Goal: Task Accomplishment & Management: Manage account settings

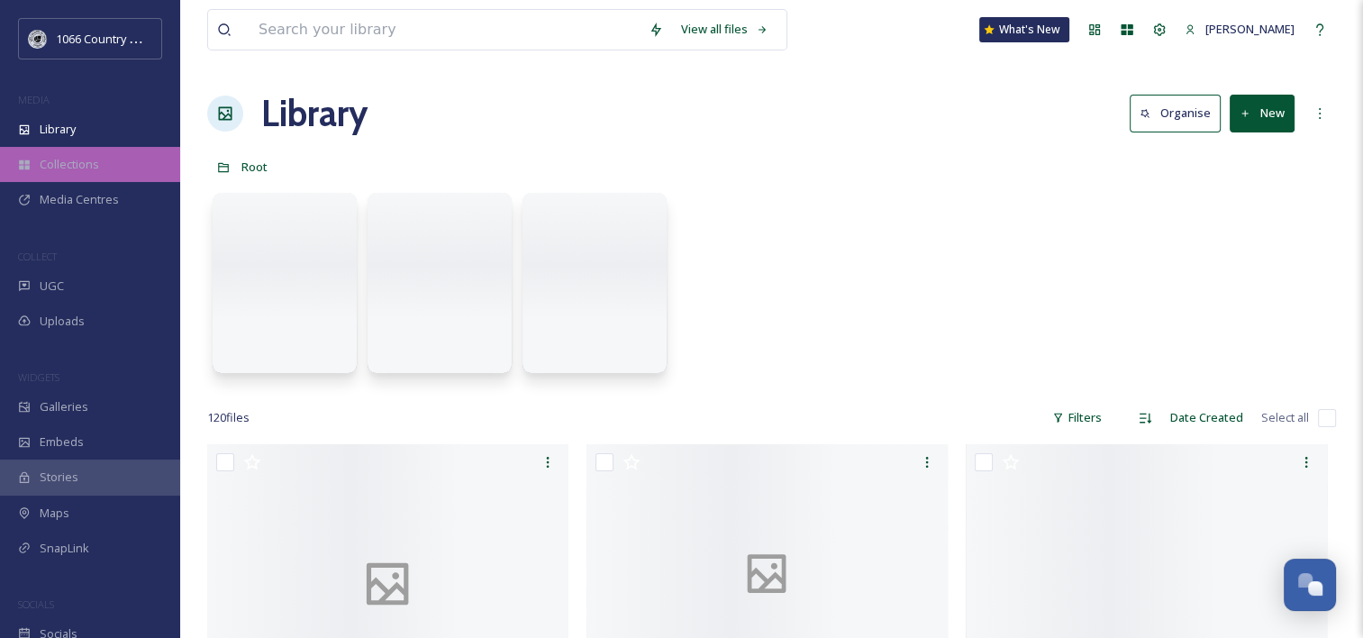
click at [85, 168] on span "Collections" at bounding box center [69, 164] width 59 height 17
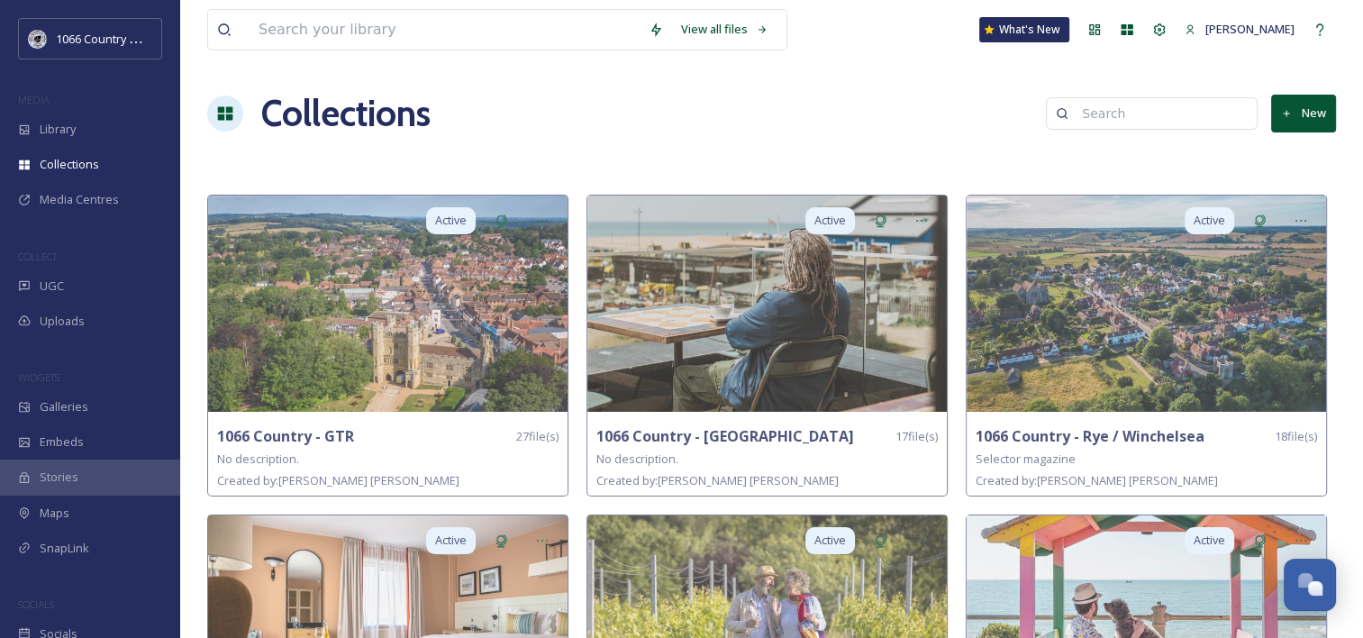
click at [1293, 112] on button "New" at bounding box center [1303, 113] width 65 height 37
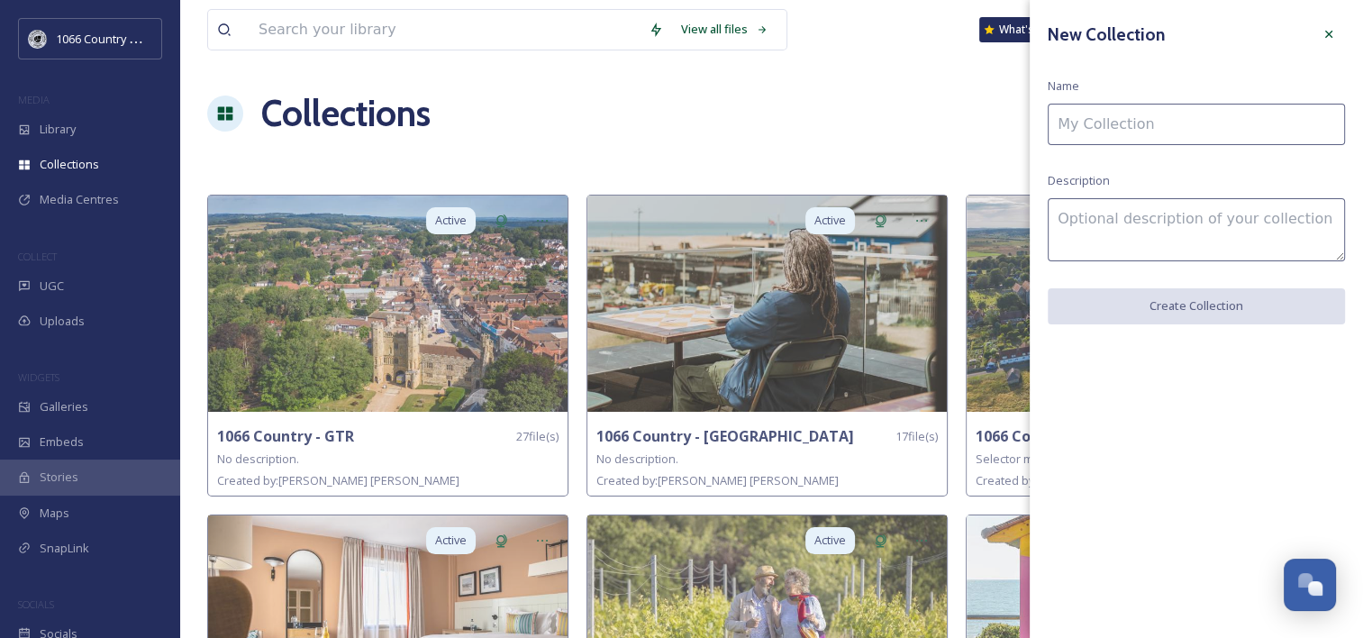
click at [1153, 112] on input at bounding box center [1196, 124] width 297 height 41
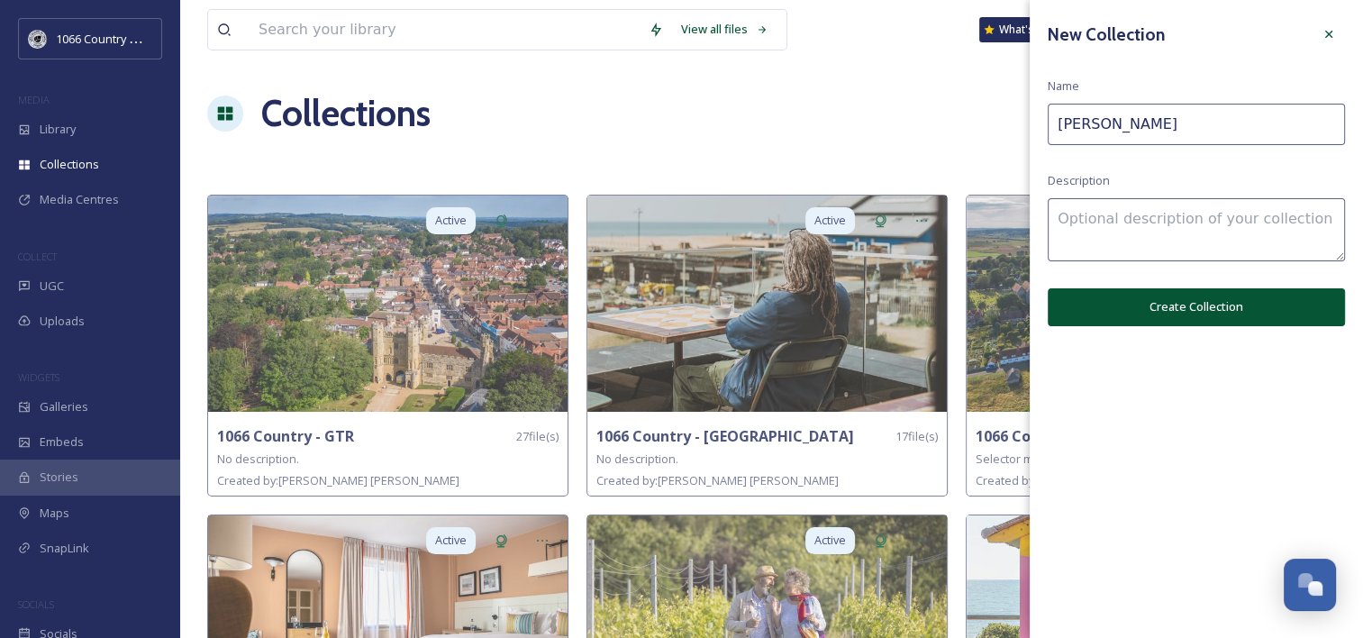
scroll to position [2630, 0]
type input "[PERSON_NAME]"
click at [1132, 248] on textarea at bounding box center [1196, 229] width 297 height 63
paste textarea "Hastings International Piano"
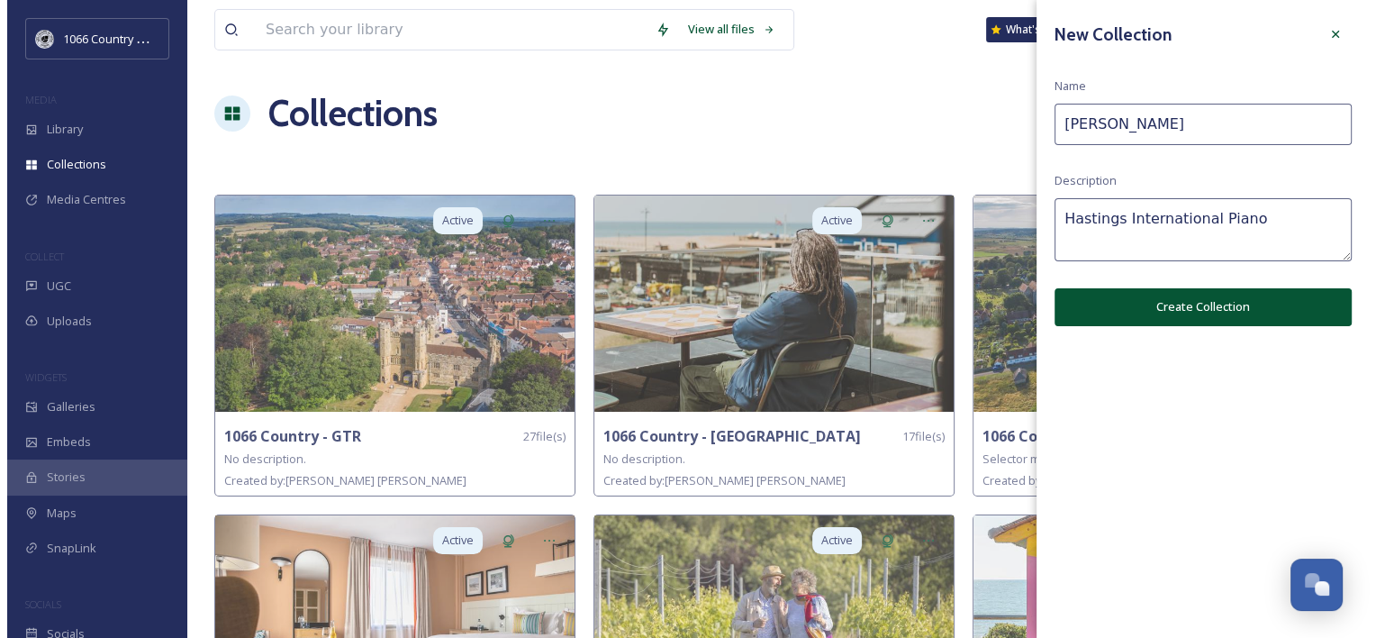
scroll to position [0, 0]
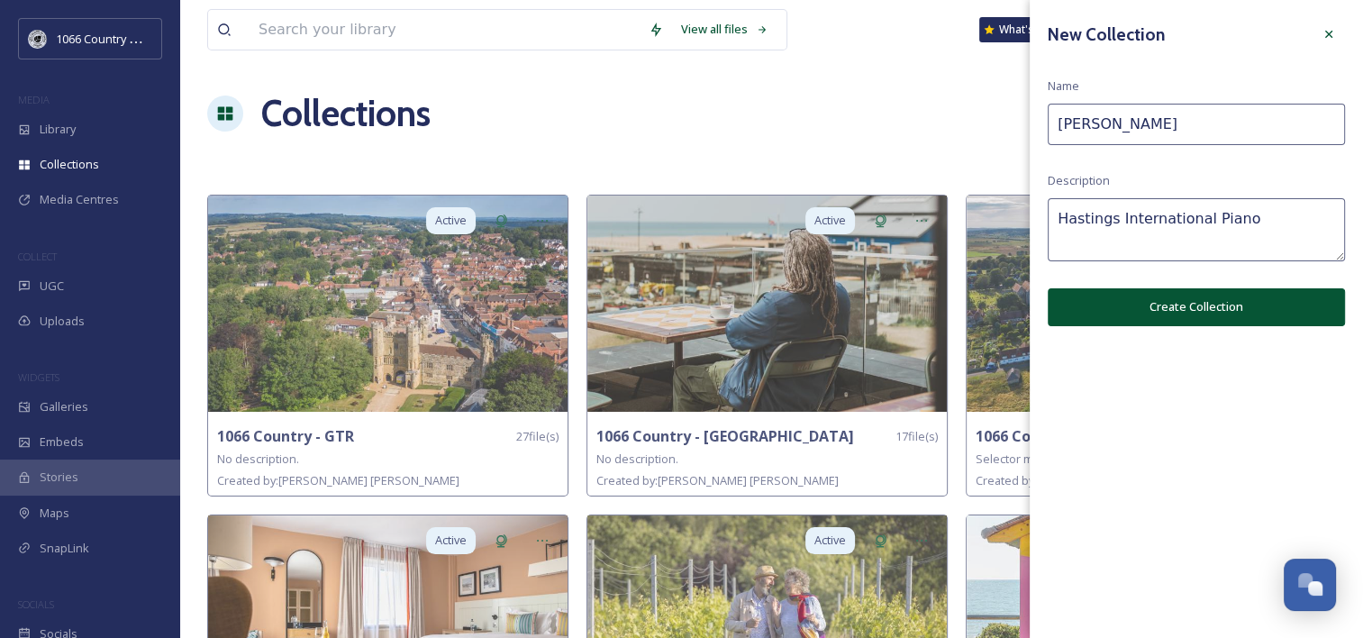
type textarea "Hastings International Piano"
click at [1169, 320] on button "Create Collection" at bounding box center [1196, 306] width 297 height 37
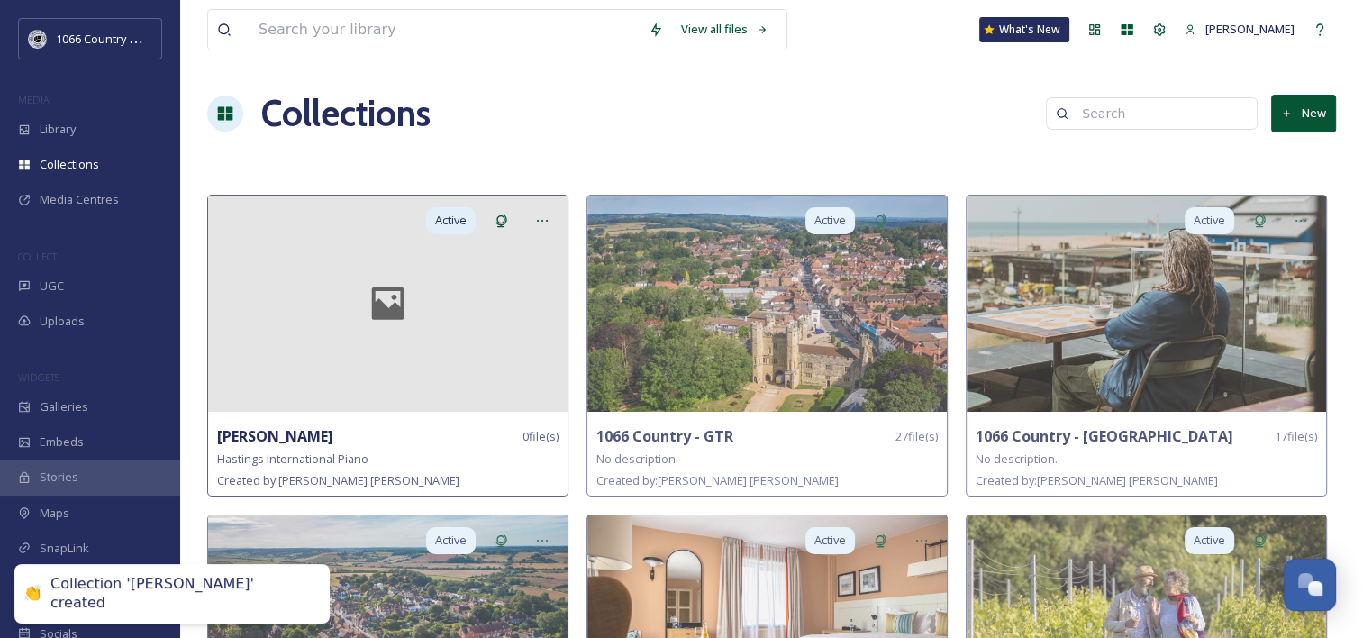
click at [422, 358] on div at bounding box center [387, 303] width 359 height 216
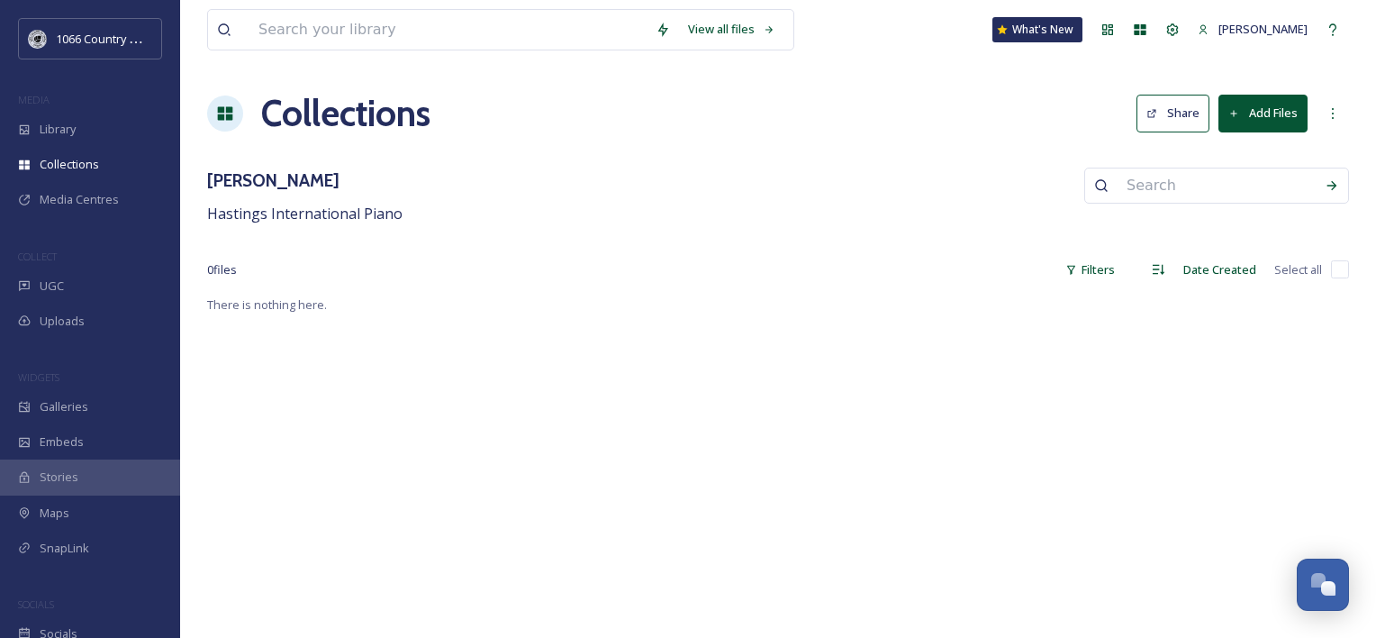
click at [1248, 115] on button "Add Files" at bounding box center [1263, 113] width 89 height 37
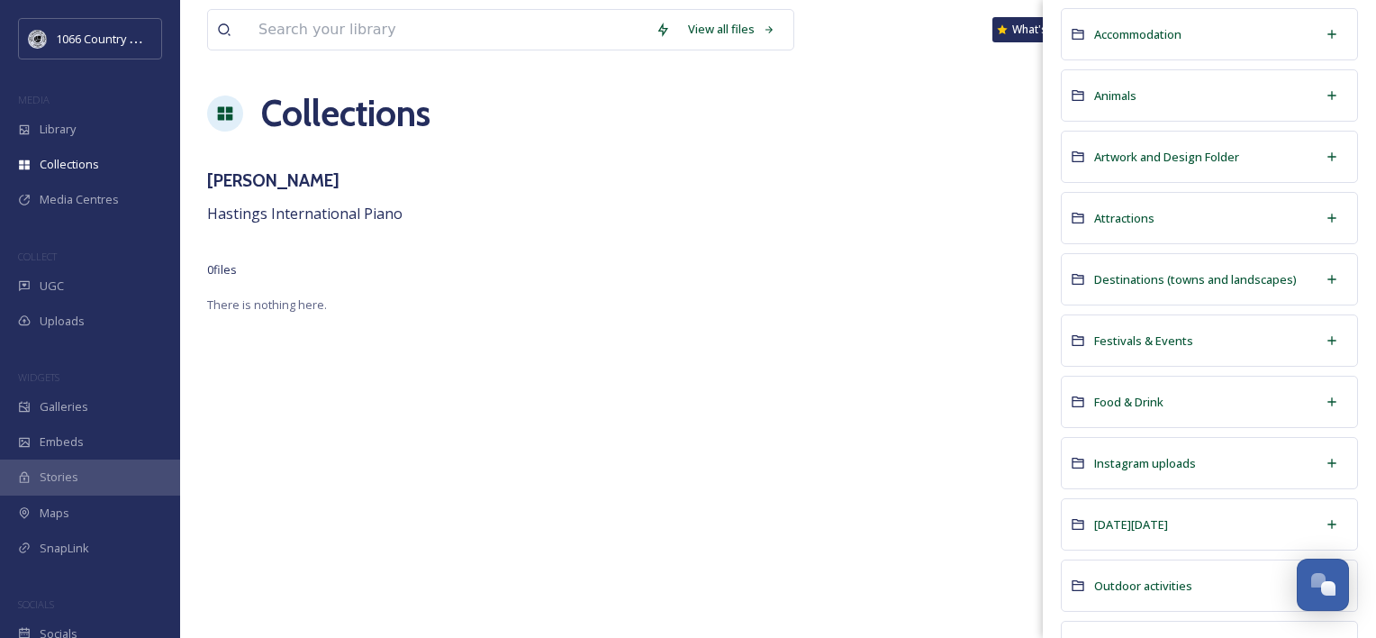
scroll to position [270, 0]
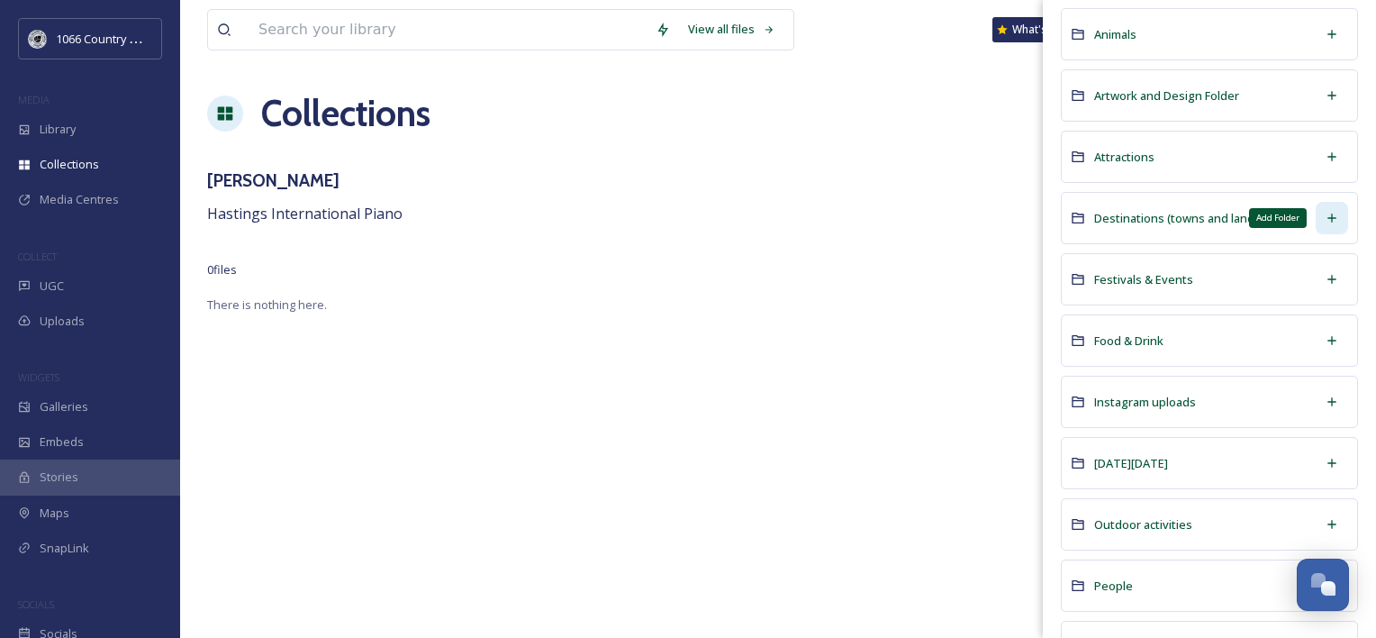
click at [1325, 216] on icon at bounding box center [1332, 218] width 14 height 14
click at [1145, 214] on span "Destinations (towns and landscapes)" at bounding box center [1195, 218] width 203 height 16
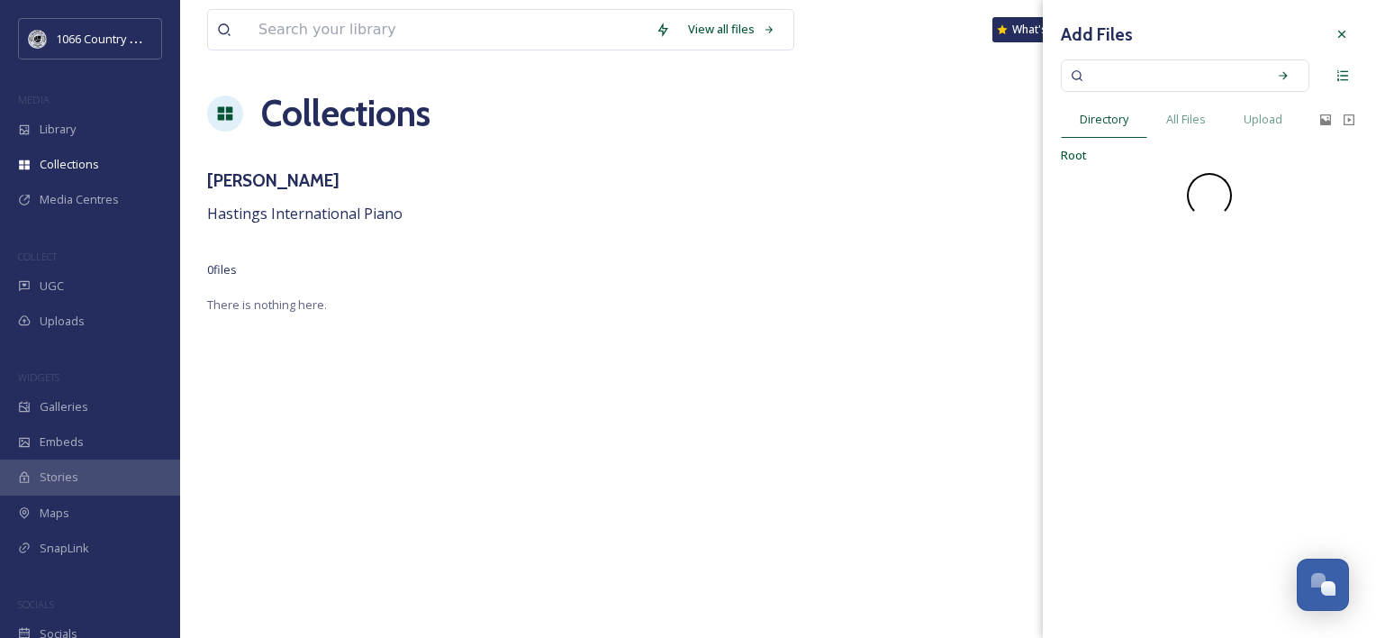
scroll to position [0, 0]
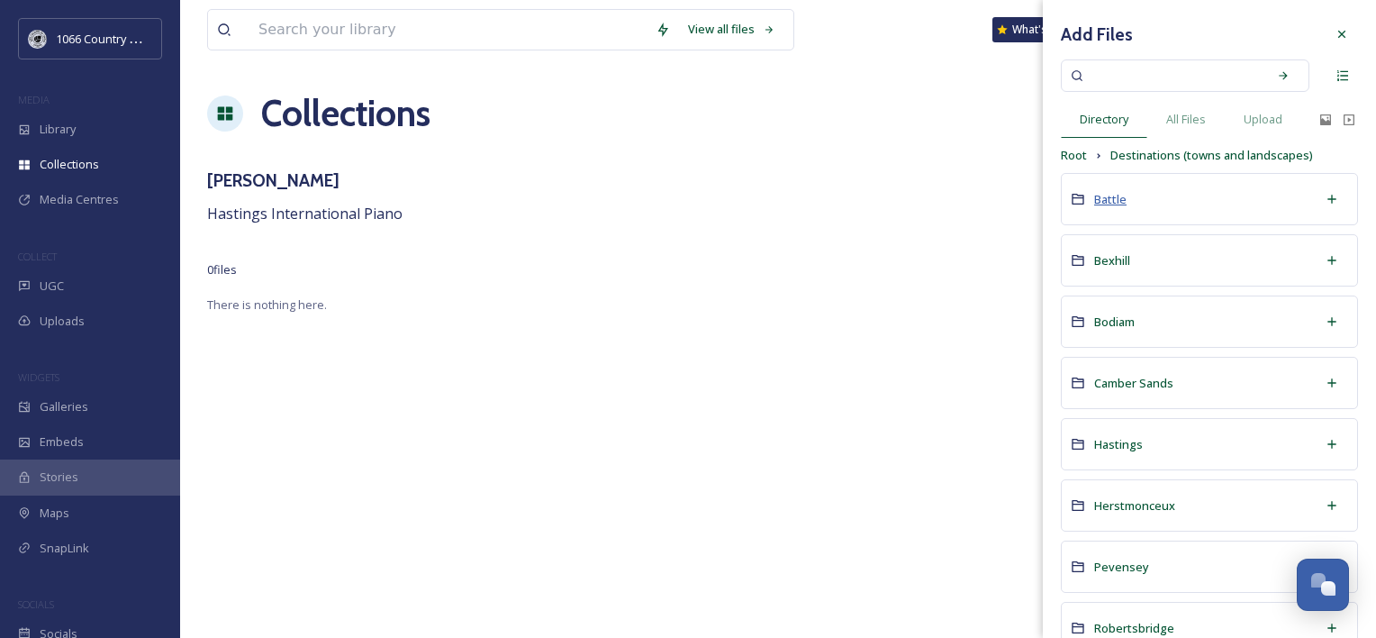
click at [1112, 198] on span "Battle" at bounding box center [1110, 199] width 32 height 16
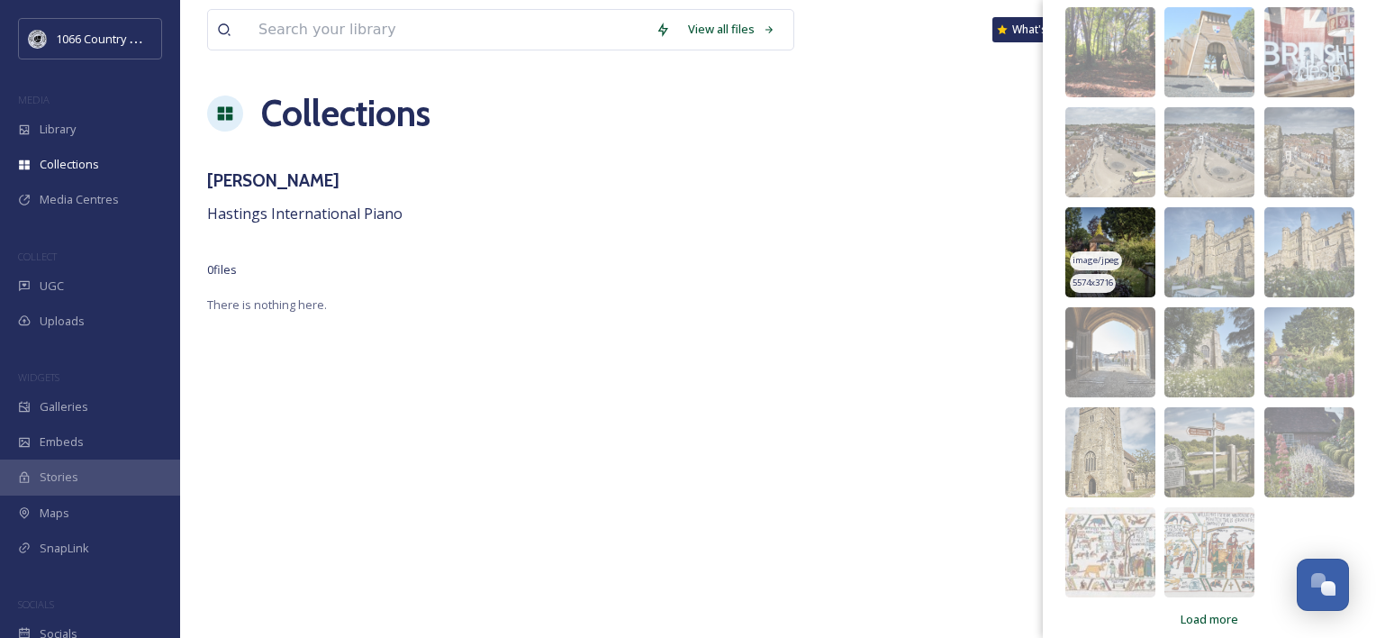
scroll to position [426, 0]
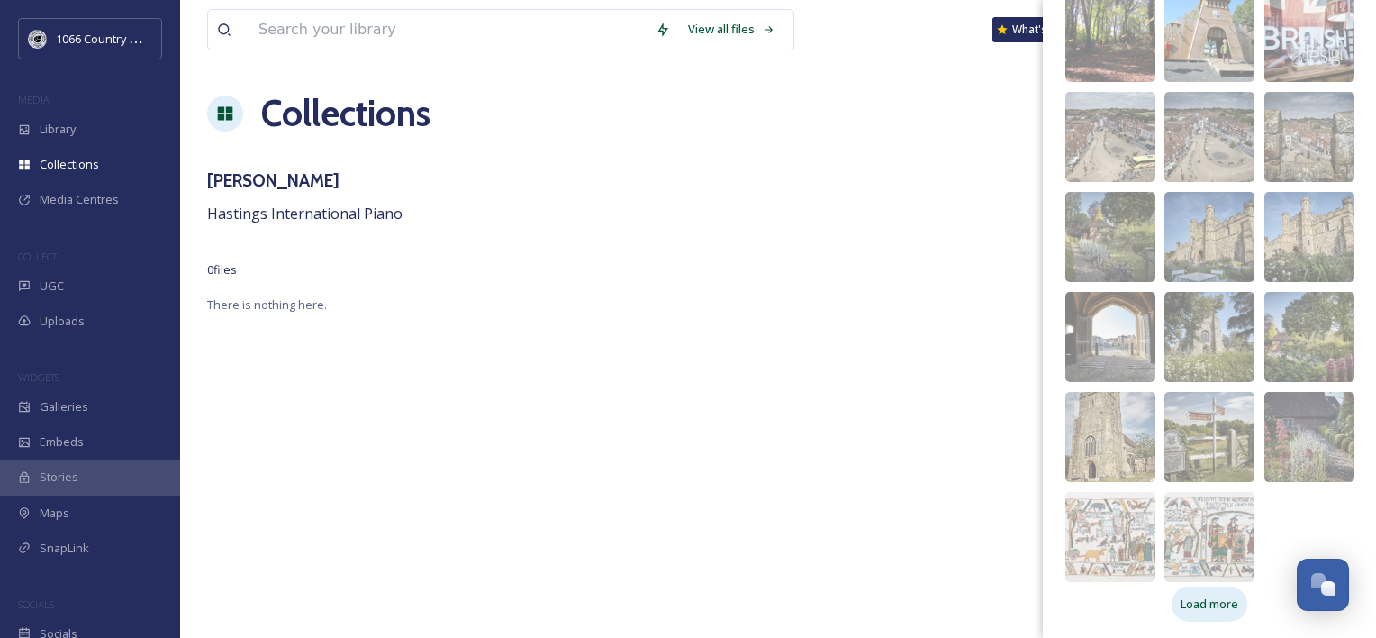
click at [1211, 612] on div "Load more" at bounding box center [1210, 603] width 76 height 35
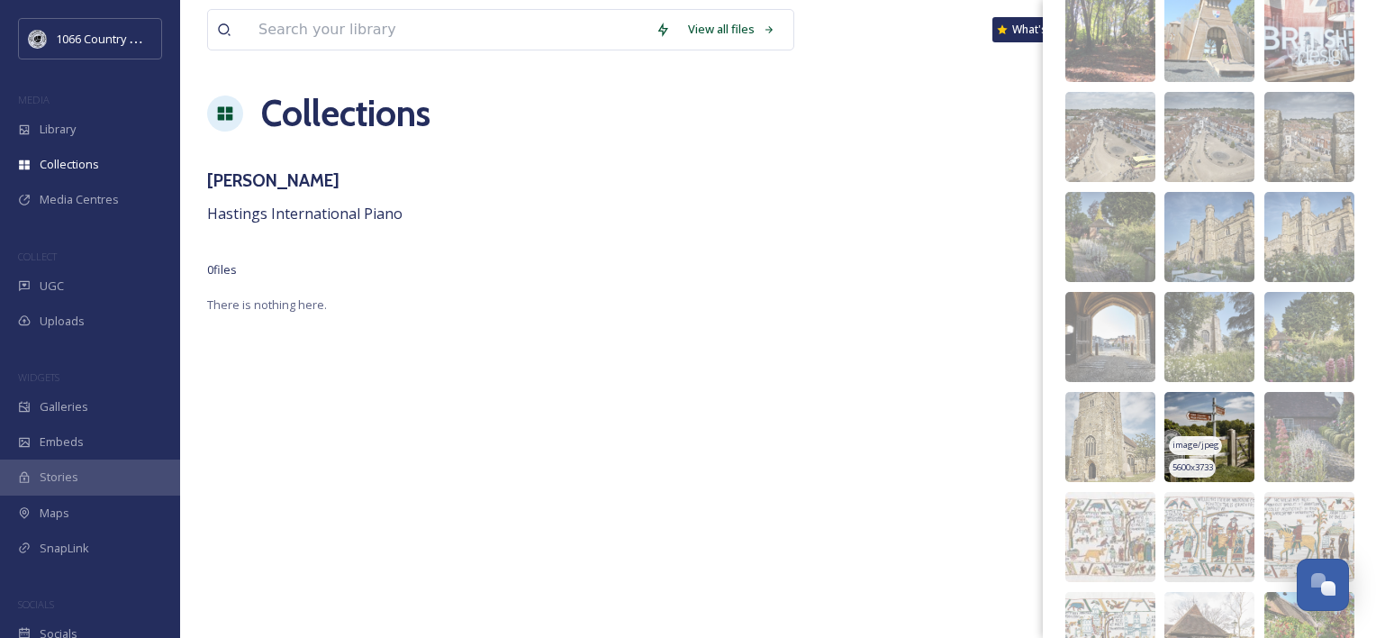
click at [1199, 413] on img at bounding box center [1210, 437] width 90 height 90
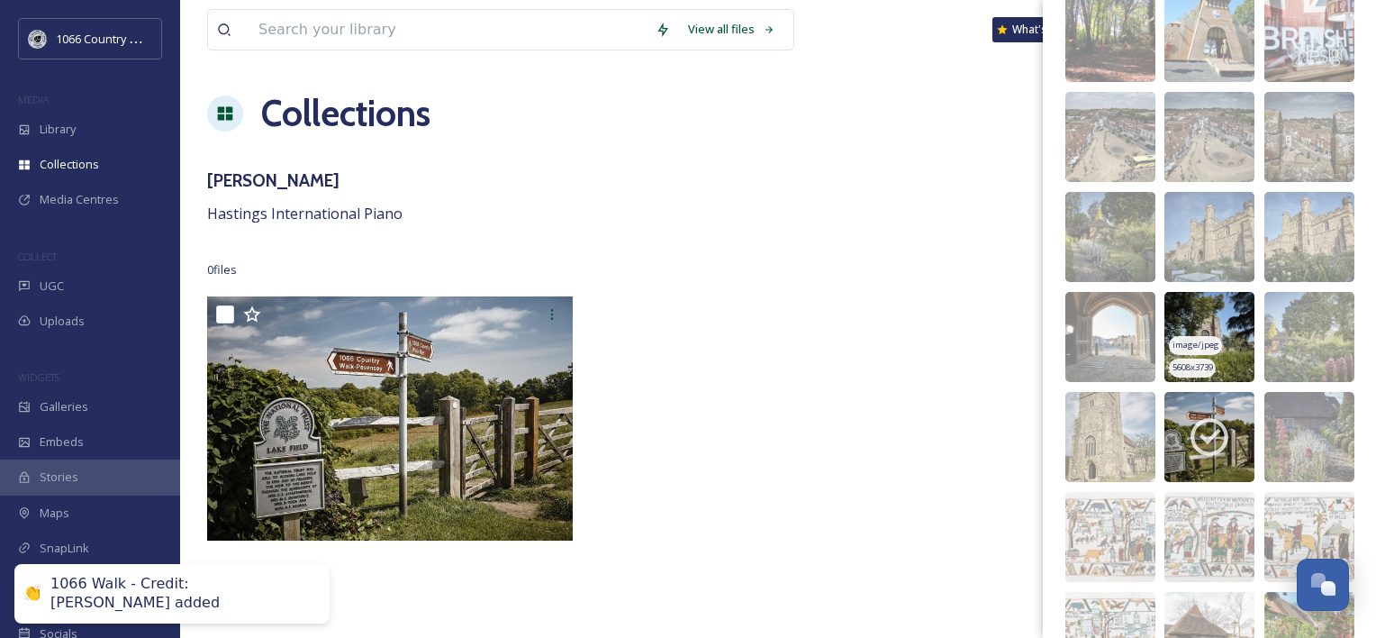
click at [1209, 318] on img at bounding box center [1210, 337] width 90 height 90
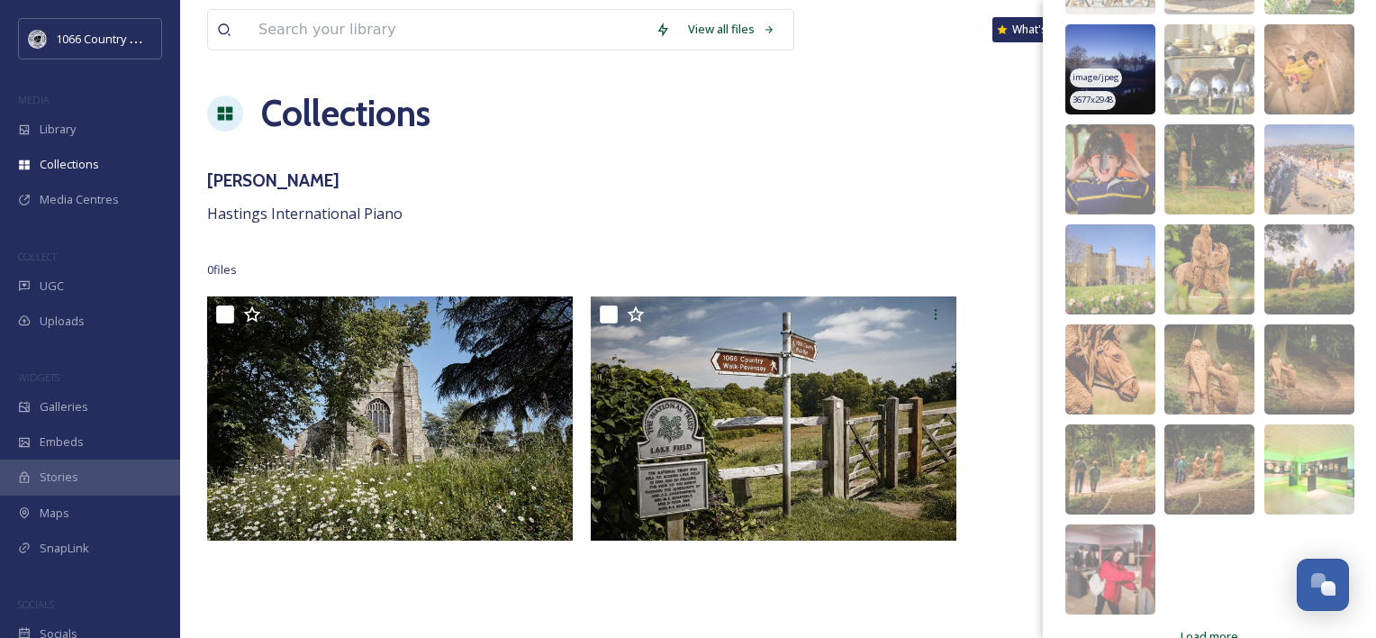
scroll to position [1126, 0]
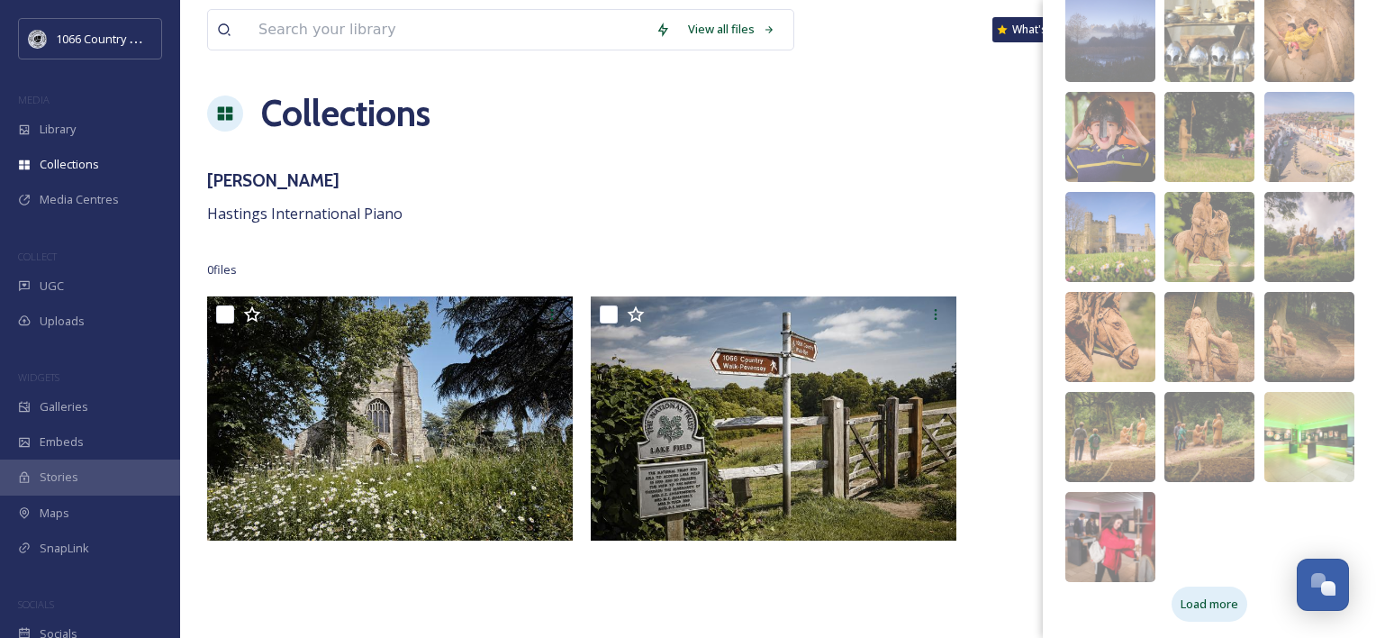
click at [1184, 613] on div "Load more" at bounding box center [1210, 603] width 76 height 35
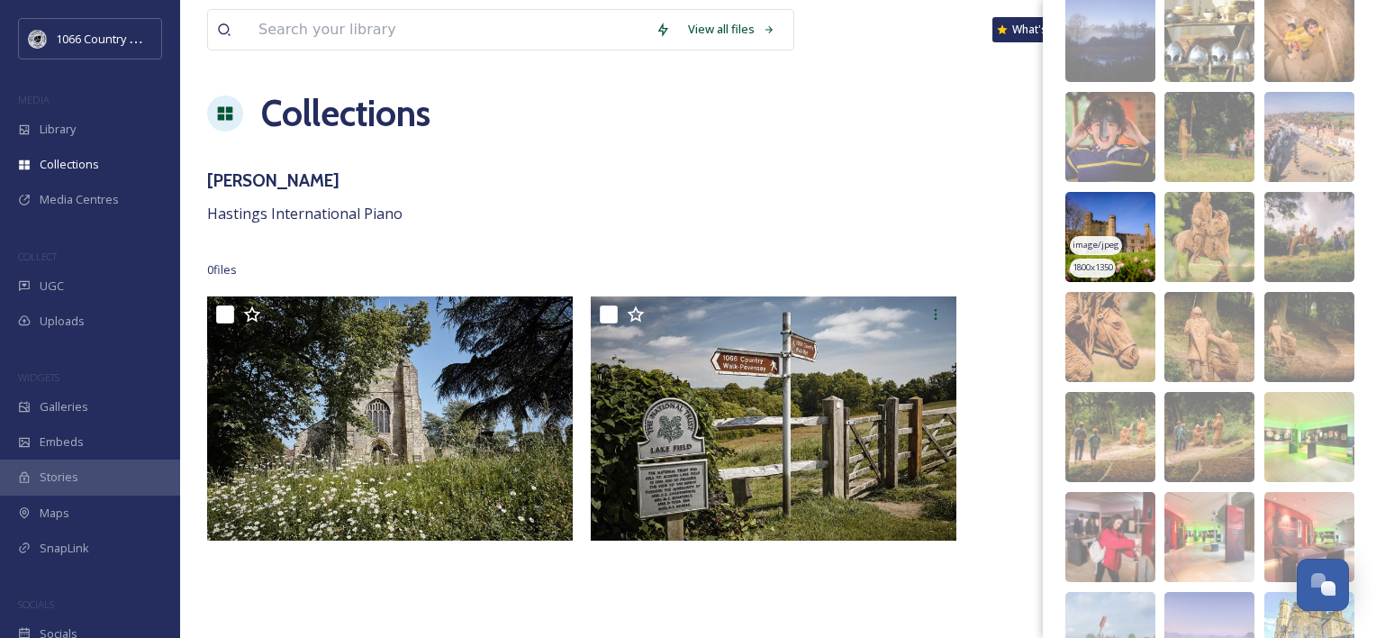
click at [1114, 216] on img at bounding box center [1111, 237] width 90 height 90
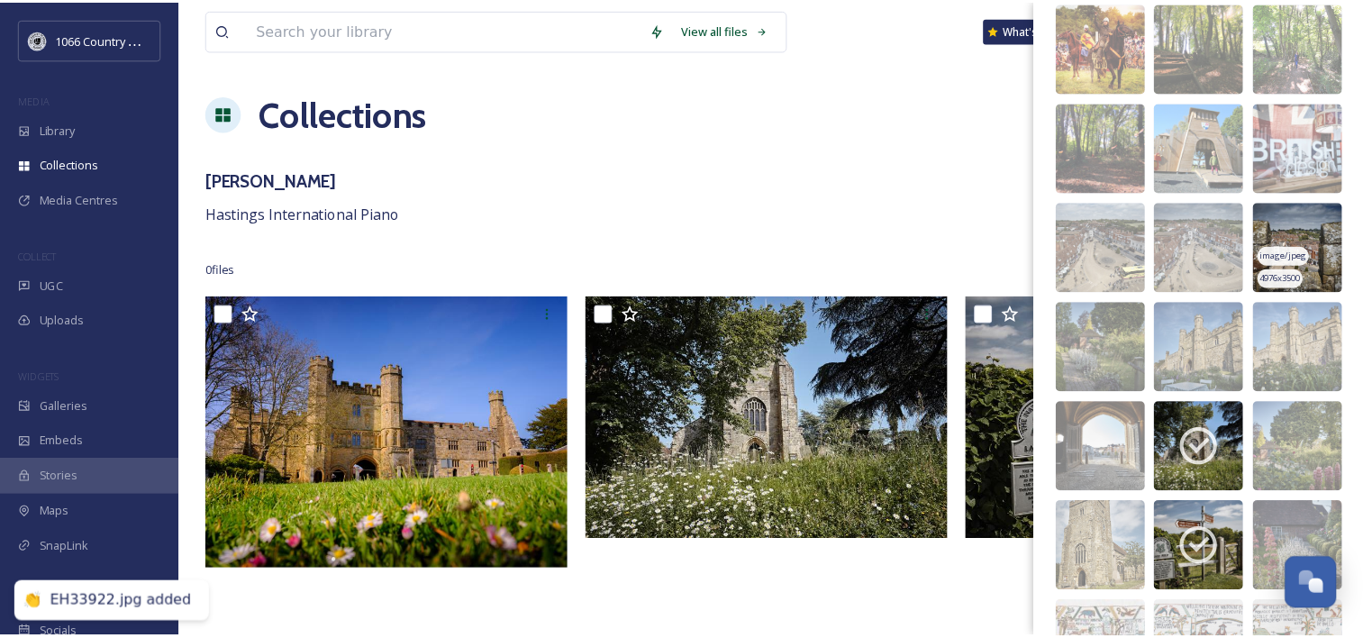
scroll to position [0, 0]
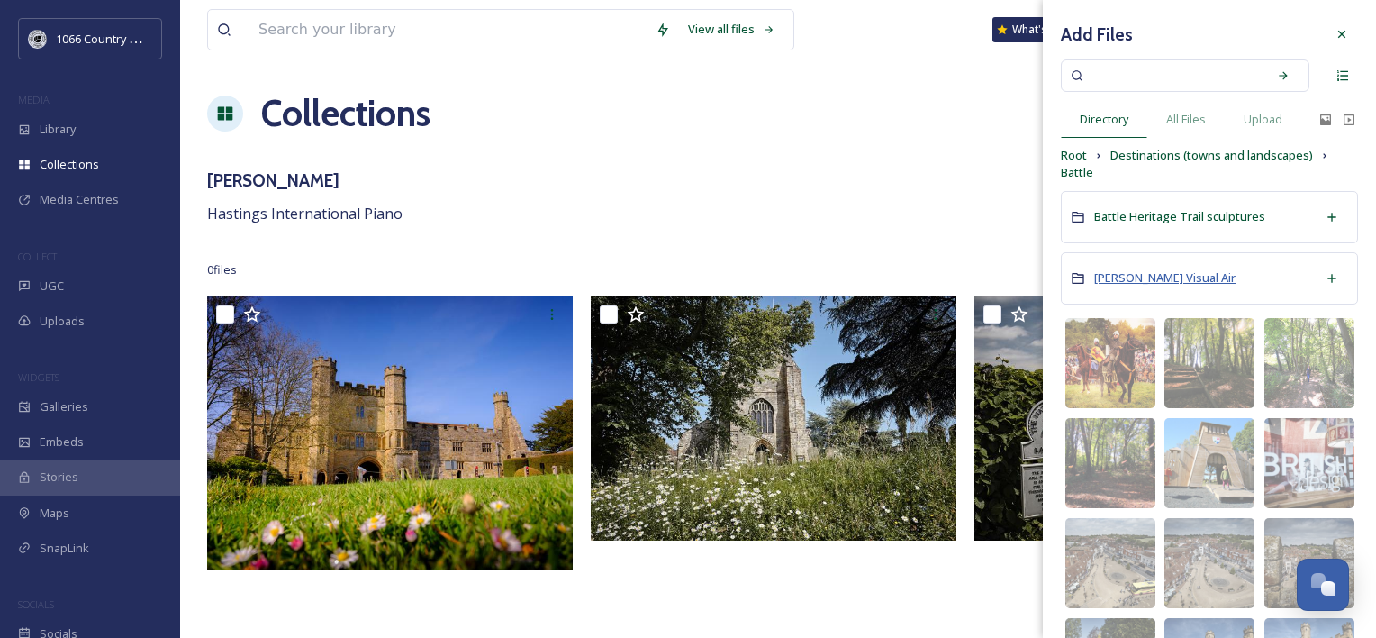
click at [1180, 274] on span "[PERSON_NAME] Visual Air" at bounding box center [1164, 277] width 141 height 16
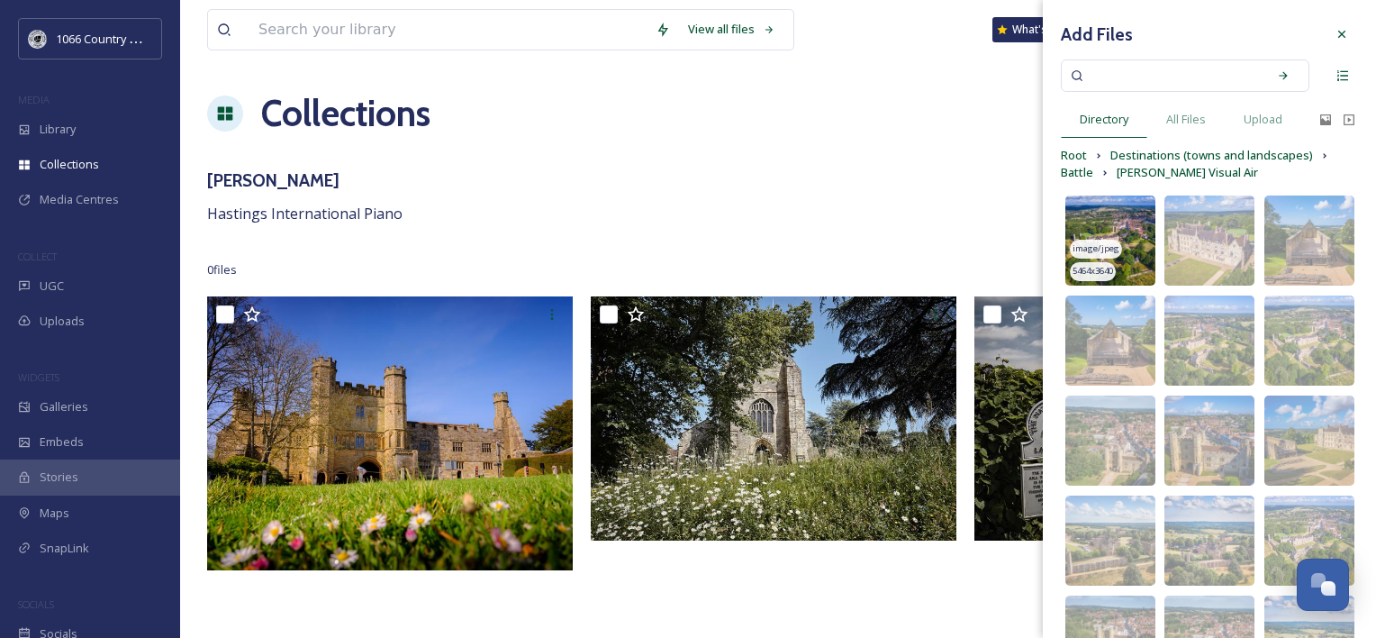
click at [1108, 220] on img at bounding box center [1111, 240] width 90 height 90
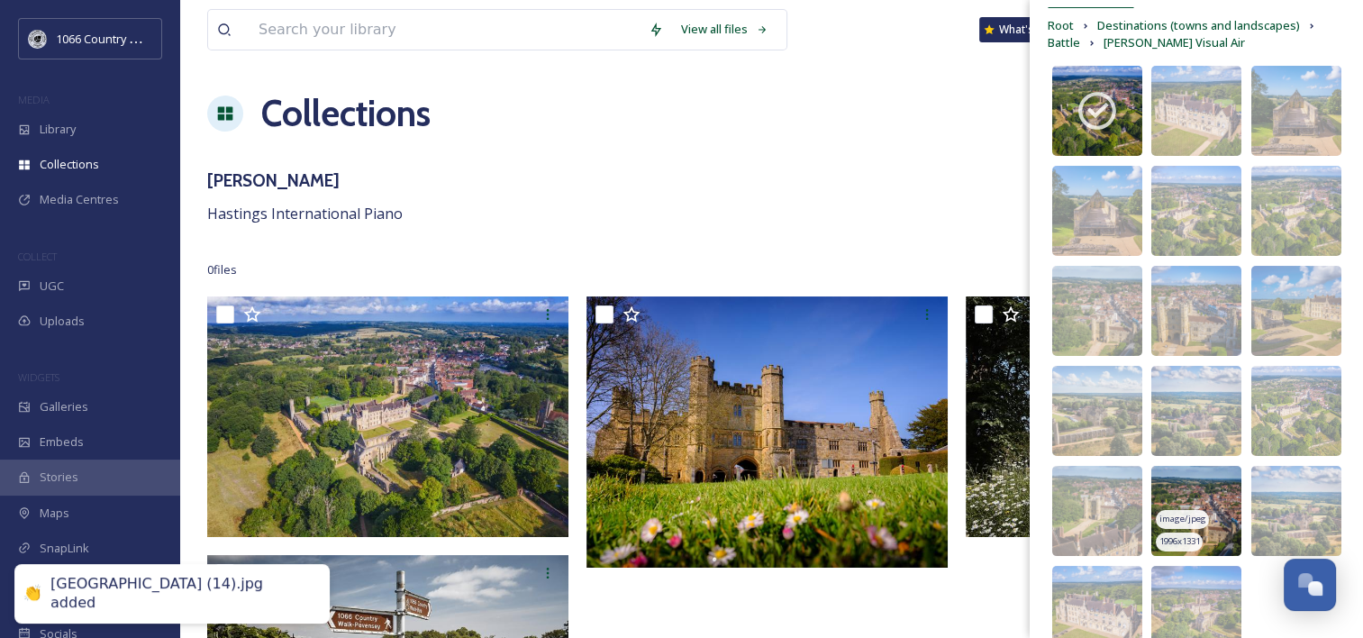
scroll to position [169, 0]
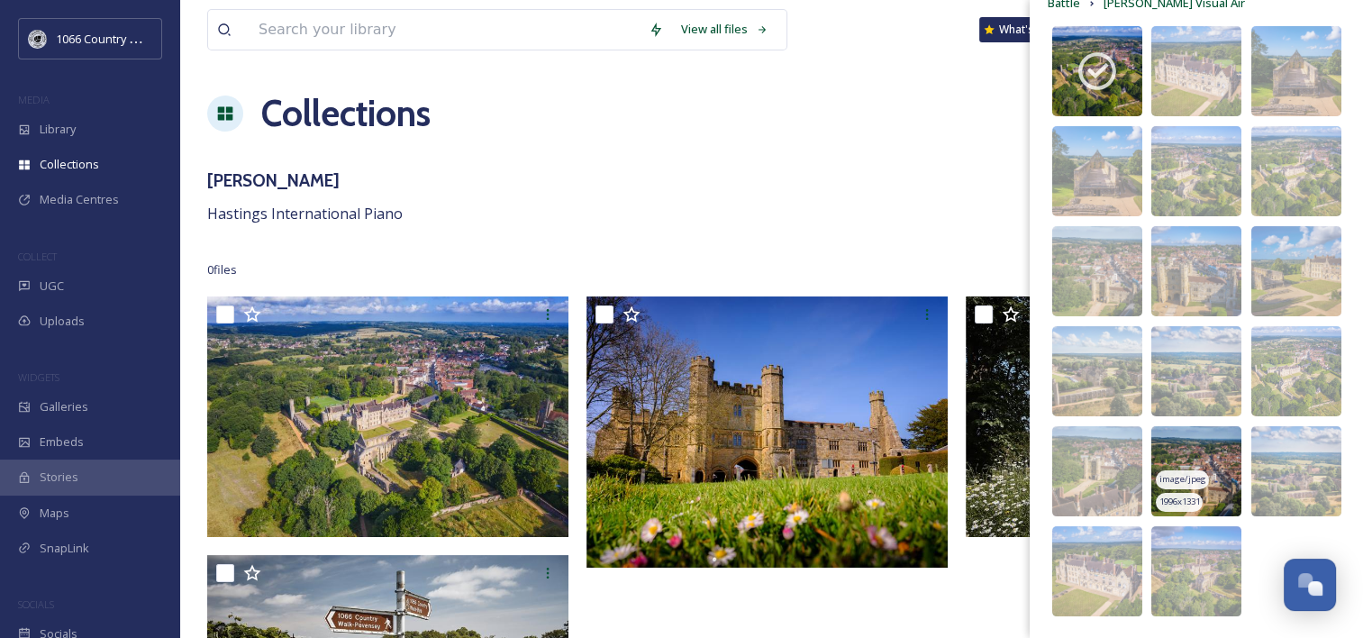
click at [1191, 452] on img at bounding box center [1196, 471] width 90 height 90
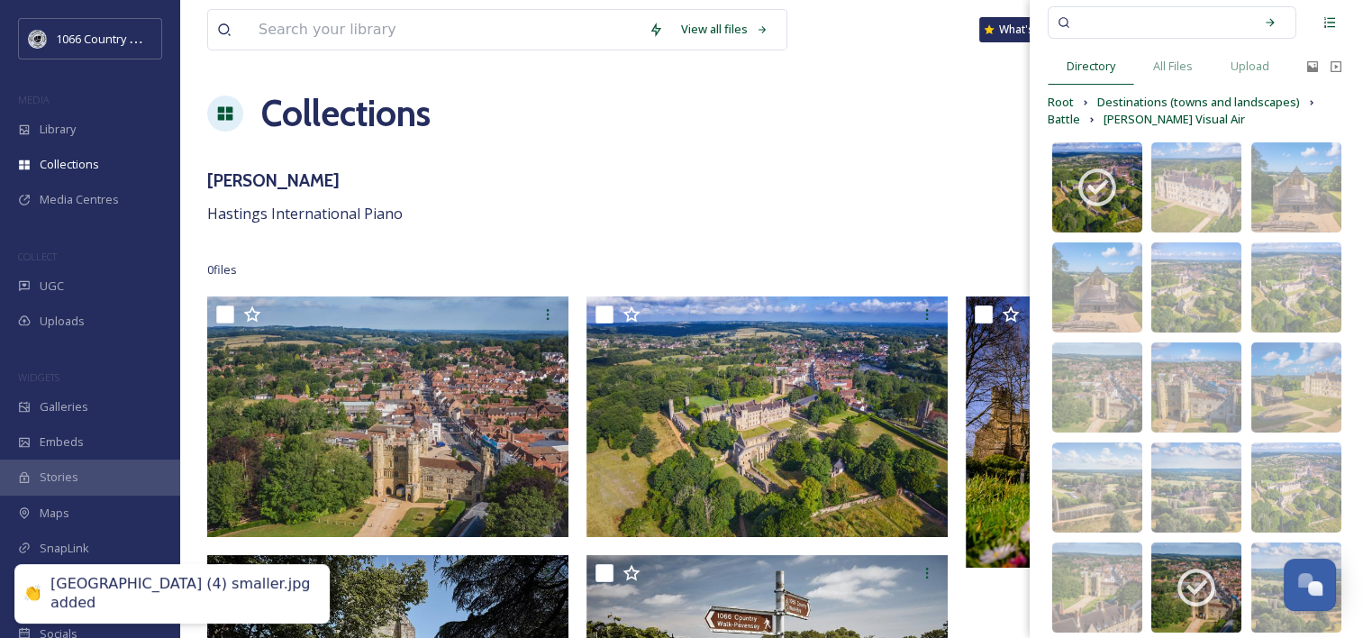
scroll to position [0, 0]
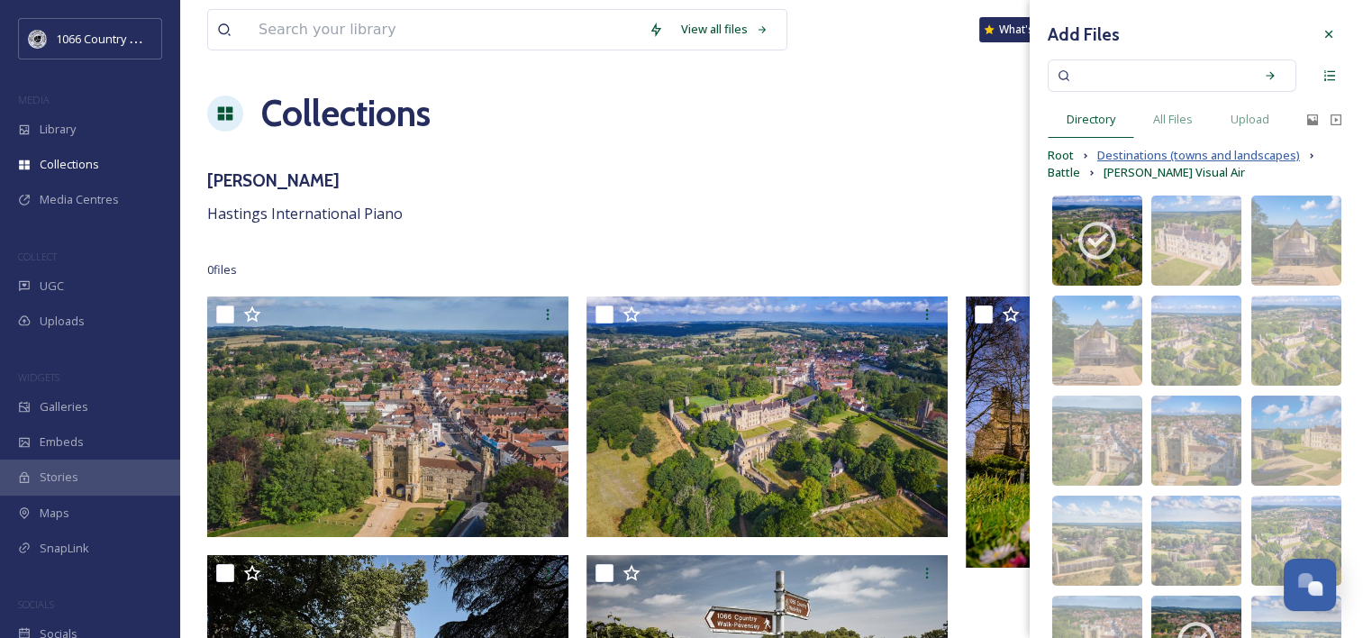
click at [1134, 158] on span "Destinations (towns and landscapes)" at bounding box center [1198, 155] width 203 height 17
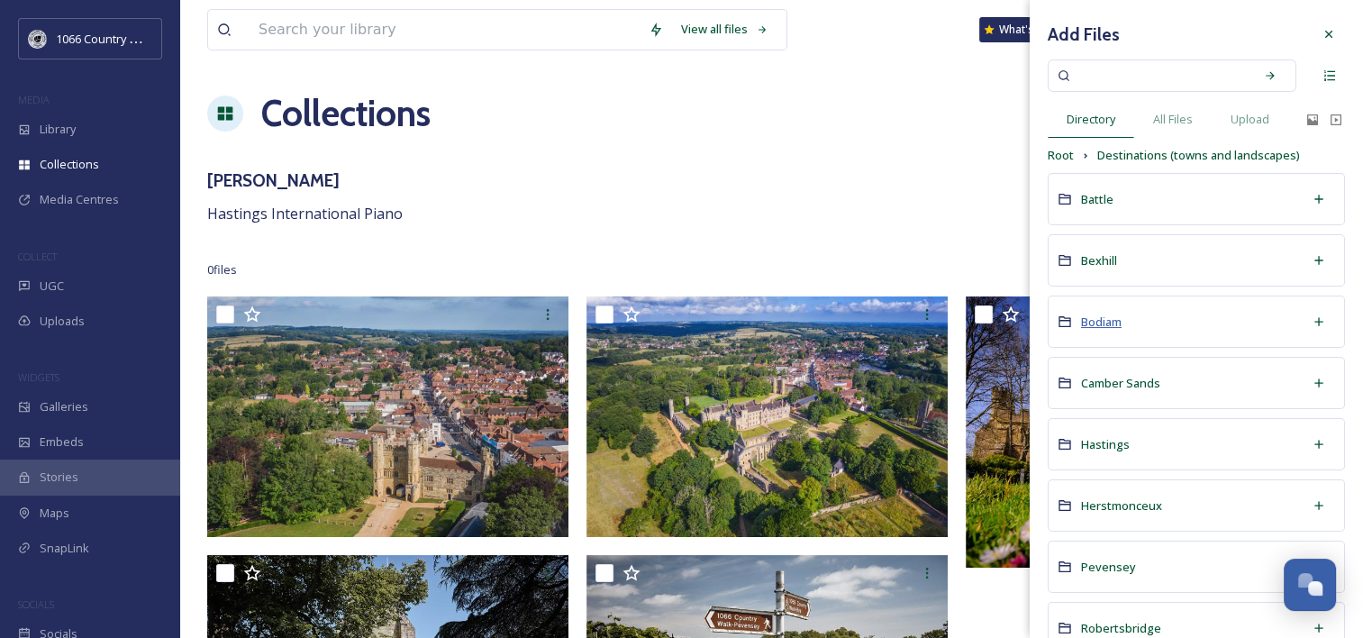
click at [1103, 317] on span "Bodiam" at bounding box center [1101, 321] width 41 height 16
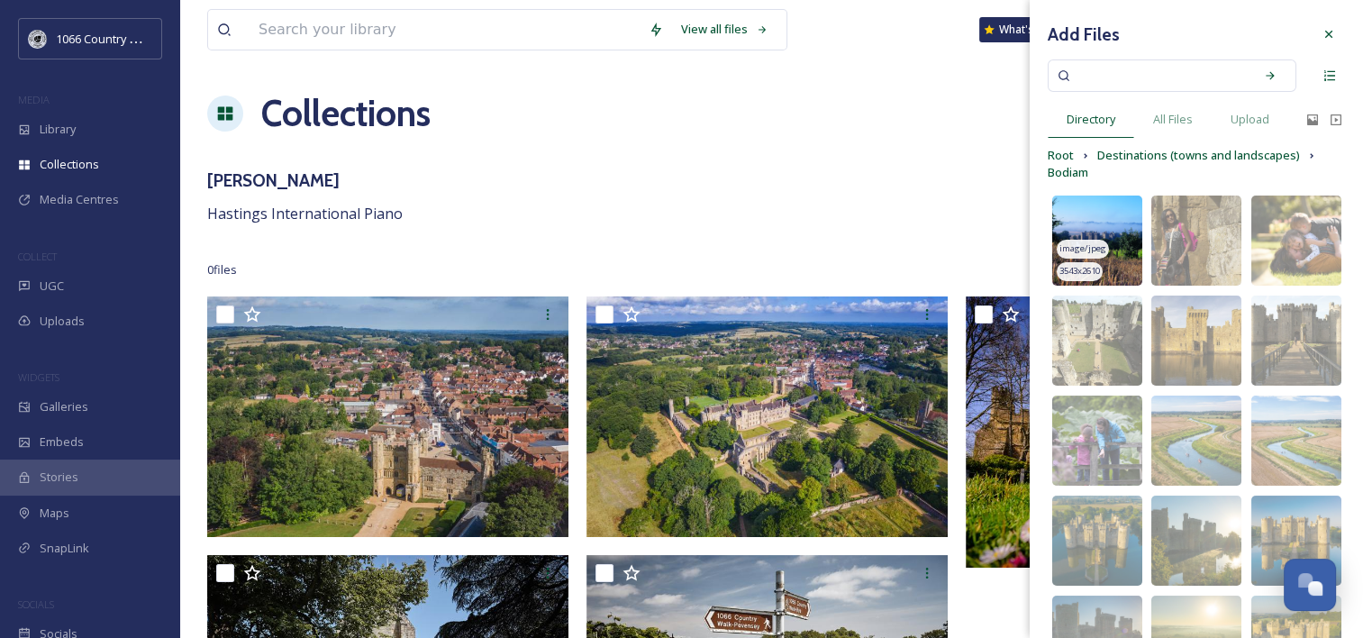
click at [1078, 210] on img at bounding box center [1097, 240] width 90 height 90
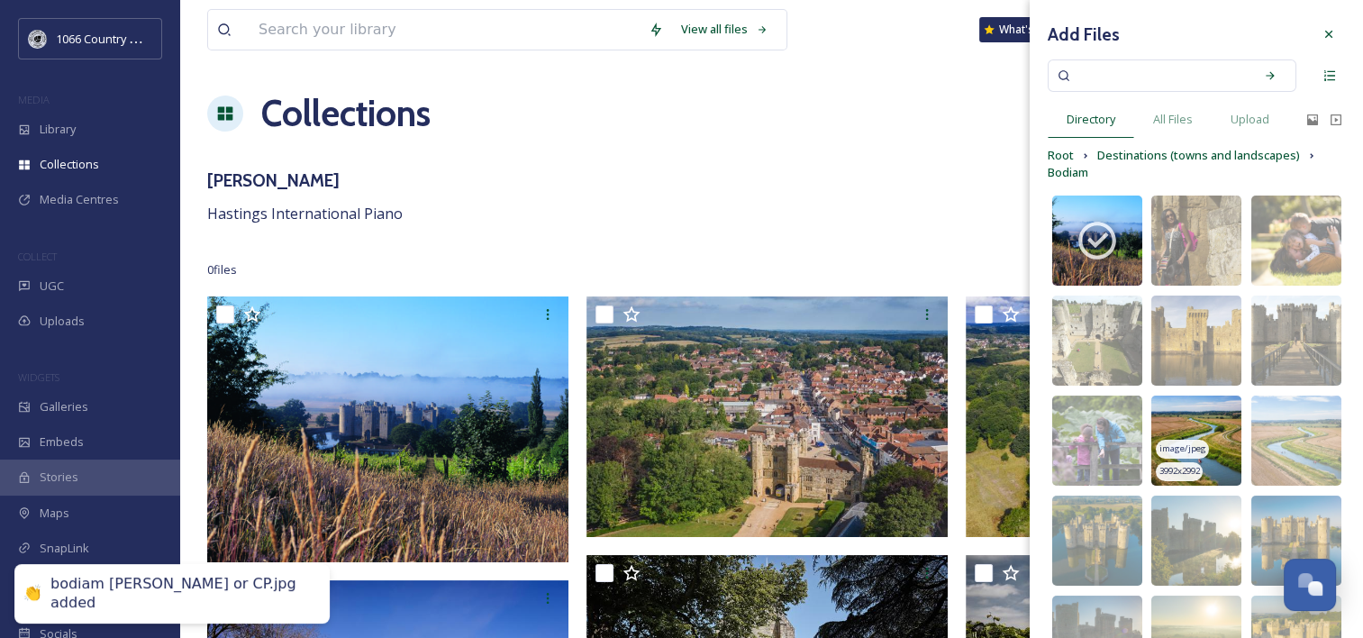
click at [1183, 413] on img at bounding box center [1196, 440] width 90 height 90
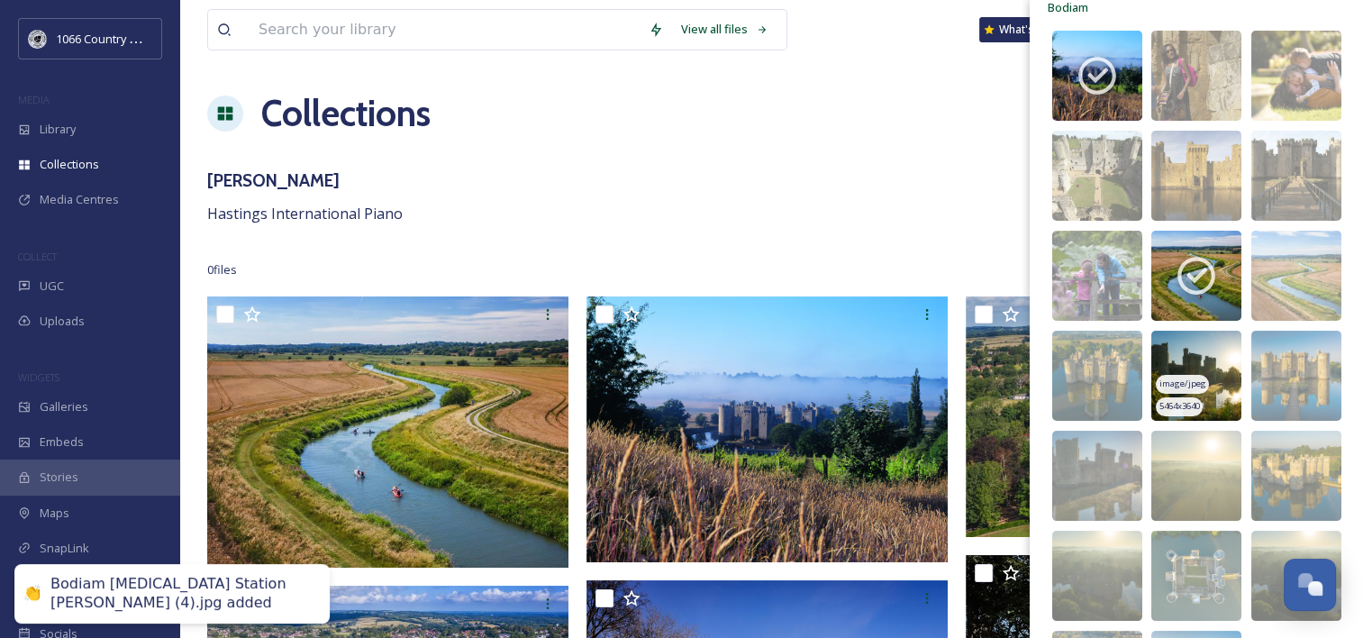
scroll to position [180, 0]
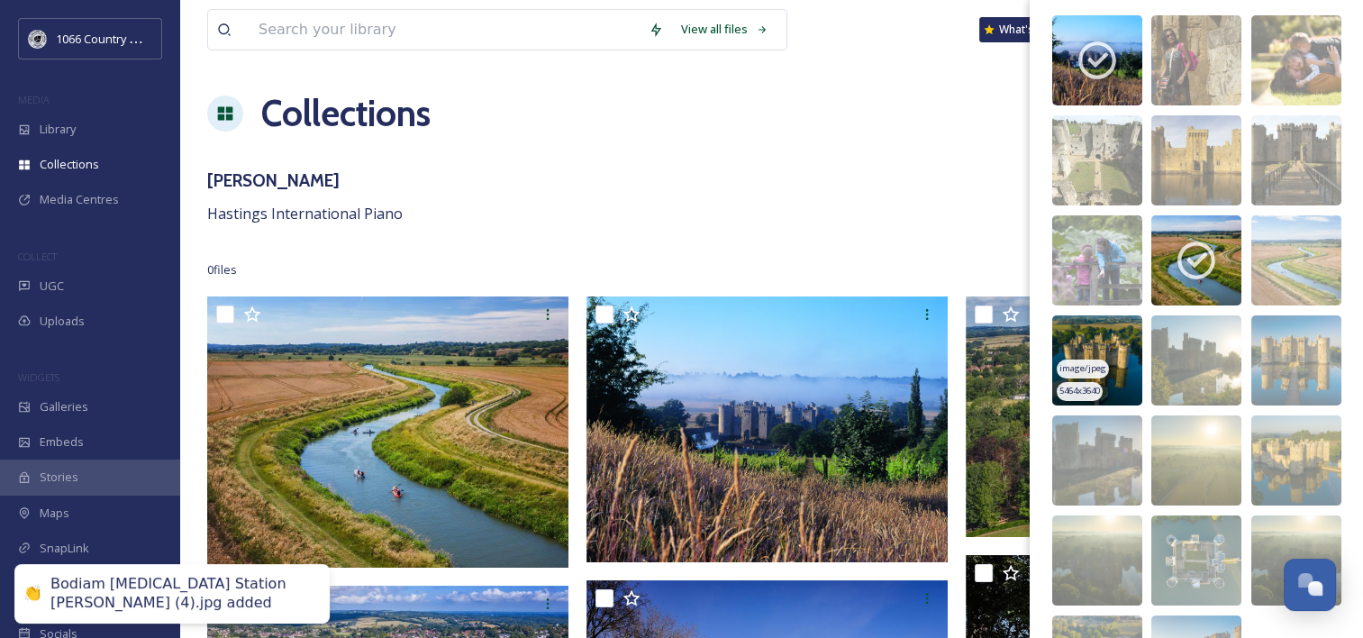
click at [1092, 331] on img at bounding box center [1097, 360] width 90 height 90
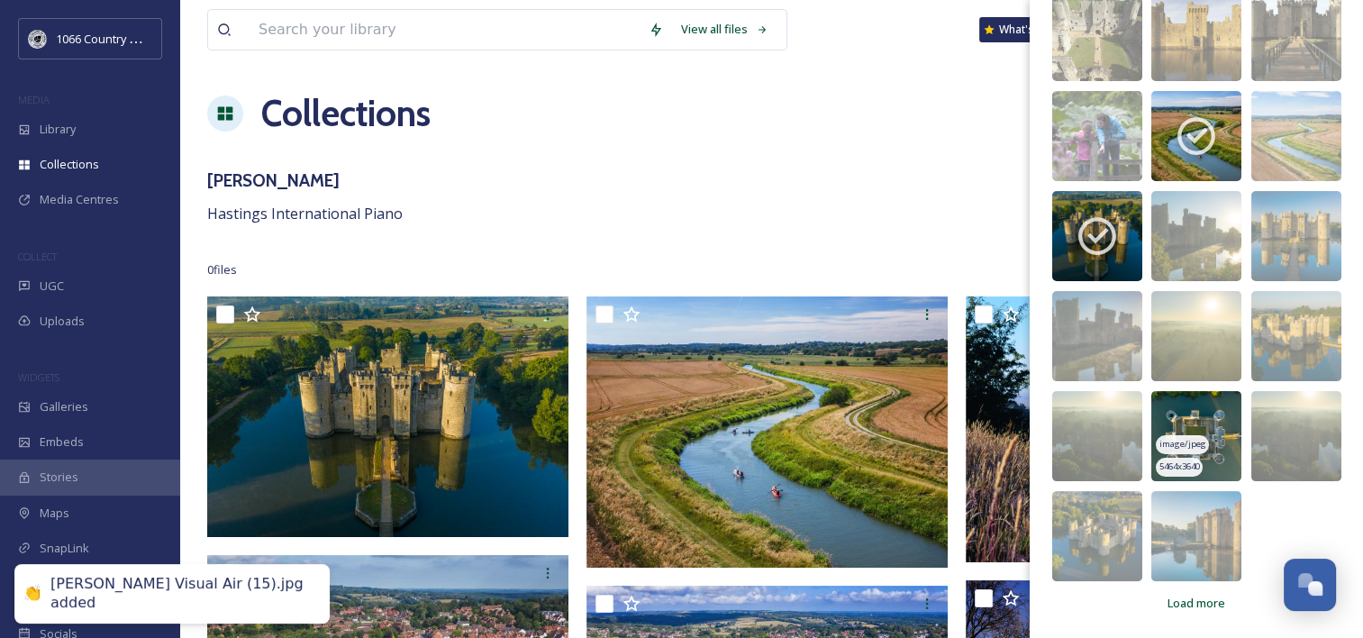
scroll to position [90, 0]
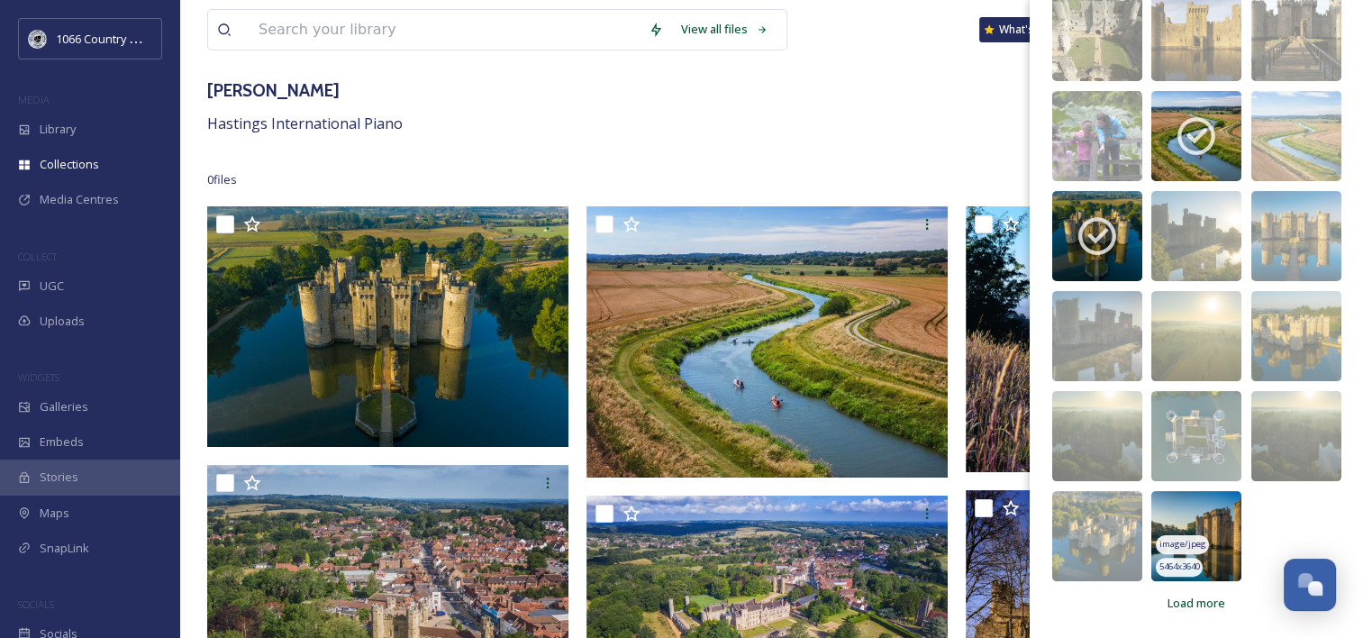
click at [1189, 522] on img at bounding box center [1196, 536] width 90 height 90
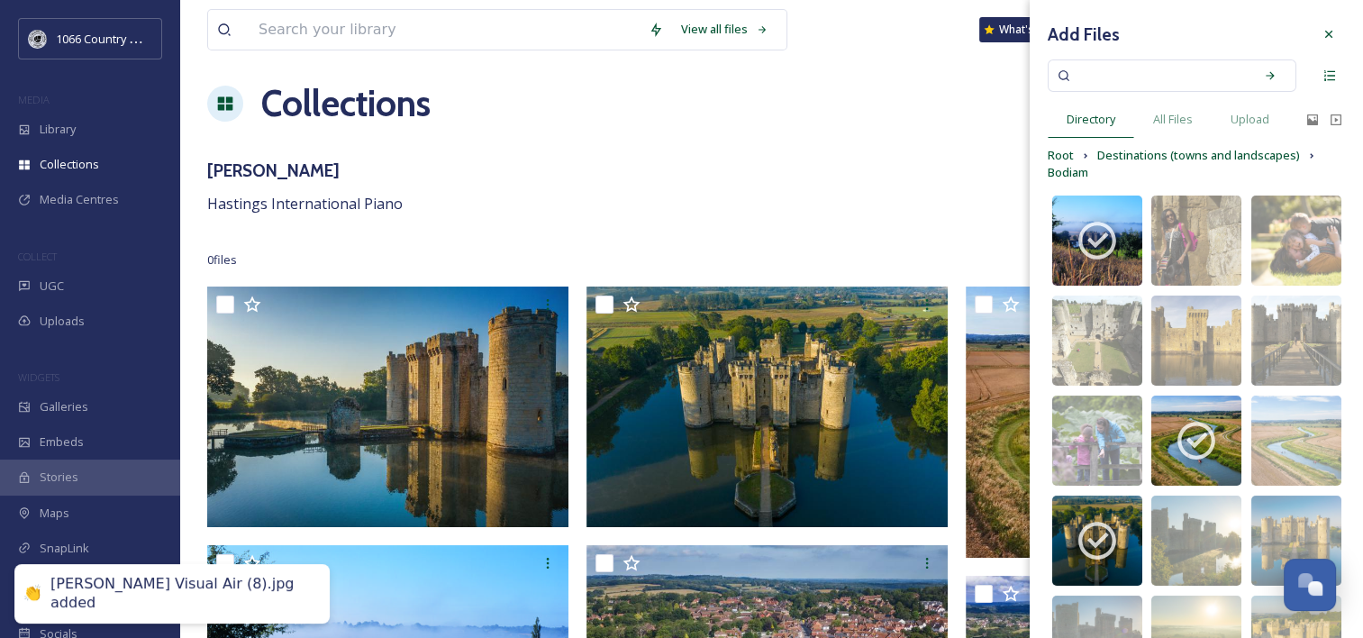
scroll to position [0, 0]
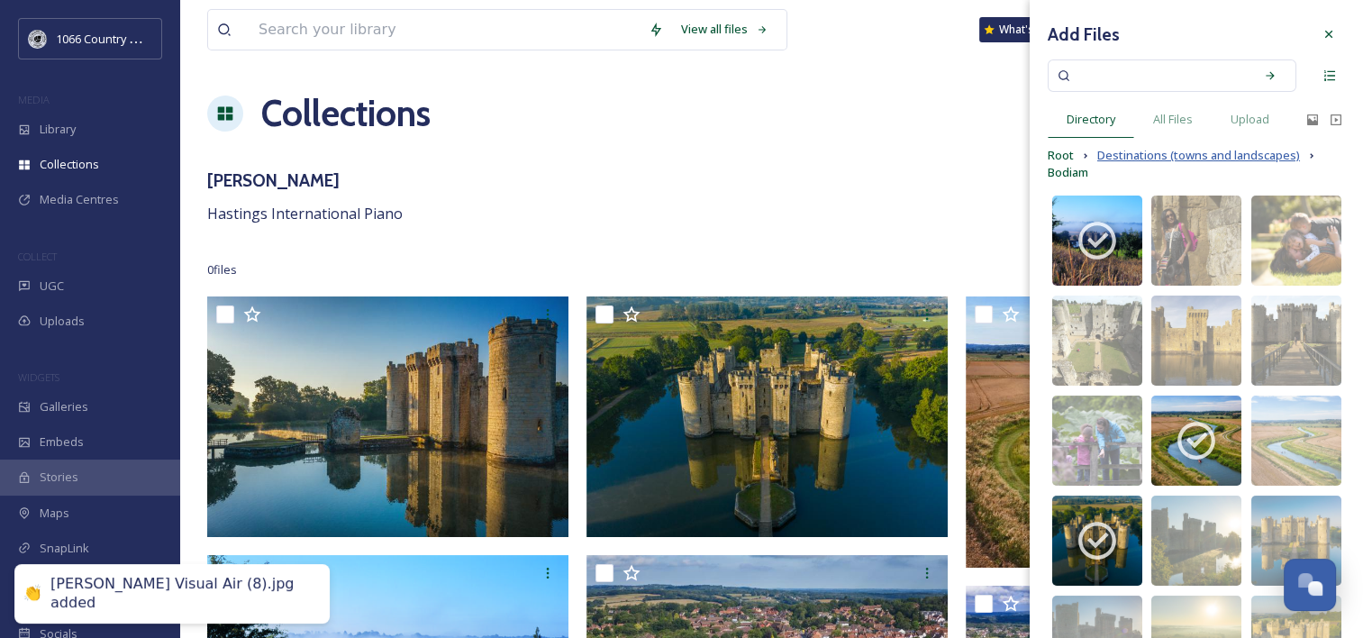
click at [1124, 155] on span "Destinations (towns and landscapes)" at bounding box center [1198, 155] width 203 height 17
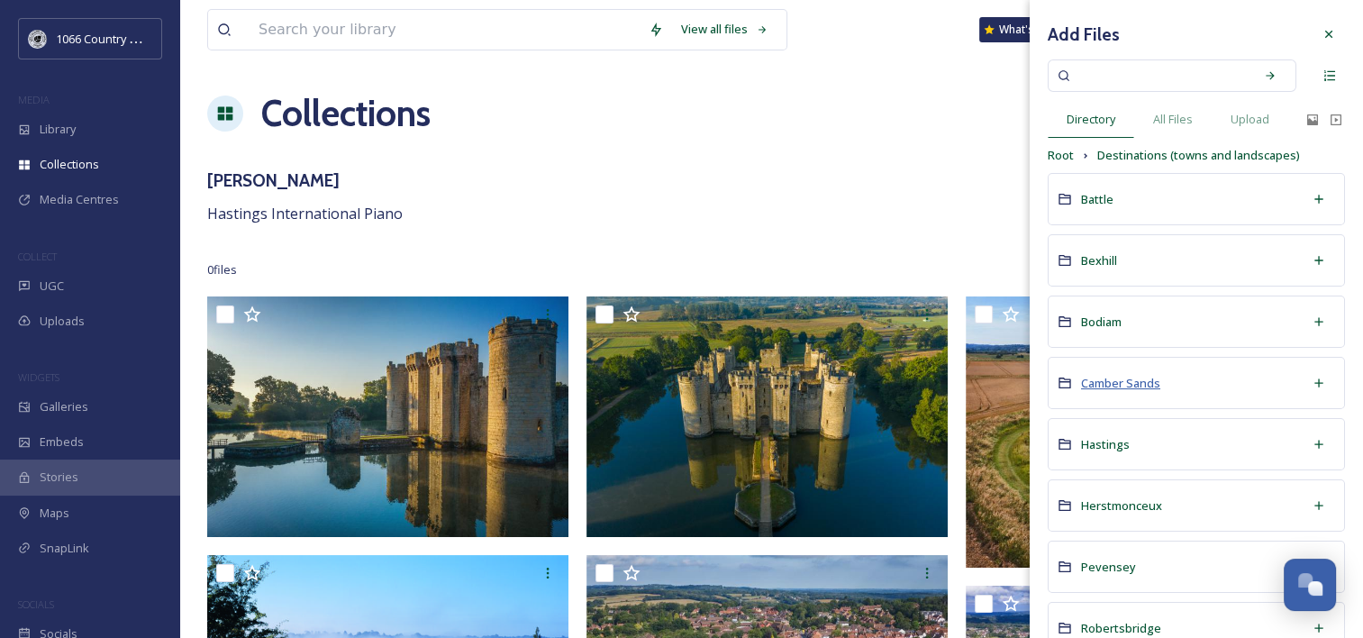
click at [1138, 386] on span "Camber Sands" at bounding box center [1120, 383] width 79 height 16
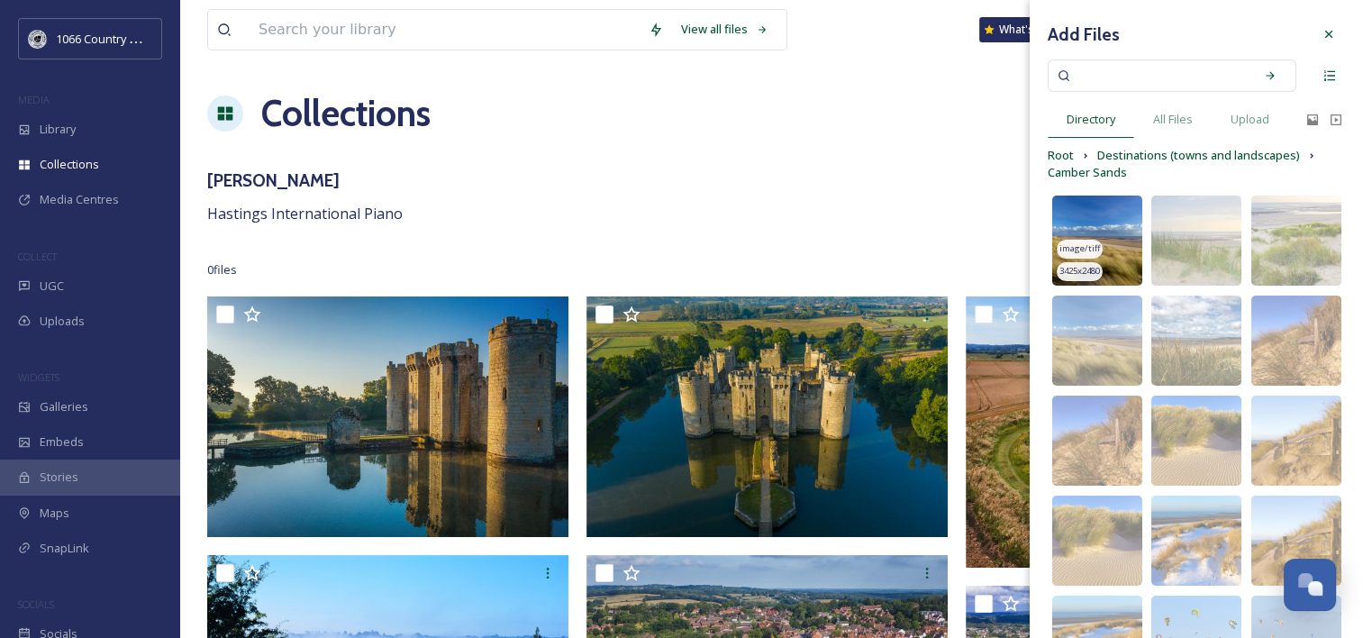
click at [1086, 222] on img at bounding box center [1097, 240] width 90 height 90
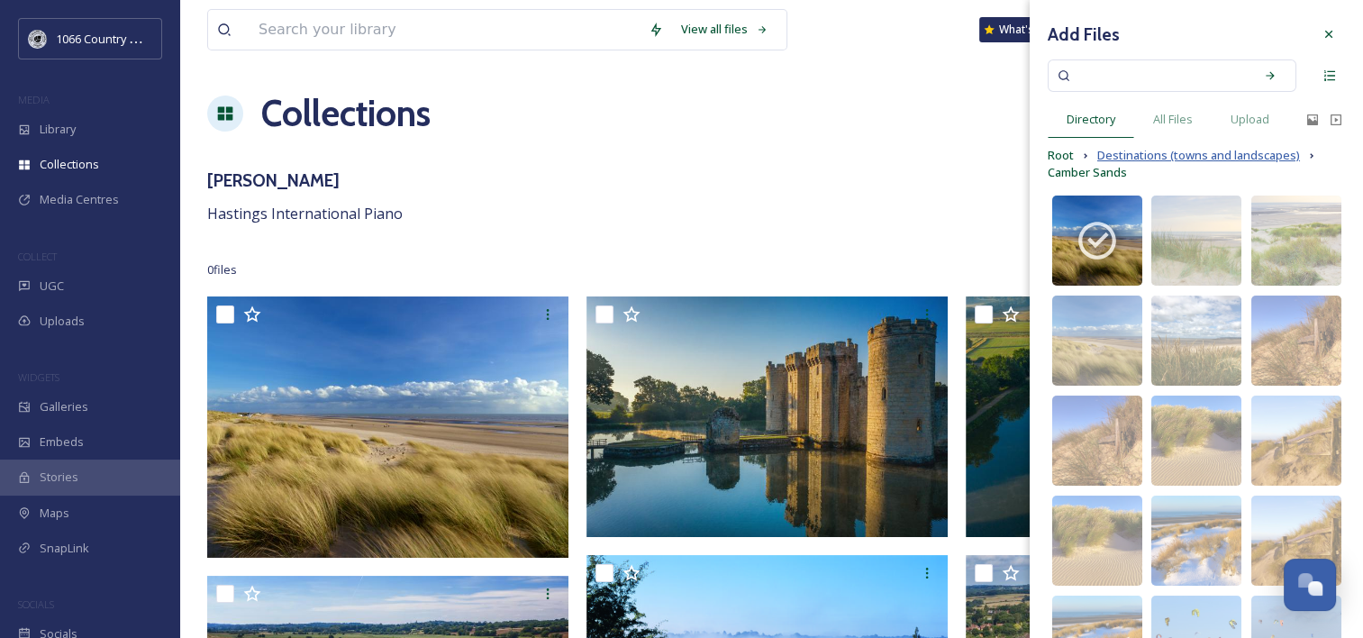
click at [1147, 157] on span "Destinations (towns and landscapes)" at bounding box center [1198, 155] width 203 height 17
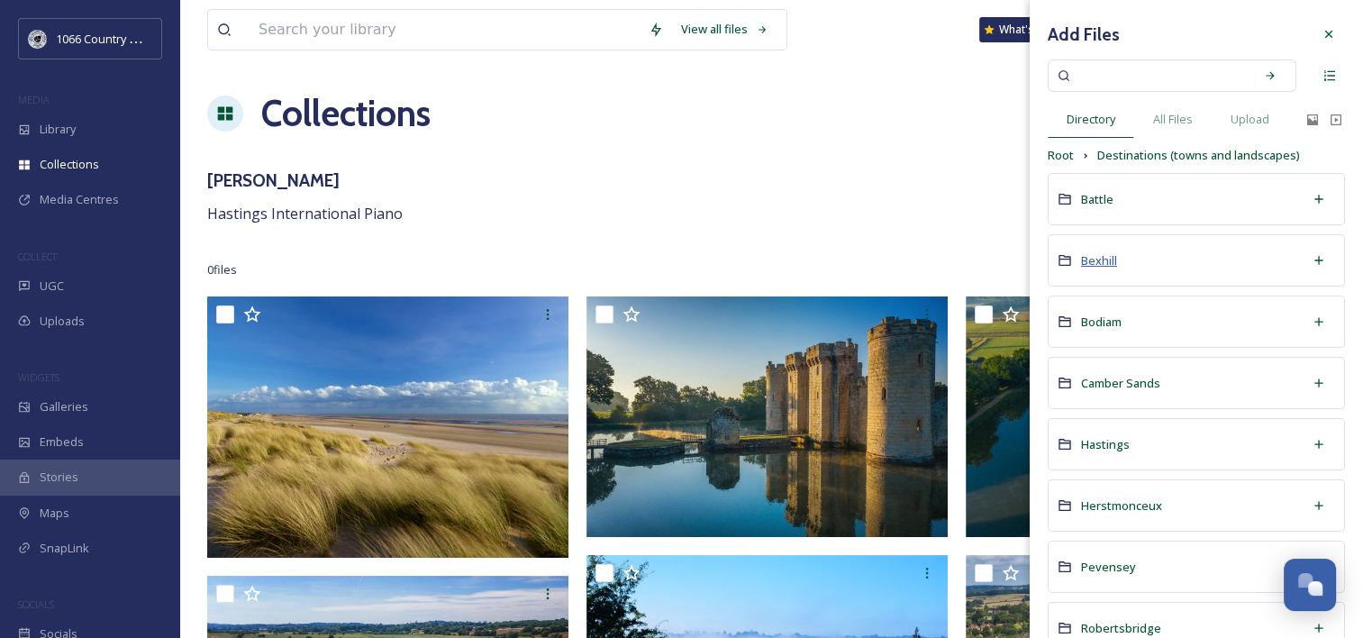
click at [1106, 259] on span "Bexhill" at bounding box center [1099, 260] width 36 height 16
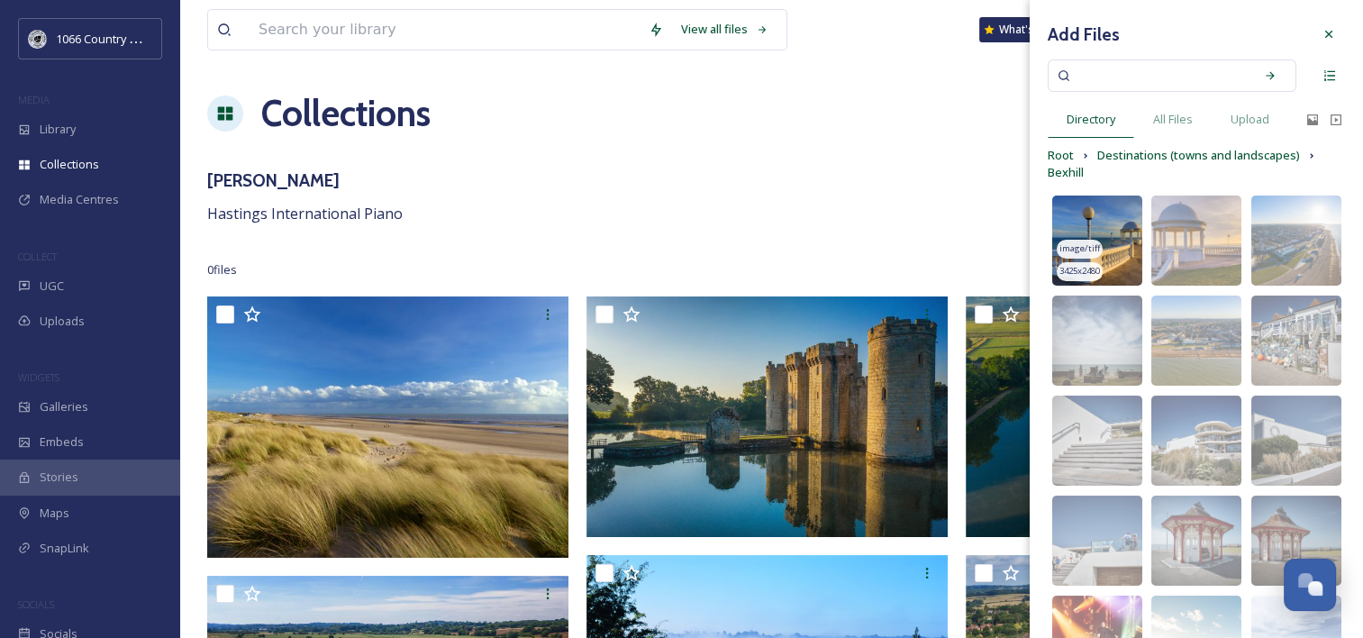
click at [1110, 223] on img at bounding box center [1097, 240] width 90 height 90
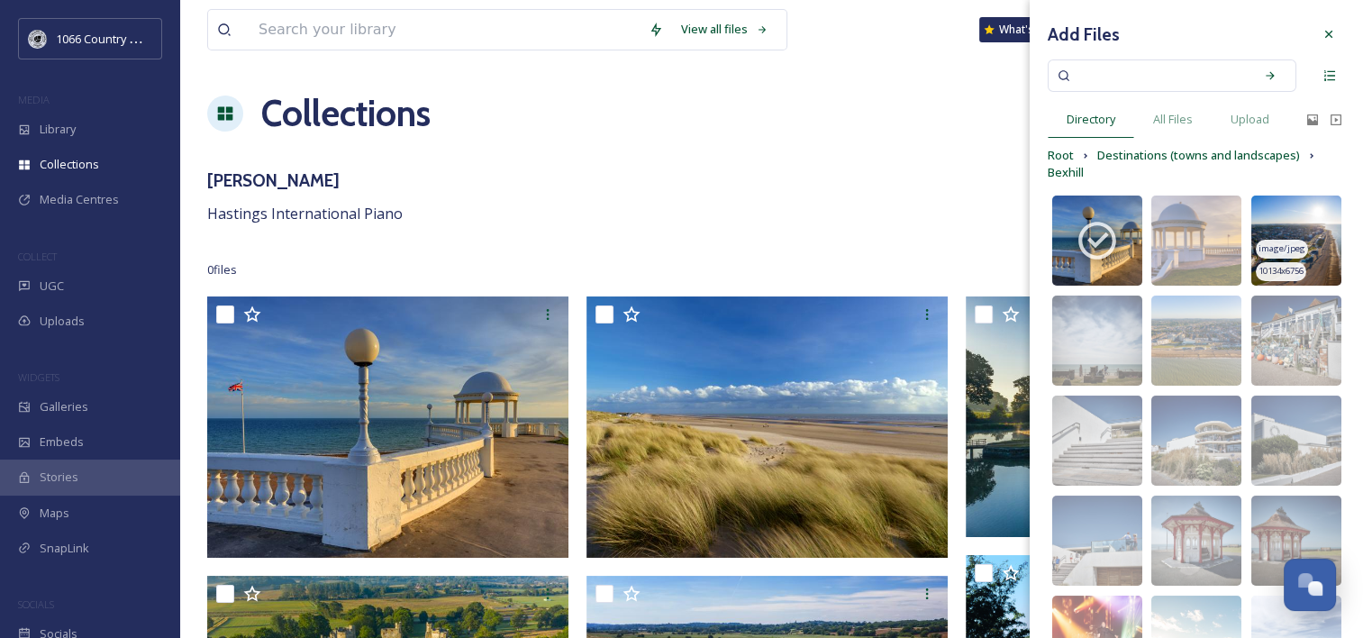
click at [1284, 222] on img at bounding box center [1296, 240] width 90 height 90
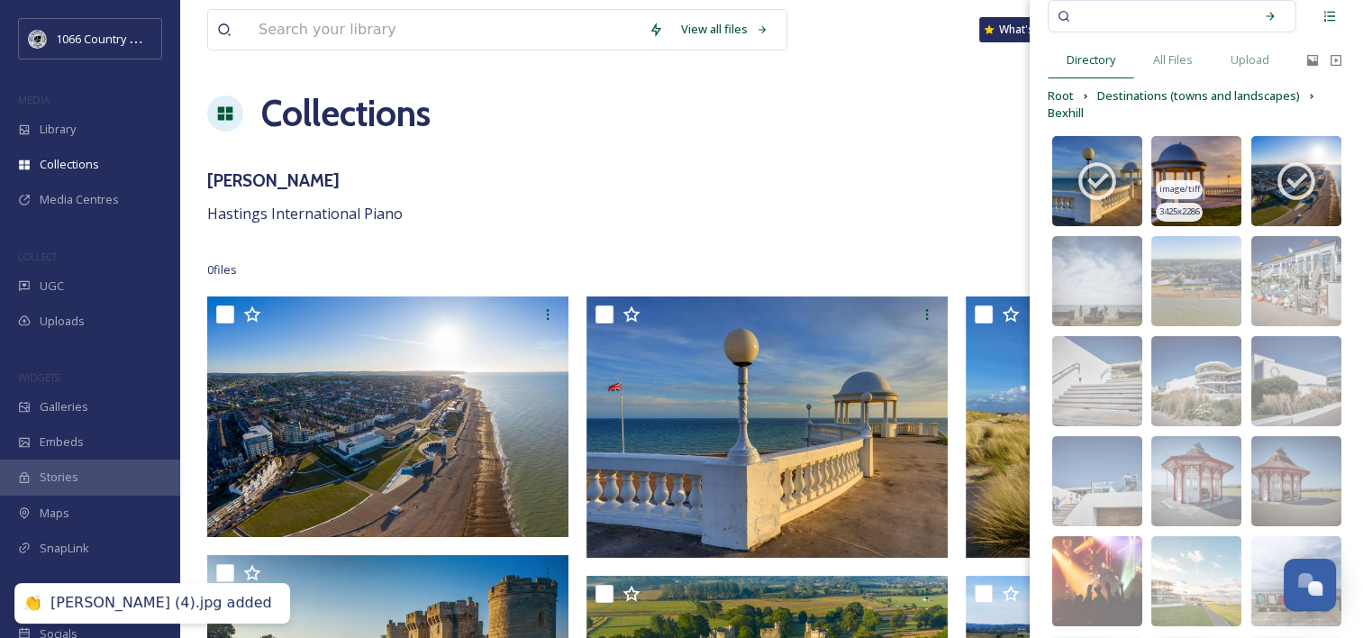
scroll to position [90, 0]
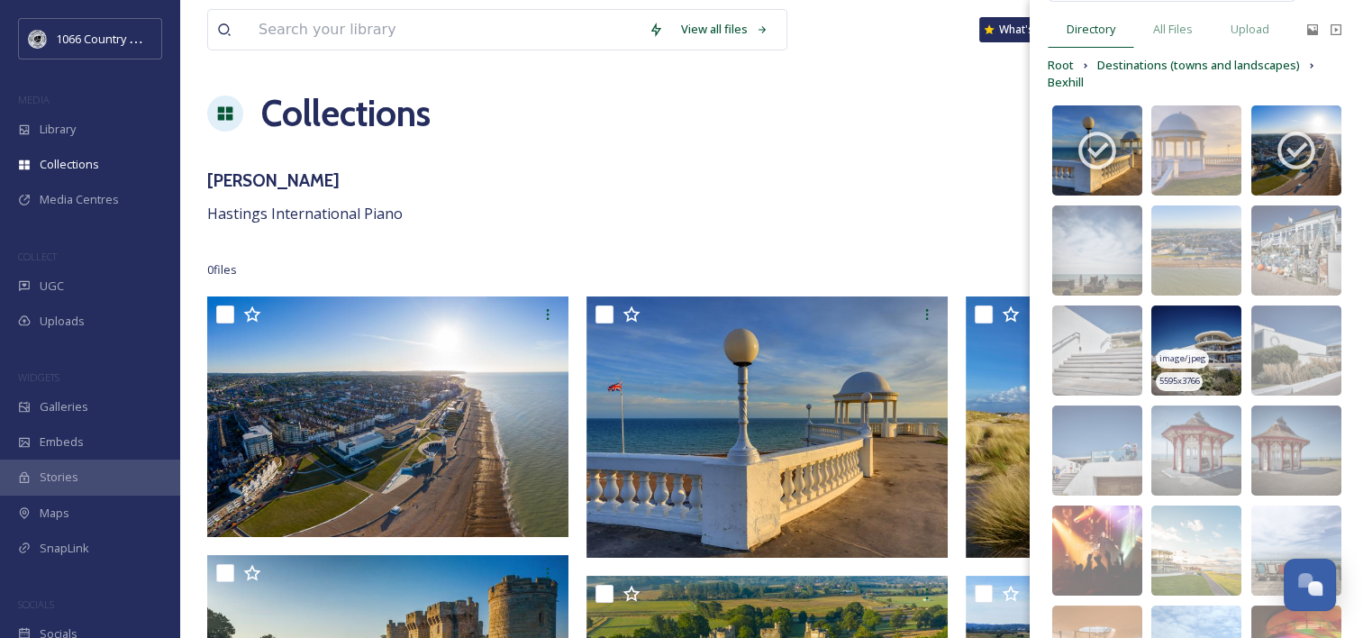
click at [1181, 332] on img at bounding box center [1196, 350] width 90 height 90
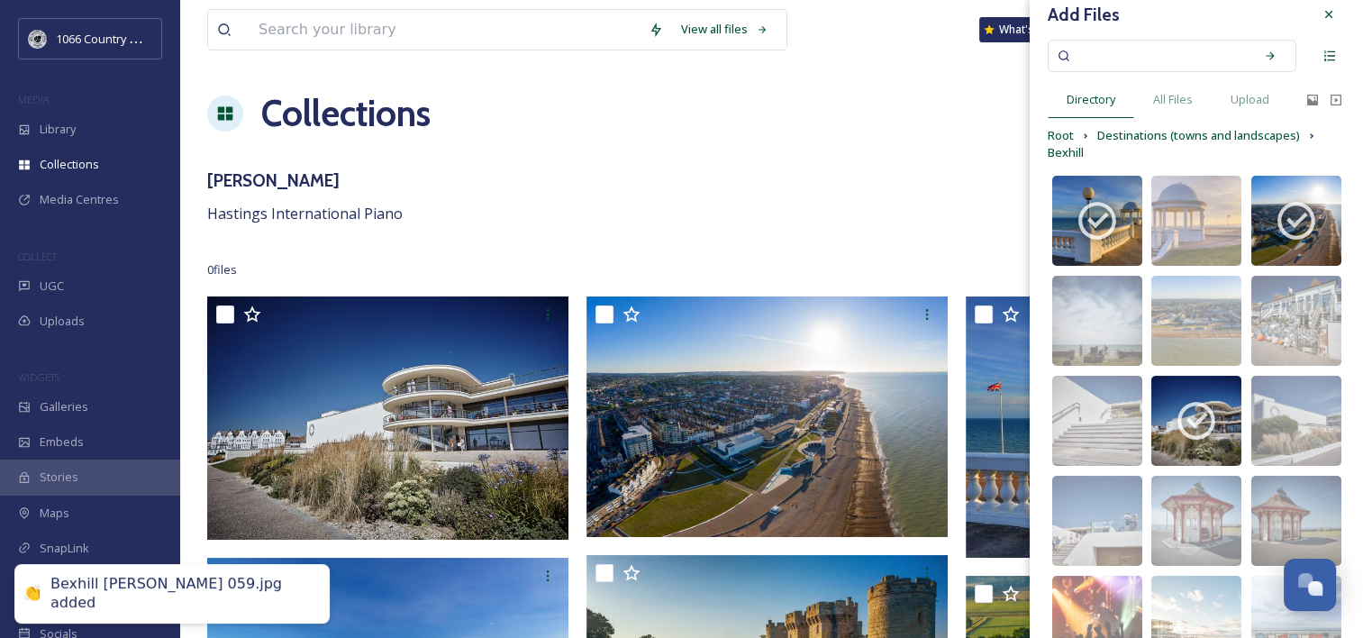
scroll to position [0, 0]
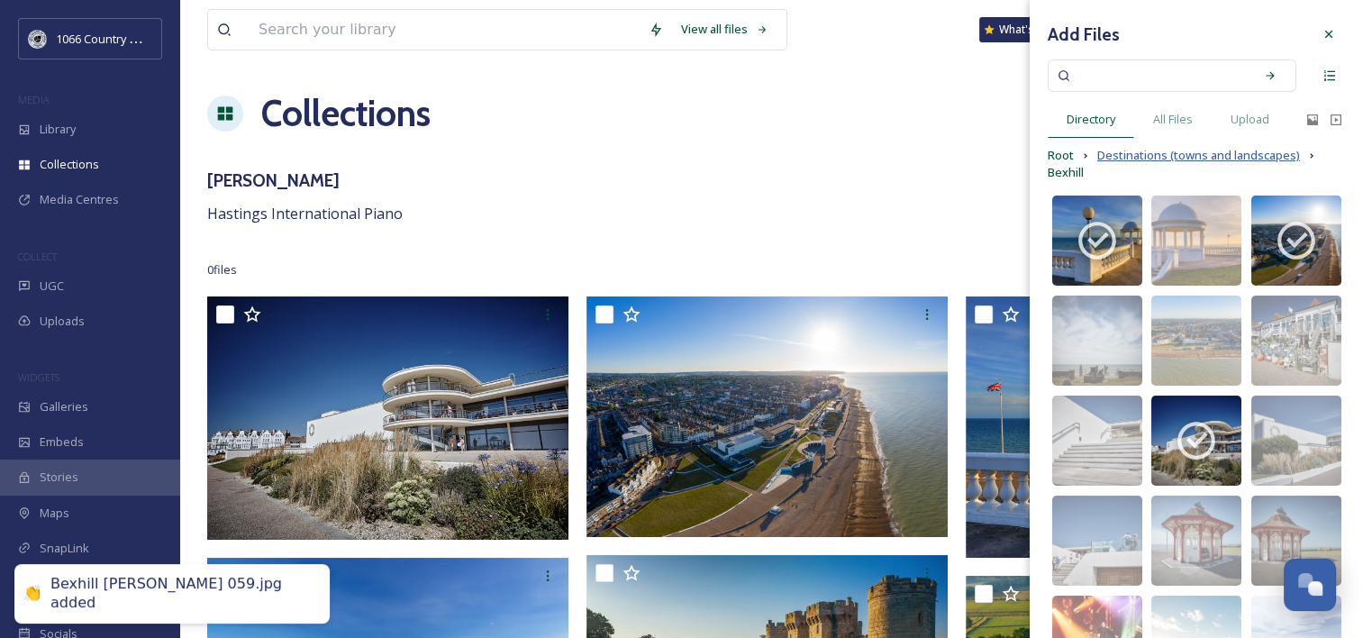
click at [1128, 157] on span "Destinations (towns and landscapes)" at bounding box center [1198, 155] width 203 height 17
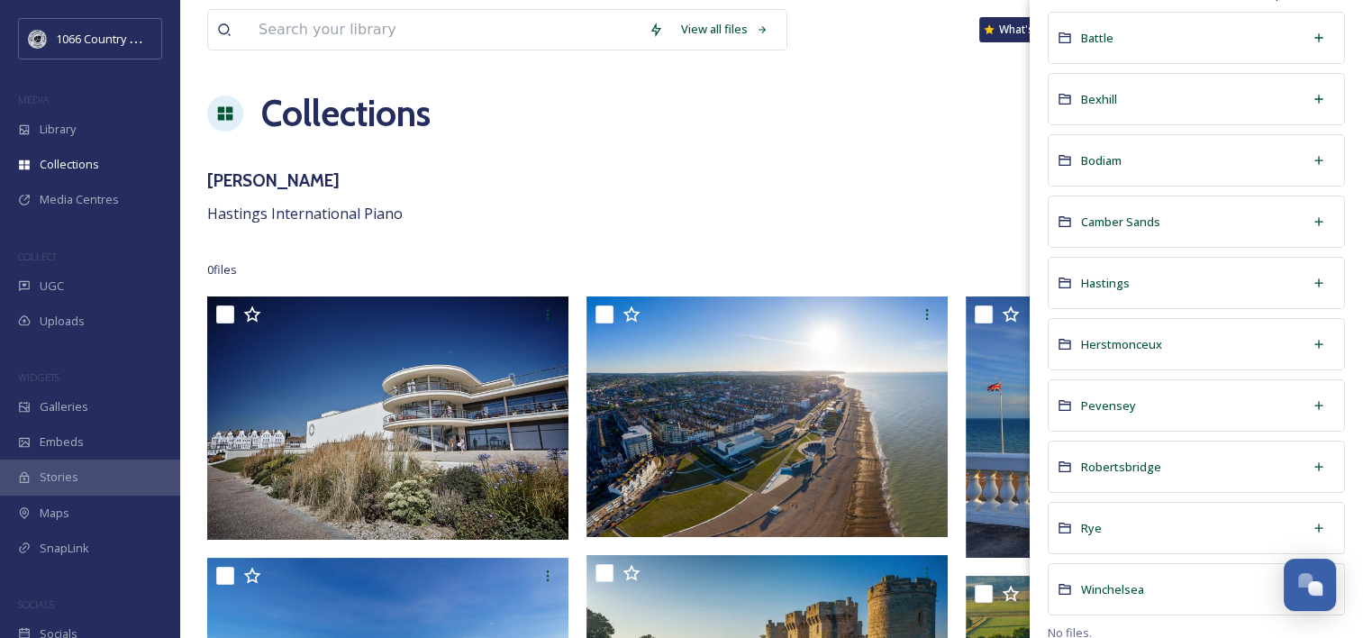
scroll to position [179, 0]
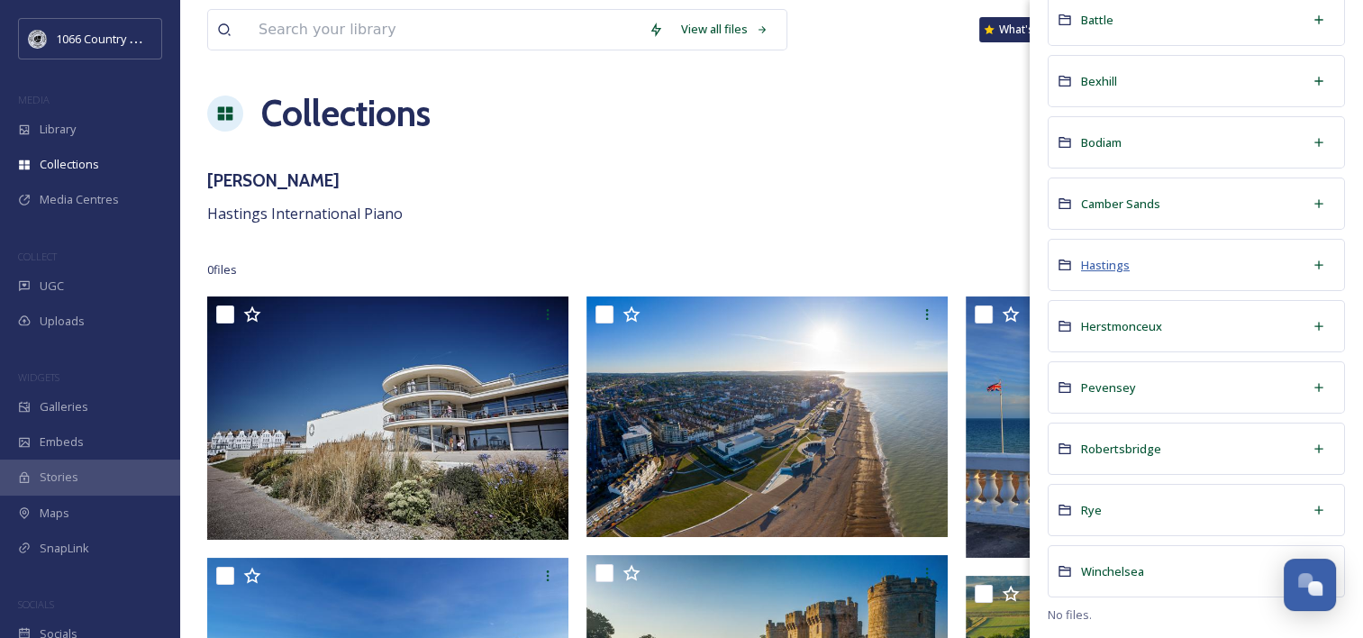
click at [1118, 263] on span "Hastings" at bounding box center [1105, 265] width 49 height 16
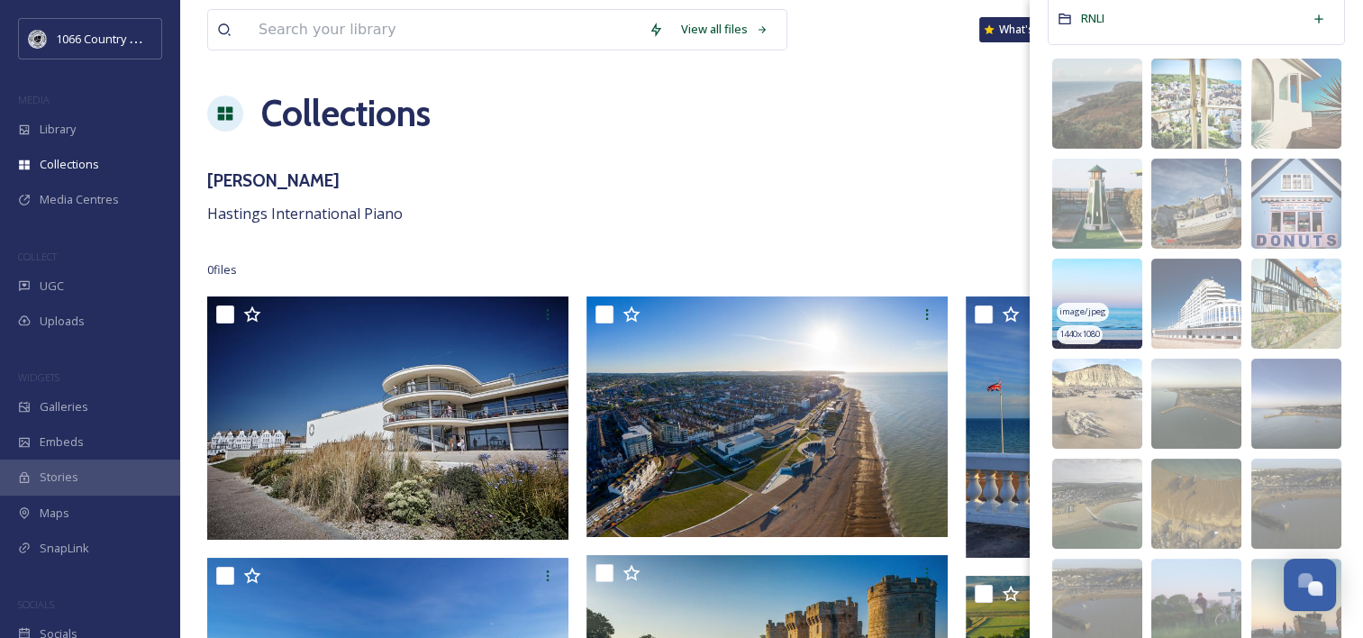
scroll to position [360, 0]
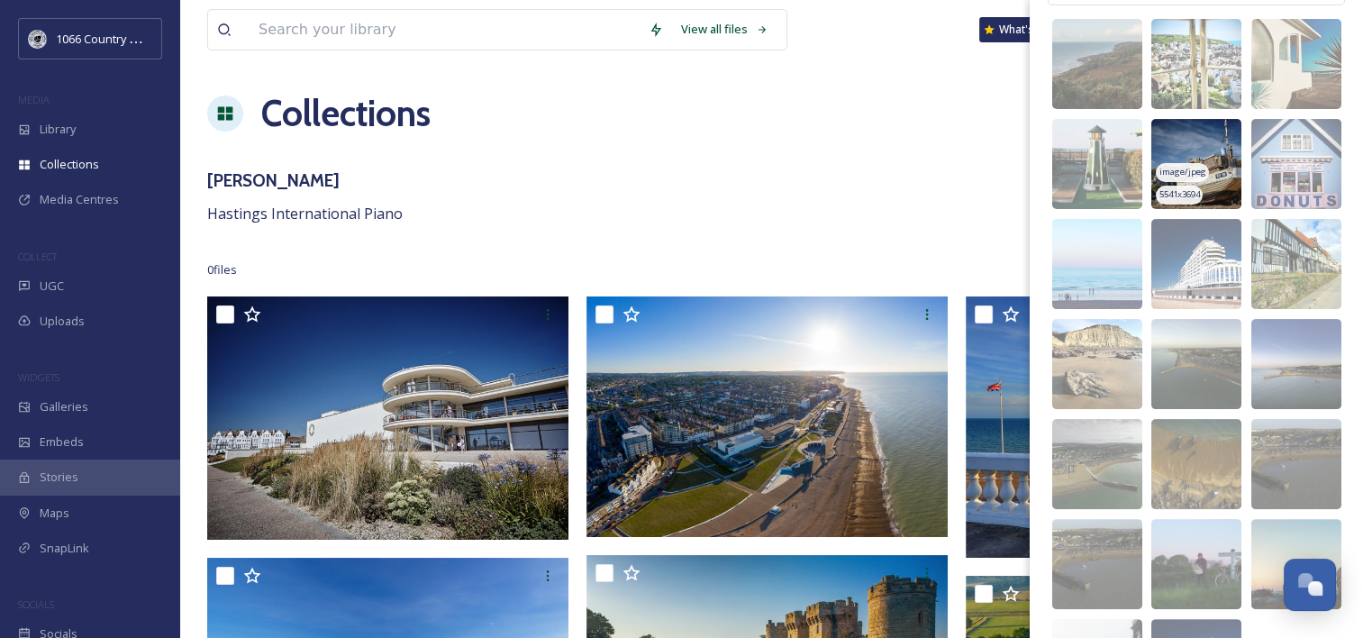
click at [1194, 144] on img at bounding box center [1196, 164] width 90 height 90
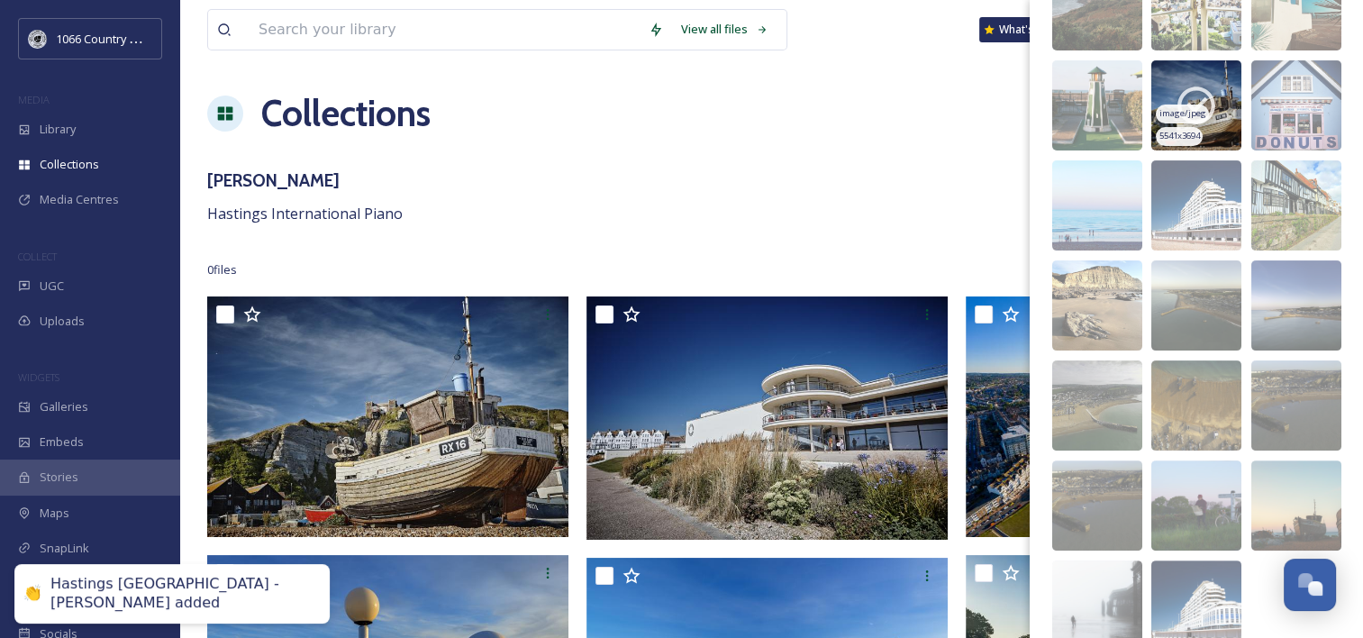
scroll to position [450, 0]
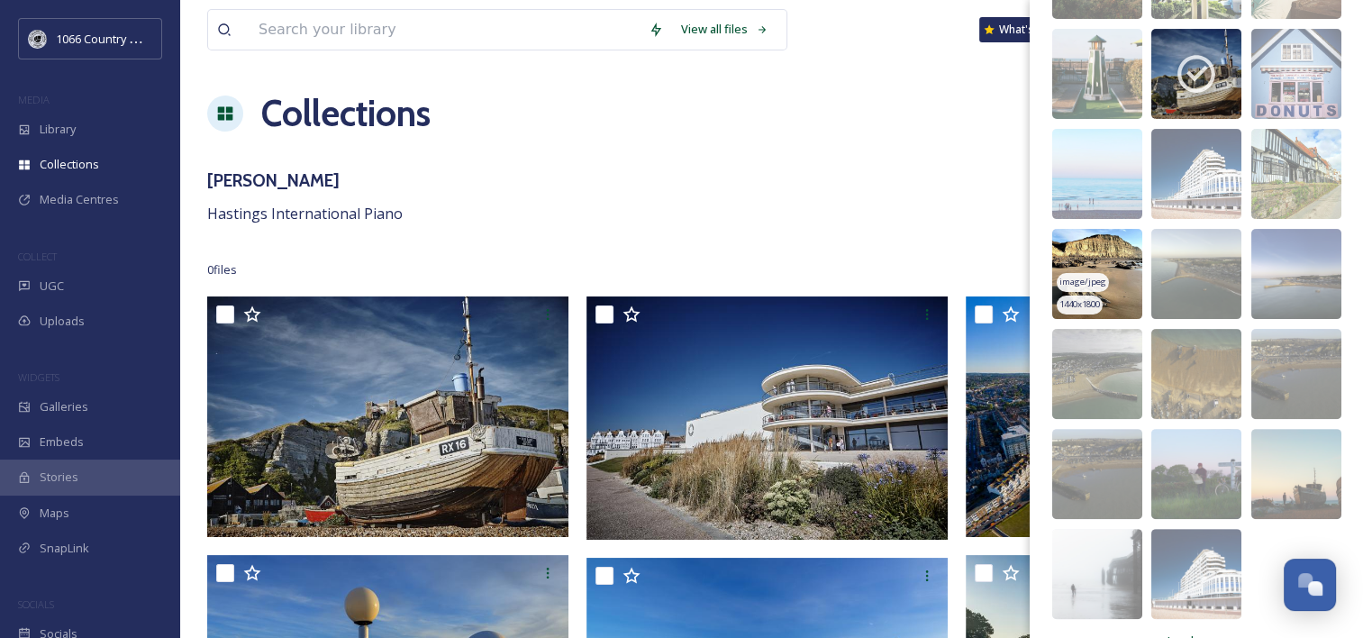
click at [1098, 259] on img at bounding box center [1097, 274] width 90 height 90
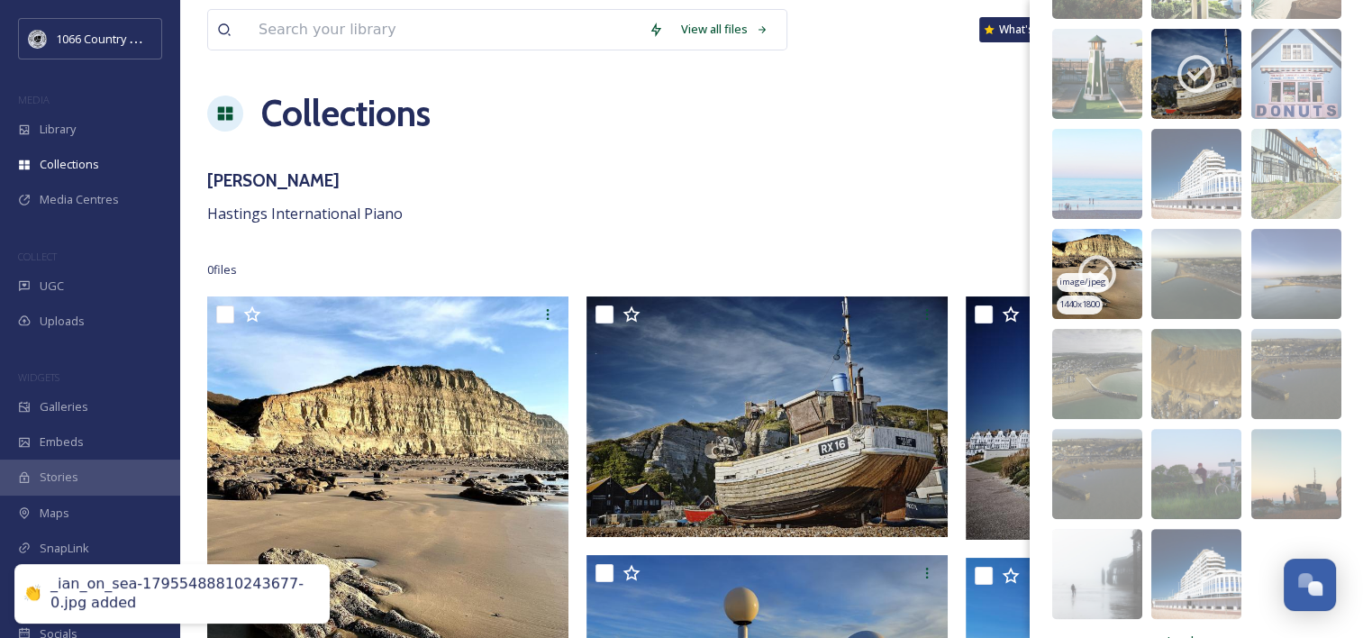
scroll to position [487, 0]
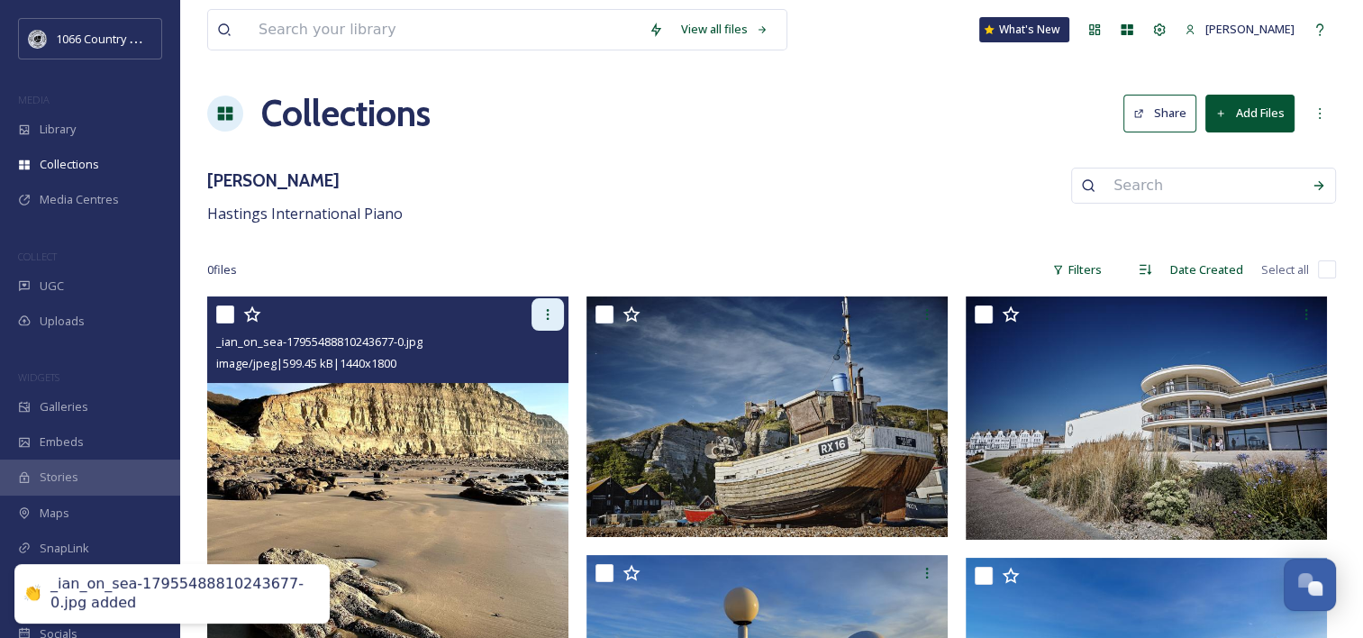
click at [548, 317] on icon at bounding box center [548, 314] width 3 height 11
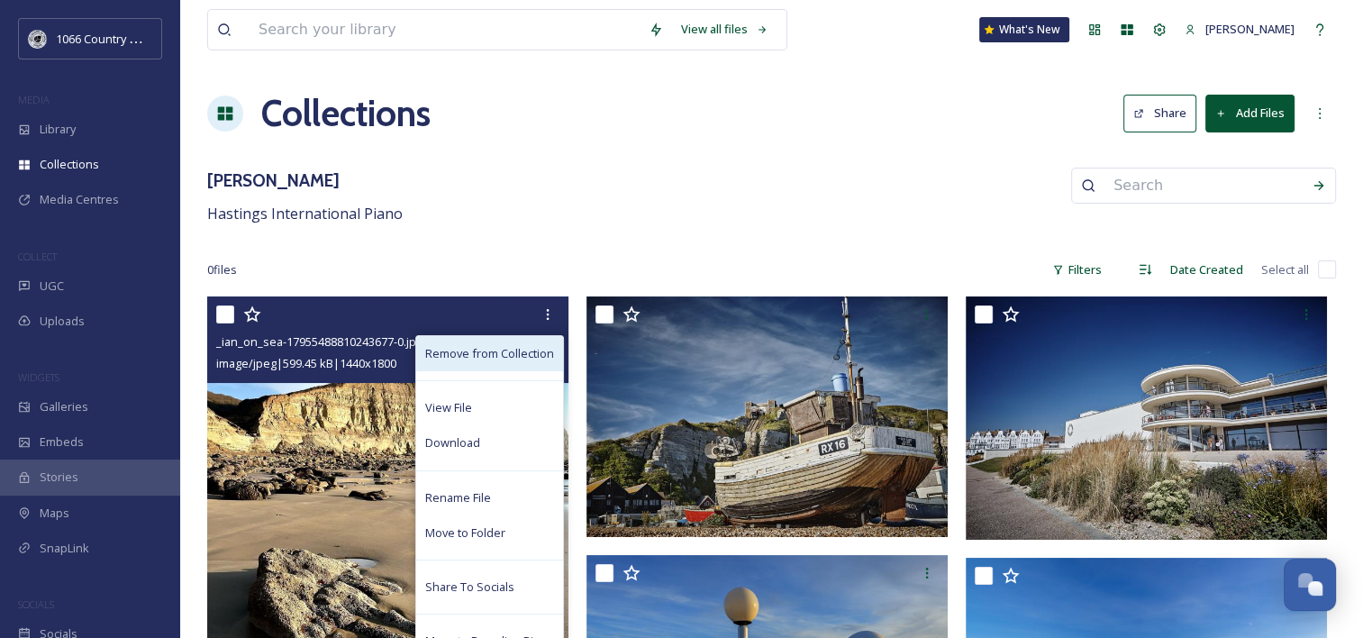
click at [522, 357] on span "Remove from Collection" at bounding box center [489, 353] width 129 height 17
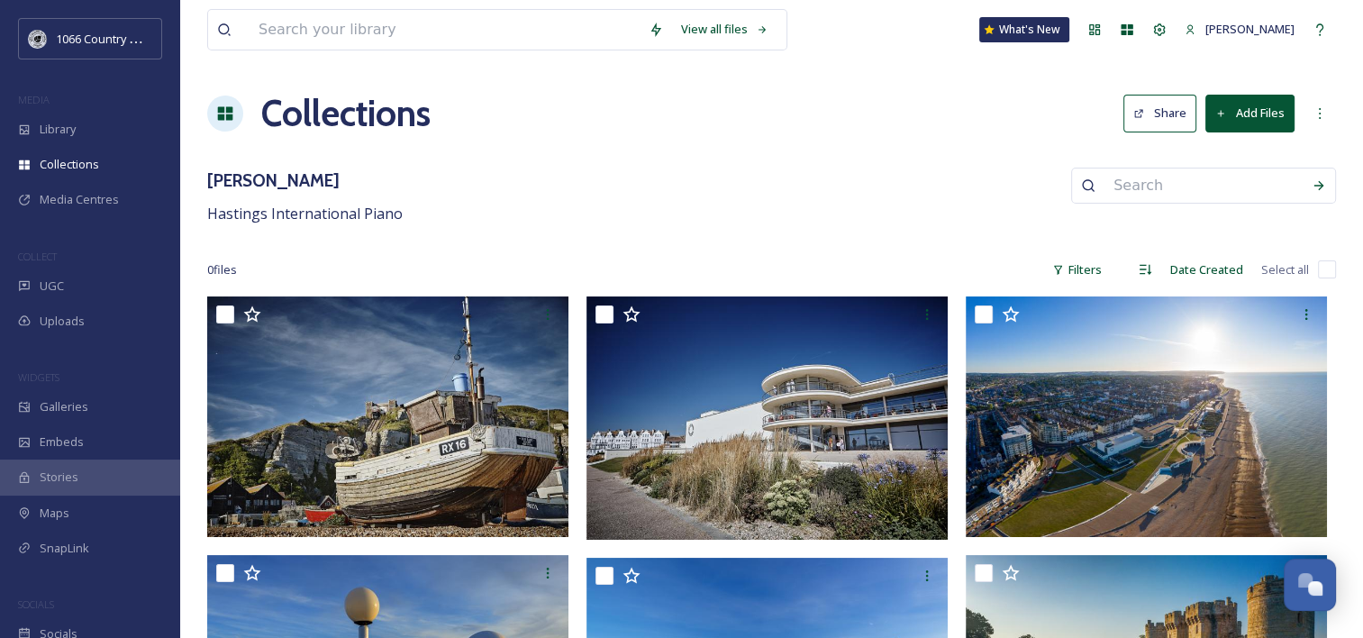
click at [1251, 125] on button "Add Files" at bounding box center [1249, 113] width 89 height 37
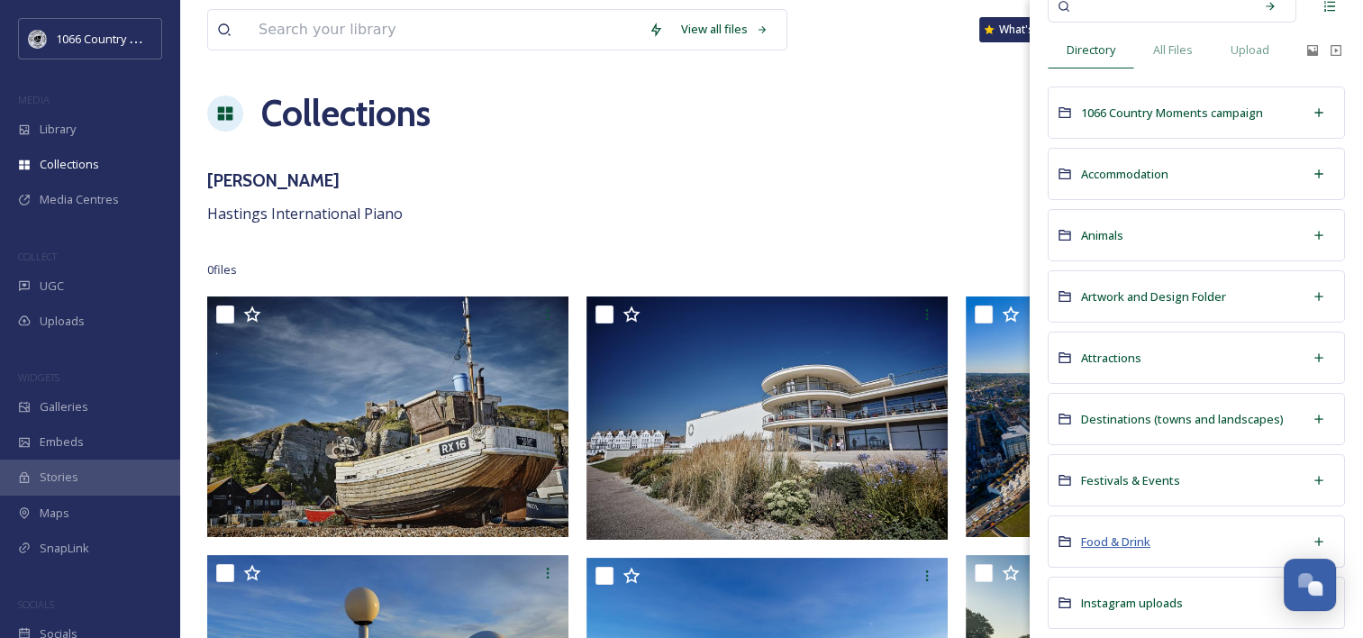
scroll to position [180, 0]
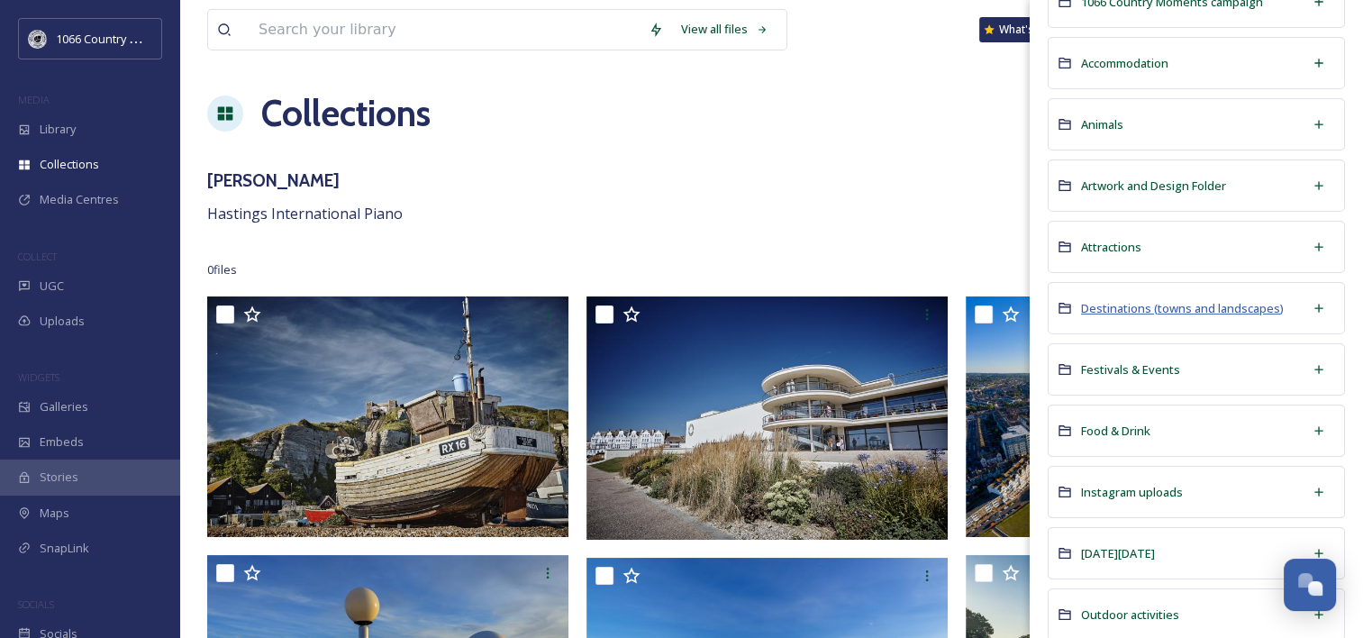
click at [1131, 300] on span "Destinations (towns and landscapes)" at bounding box center [1182, 308] width 203 height 16
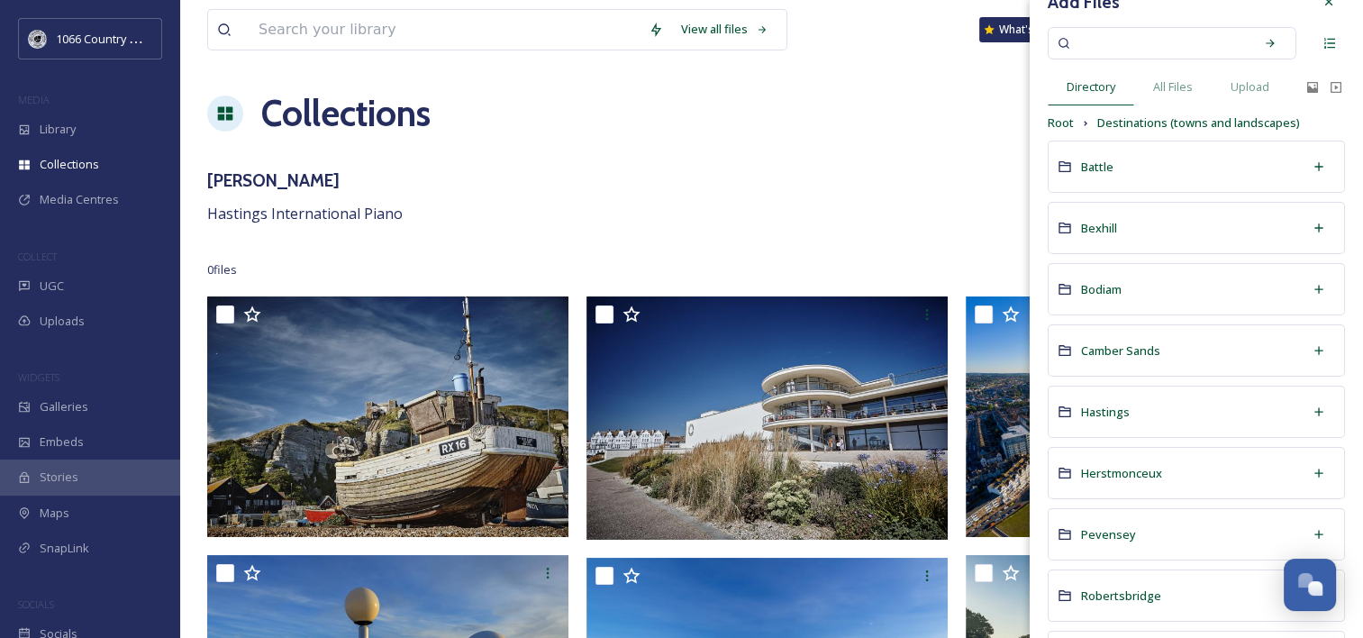
scroll to position [90, 0]
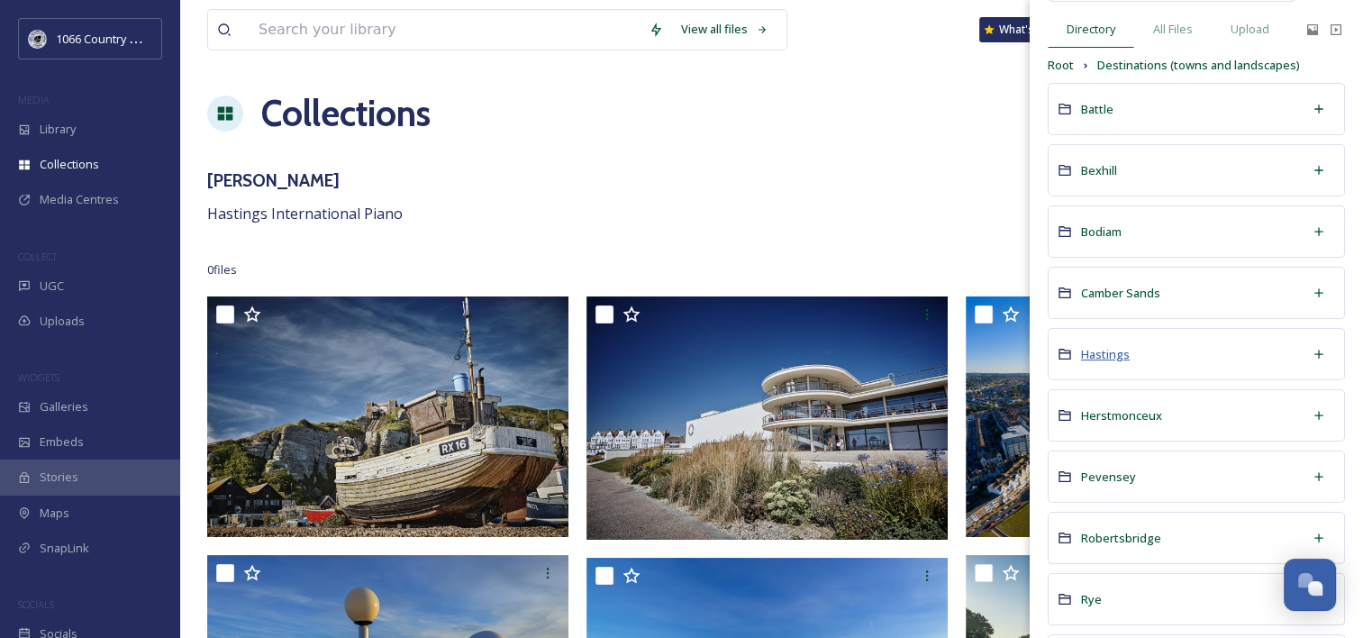
click at [1103, 352] on span "Hastings" at bounding box center [1105, 354] width 49 height 16
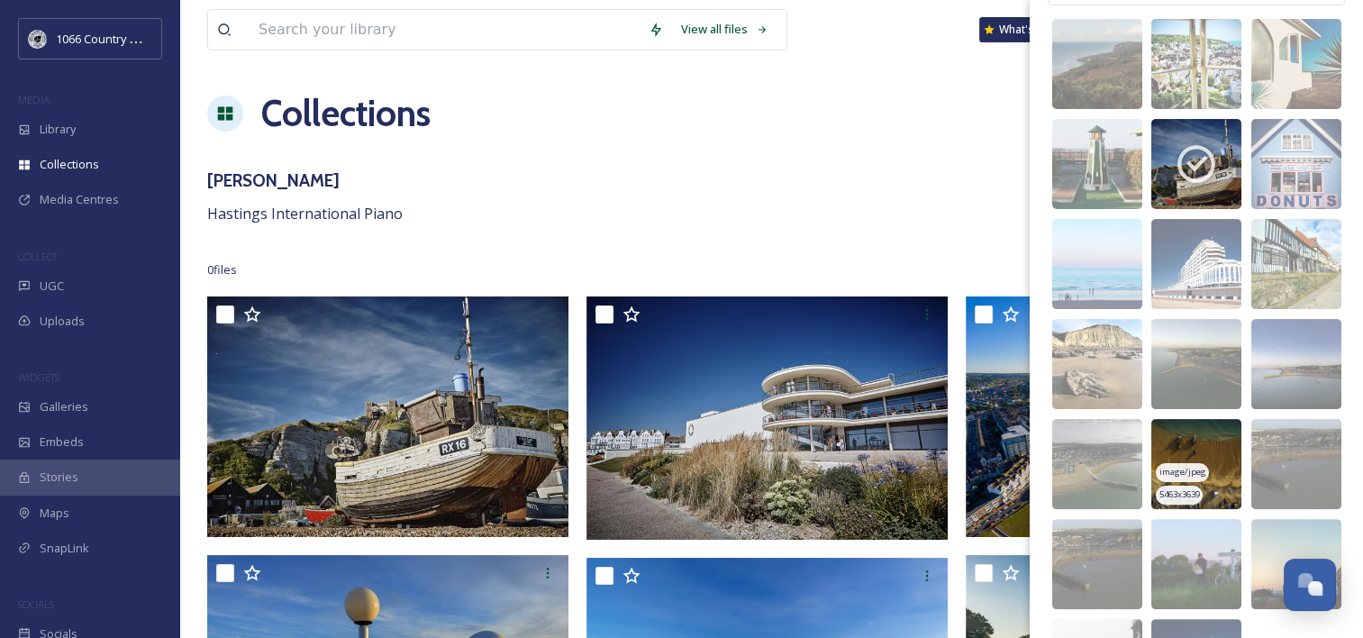
scroll to position [450, 0]
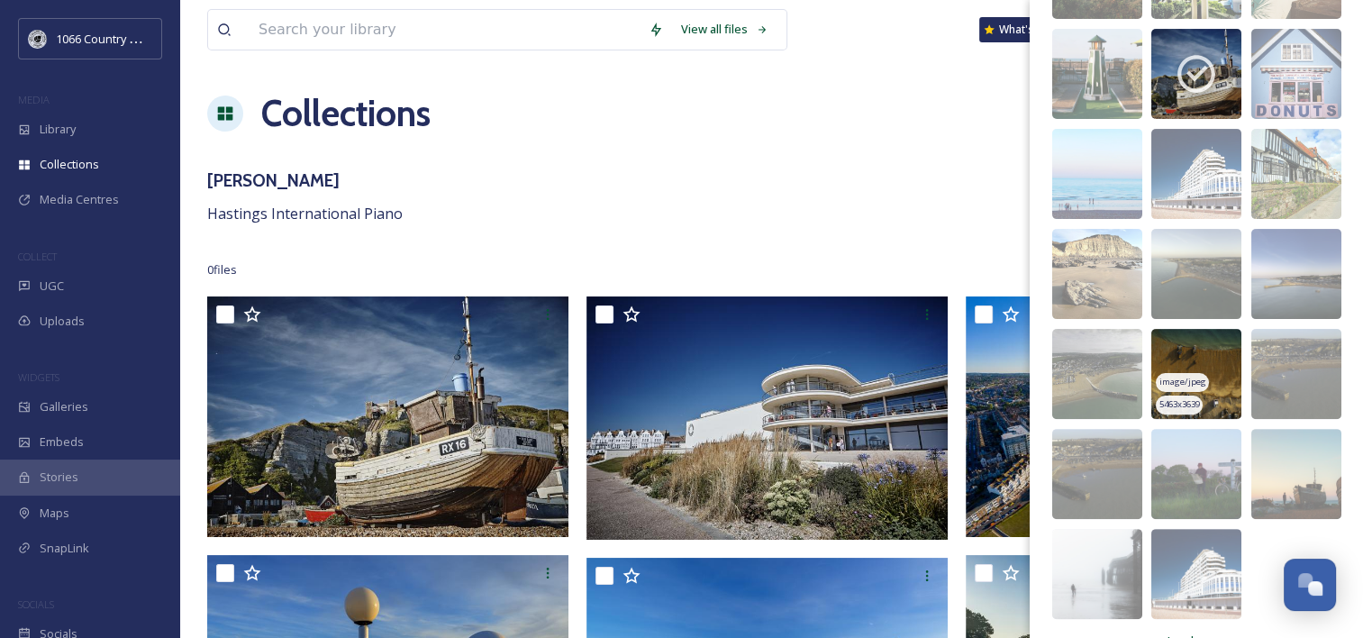
click at [1167, 349] on img at bounding box center [1196, 374] width 90 height 90
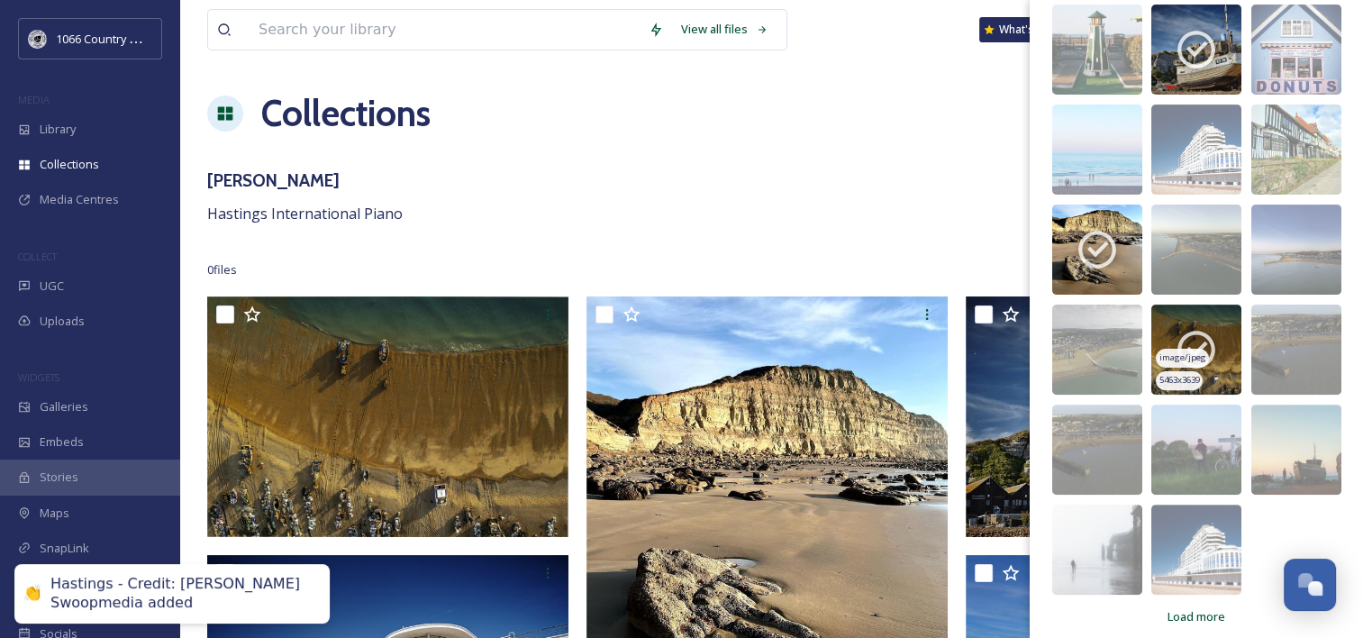
scroll to position [487, 0]
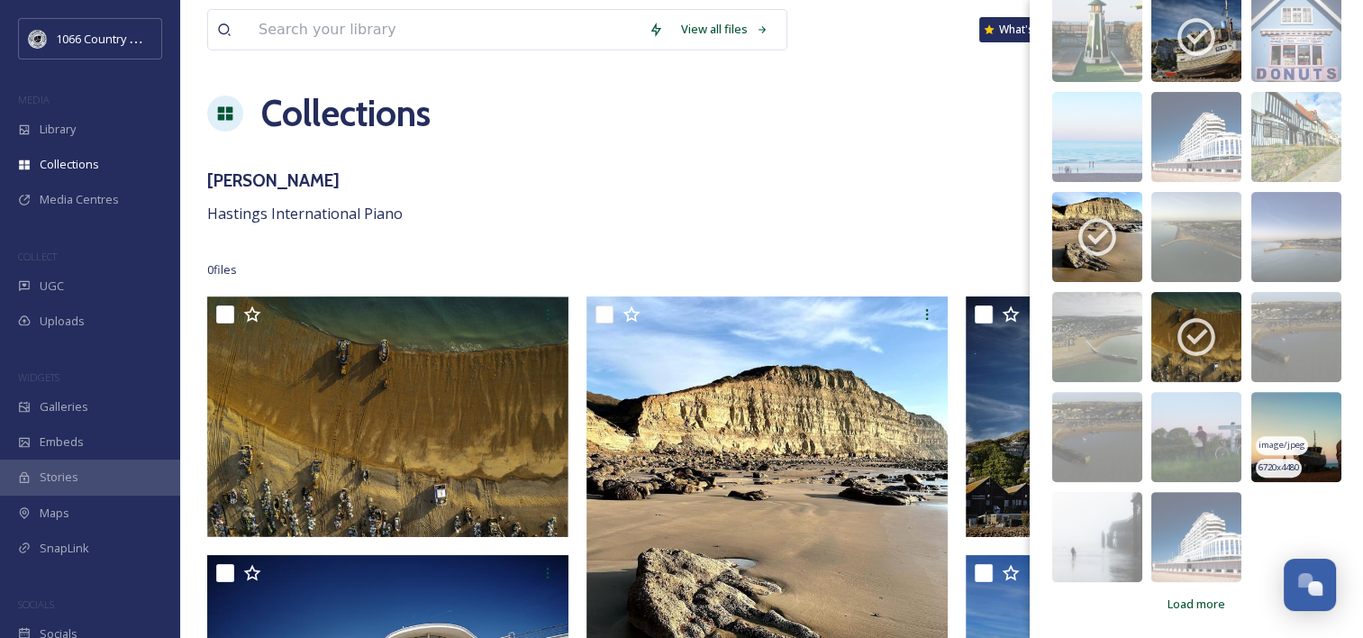
click at [1275, 415] on img at bounding box center [1296, 437] width 90 height 90
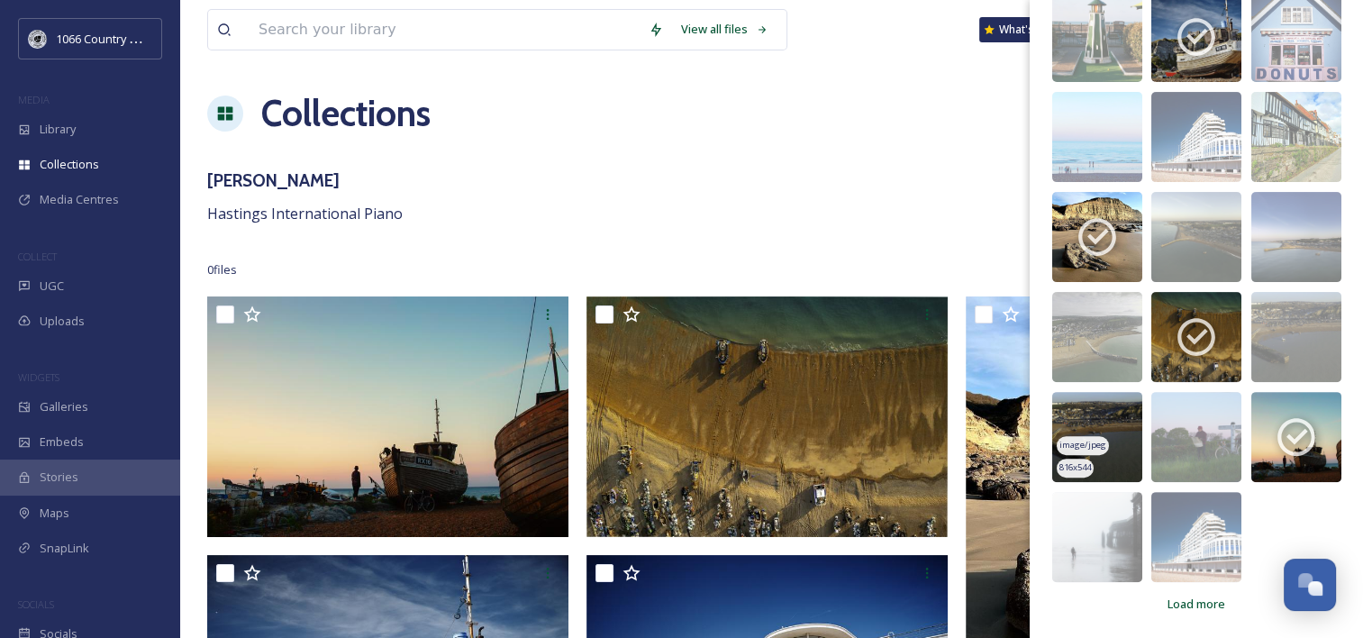
click at [1099, 411] on img at bounding box center [1097, 437] width 90 height 90
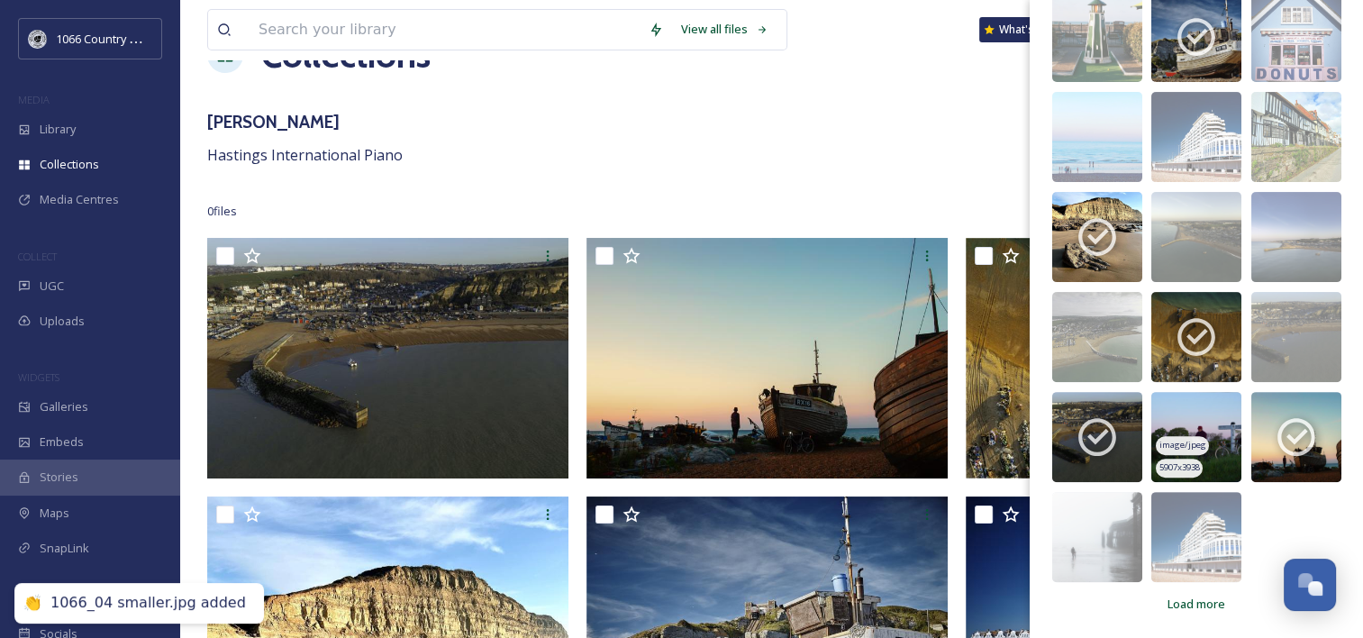
scroll to position [90, 0]
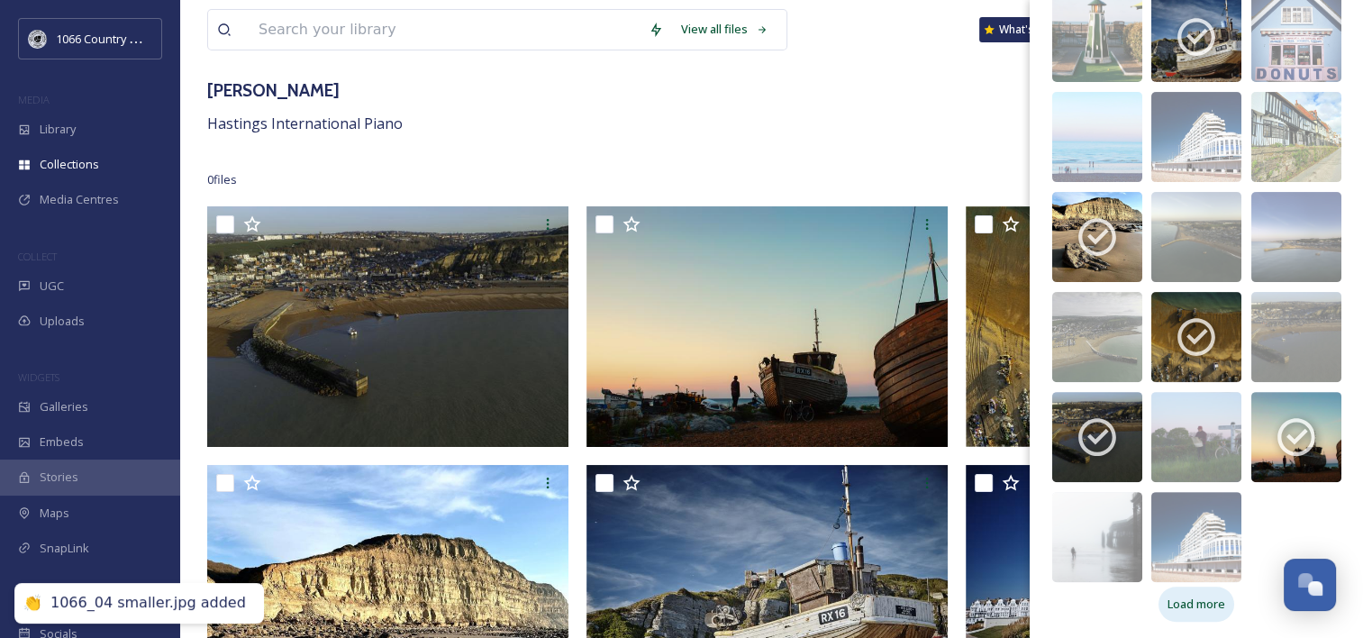
click at [1189, 595] on span "Load more" at bounding box center [1196, 603] width 58 height 17
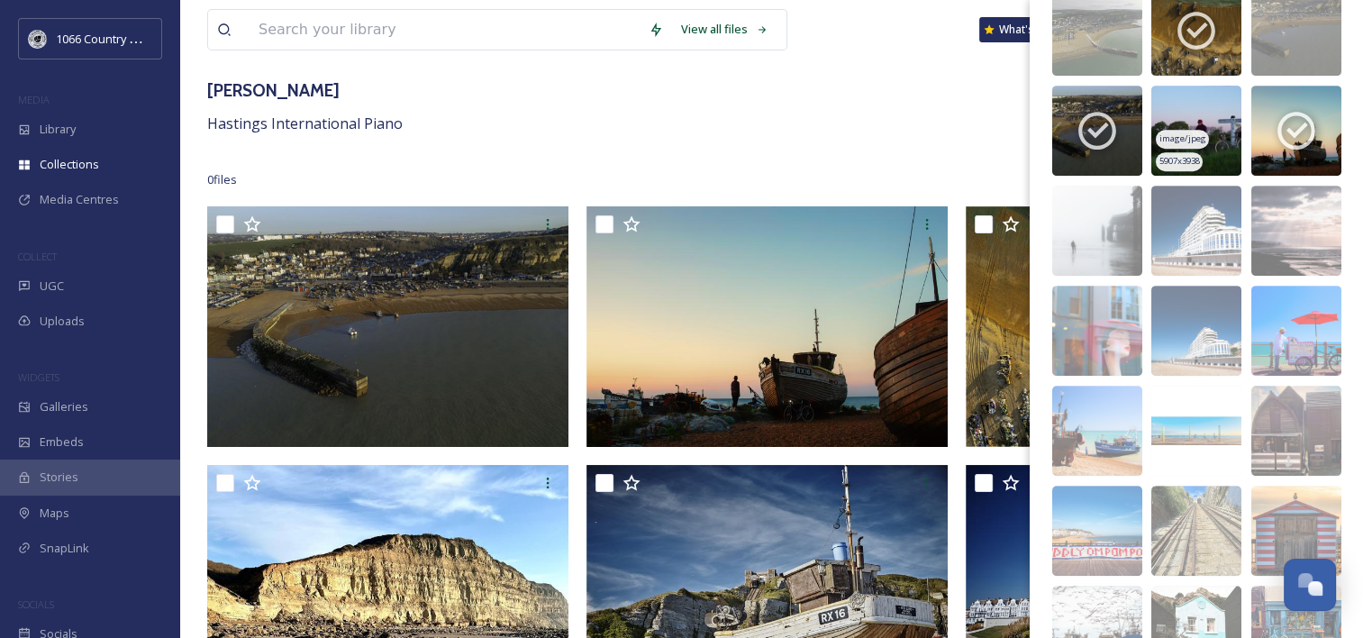
scroll to position [848, 0]
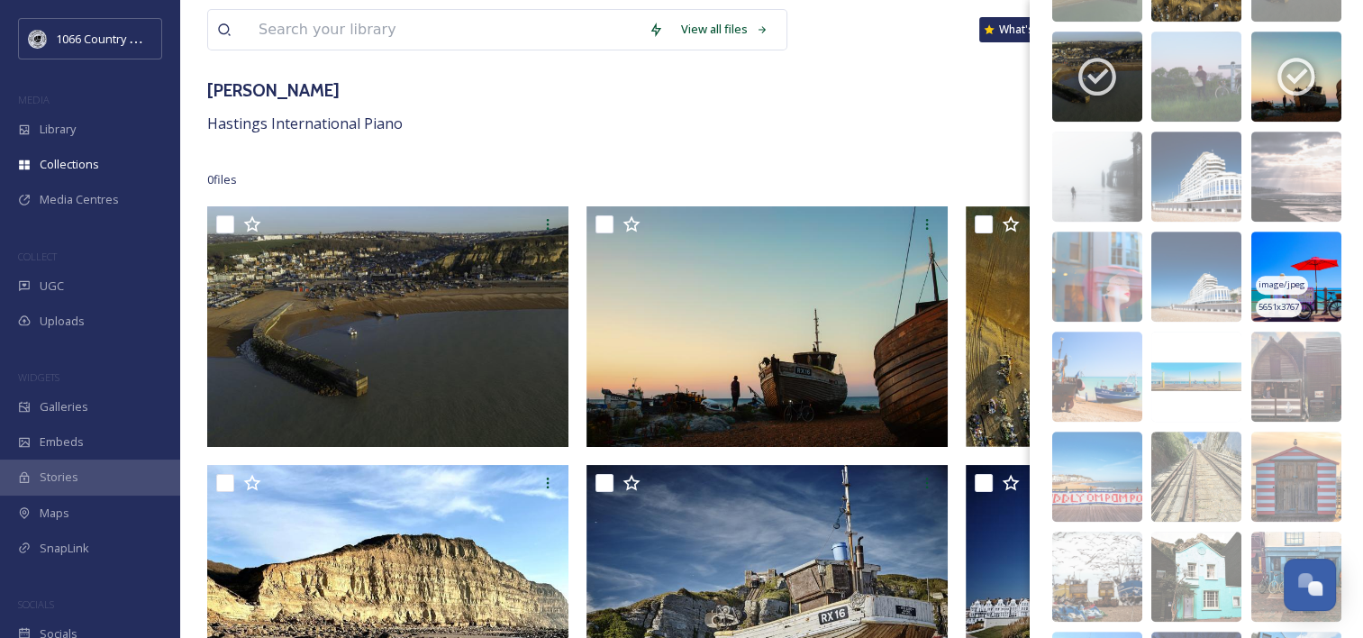
click at [1268, 256] on img at bounding box center [1296, 276] width 90 height 90
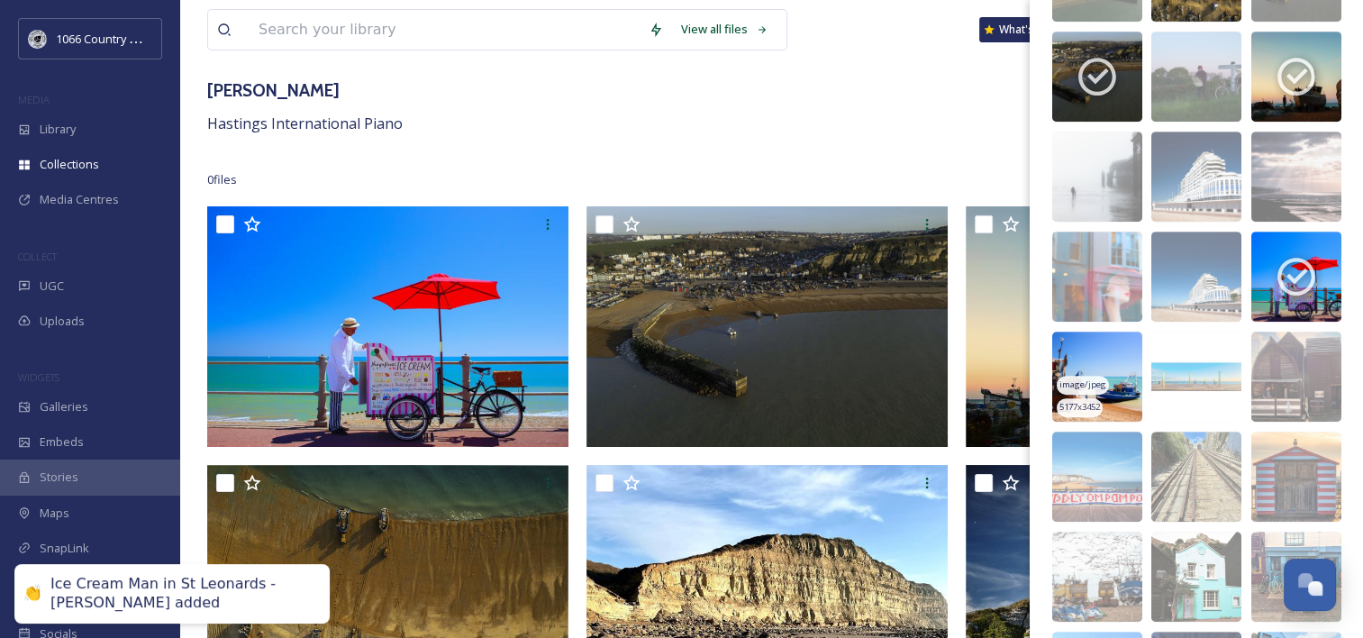
click at [1077, 349] on img at bounding box center [1097, 376] width 90 height 90
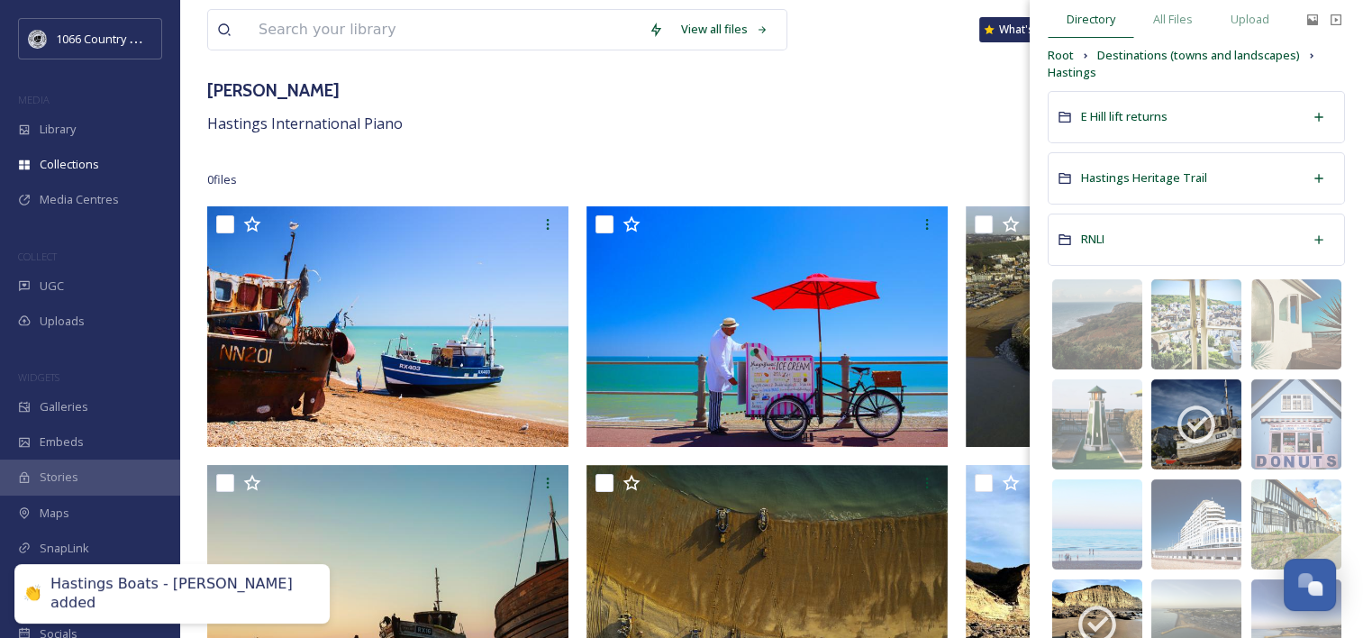
scroll to position [37, 0]
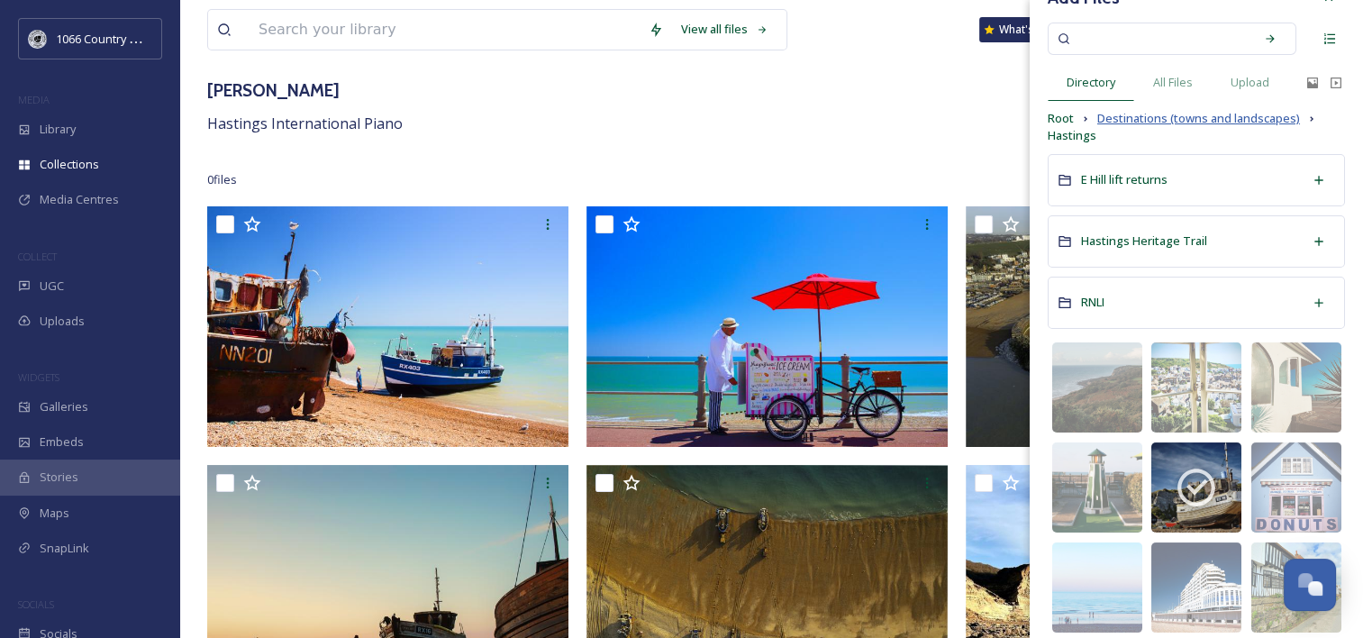
click at [1146, 110] on span "Destinations (towns and landscapes)" at bounding box center [1198, 118] width 203 height 17
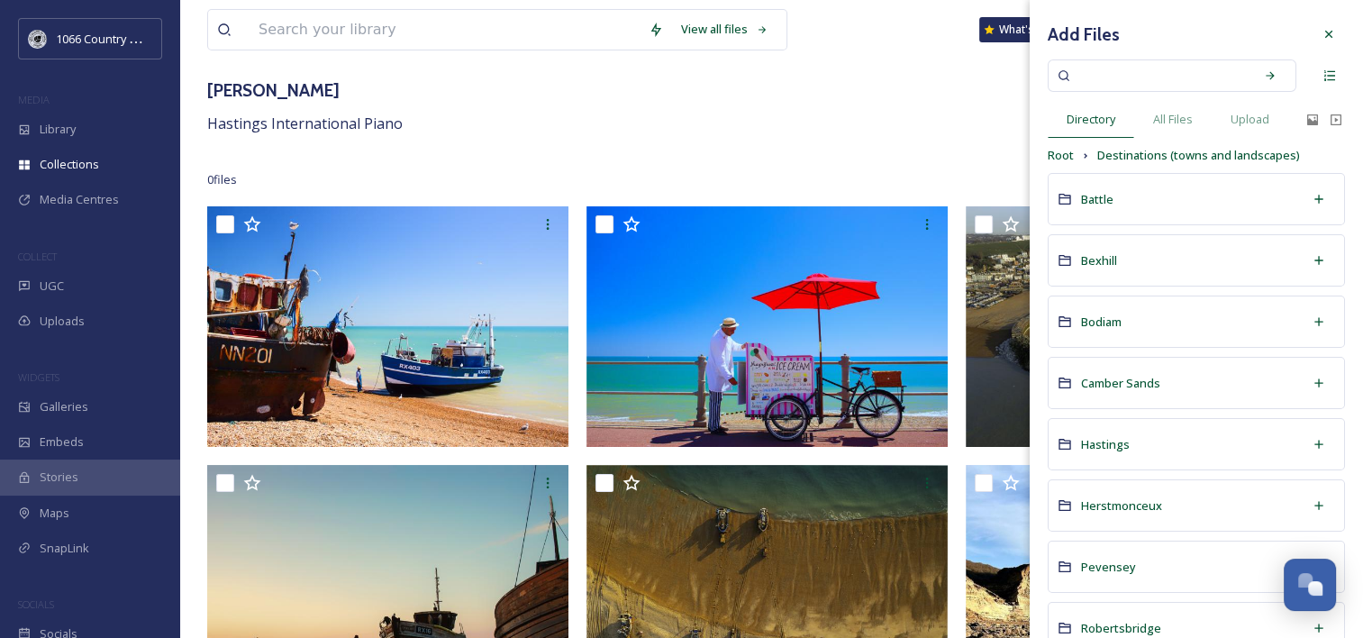
scroll to position [179, 0]
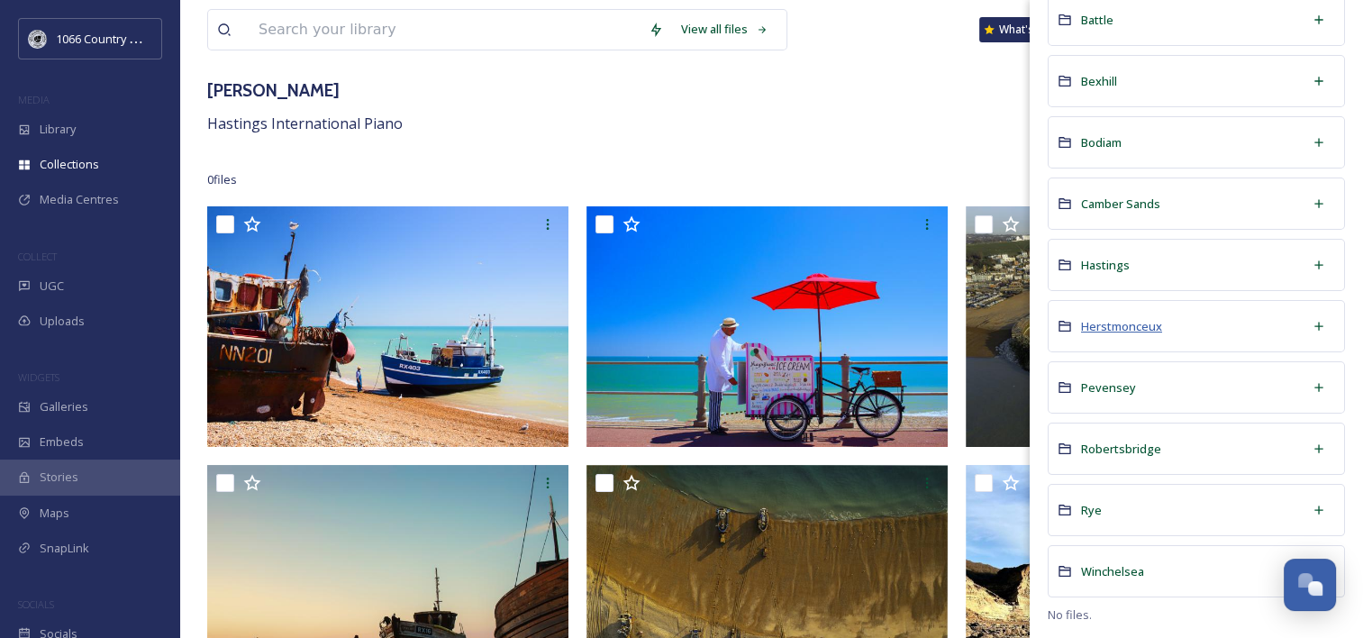
click at [1131, 328] on span "Herstmonceux" at bounding box center [1121, 326] width 81 height 16
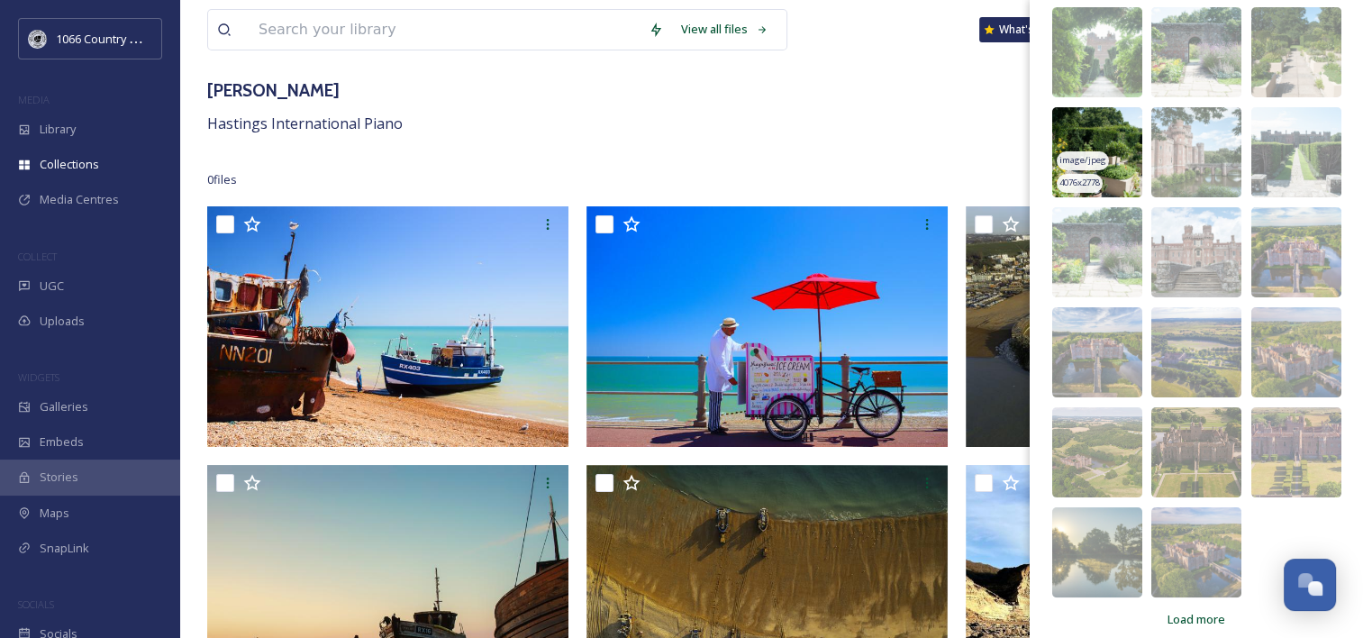
scroll to position [304, 0]
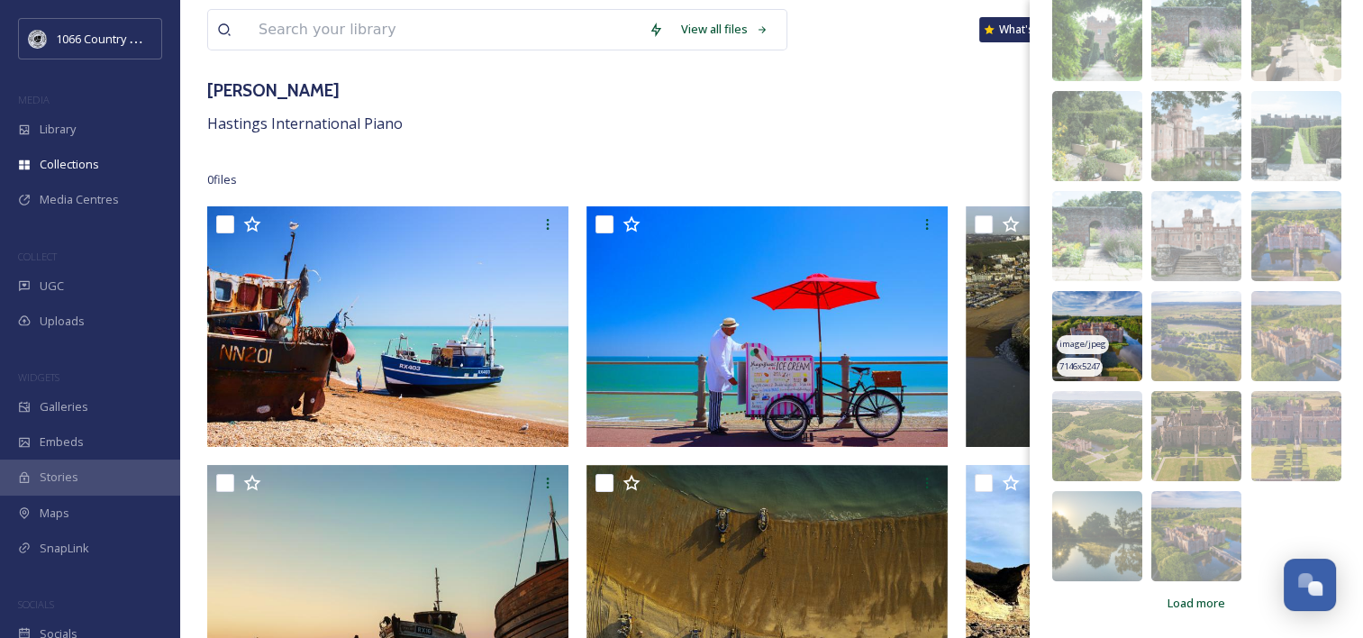
click at [1095, 318] on img at bounding box center [1097, 336] width 90 height 90
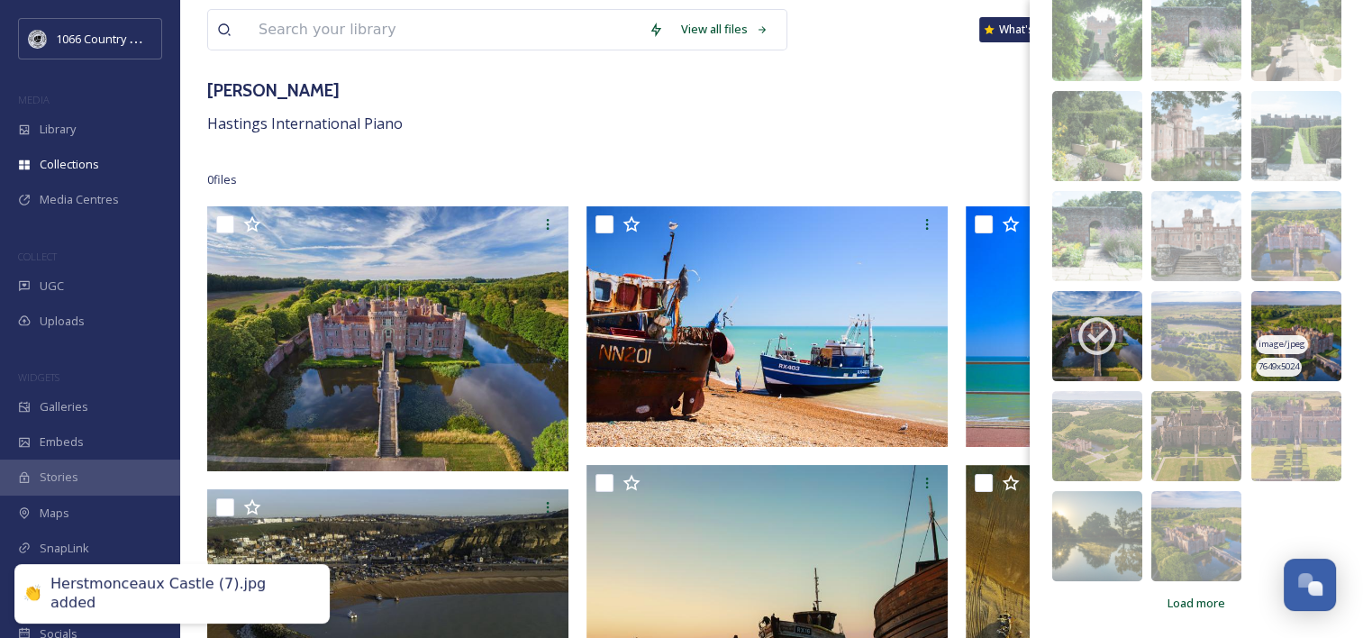
click at [1283, 324] on img at bounding box center [1296, 336] width 90 height 90
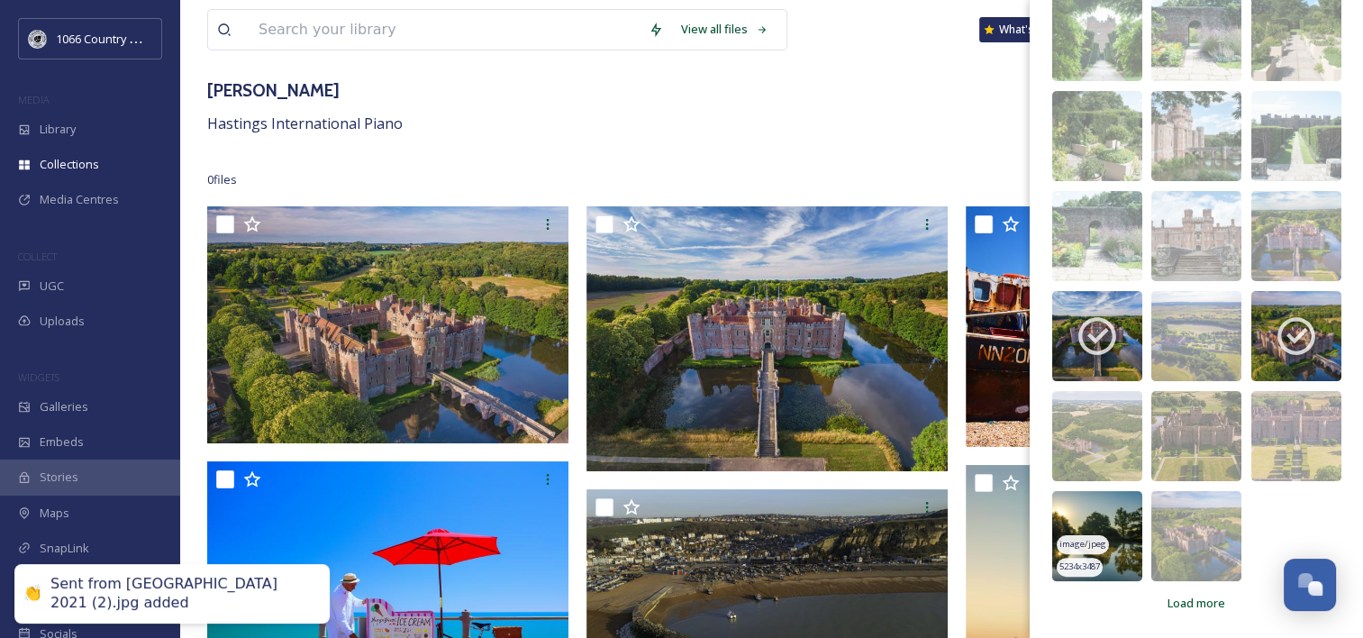
click at [1105, 518] on img at bounding box center [1097, 536] width 90 height 90
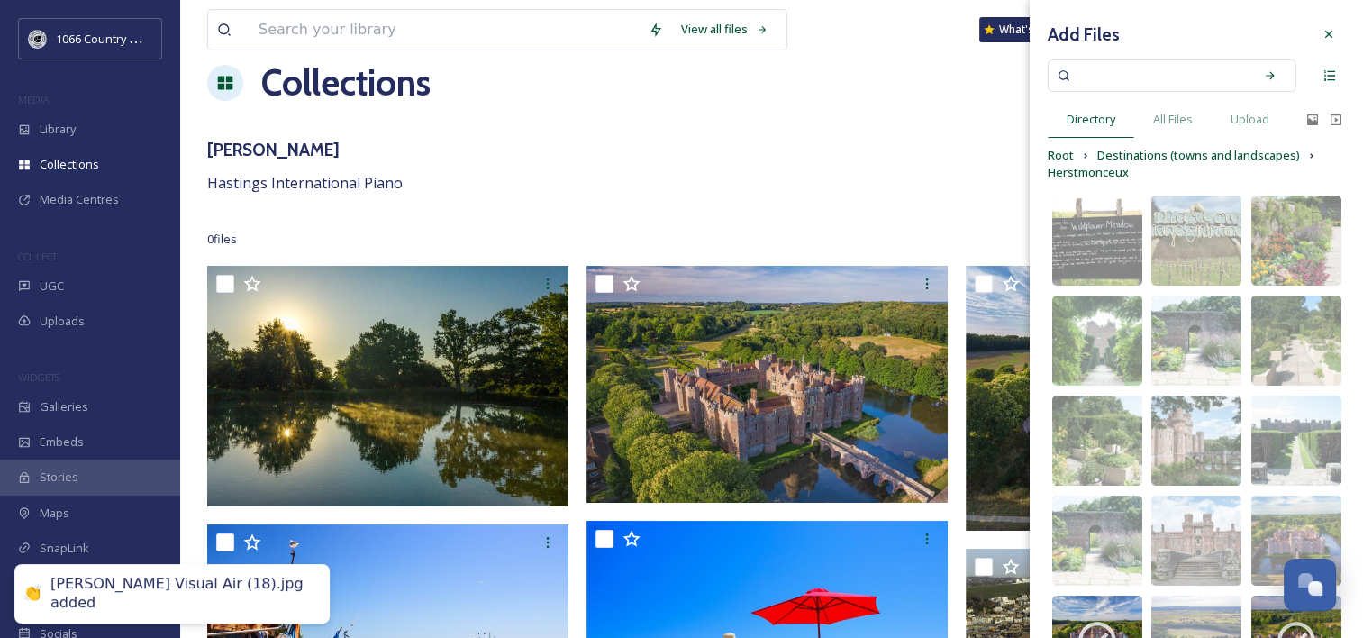
scroll to position [0, 0]
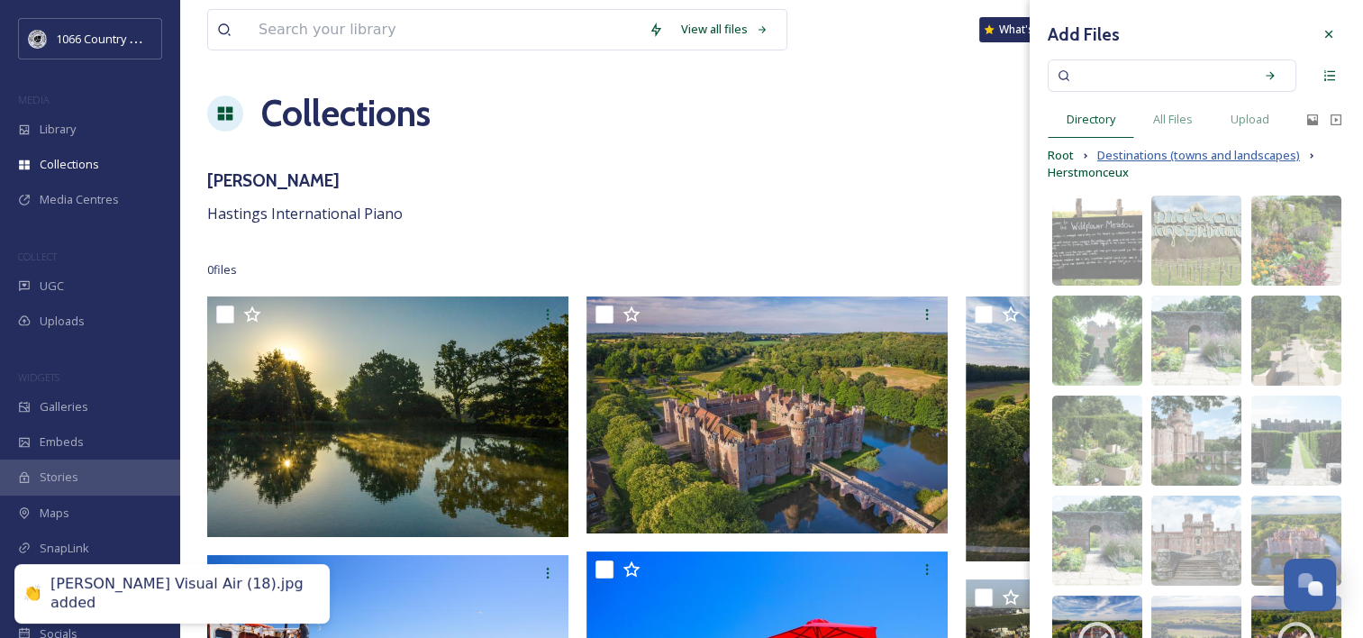
click at [1150, 155] on span "Destinations (towns and landscapes)" at bounding box center [1198, 155] width 203 height 17
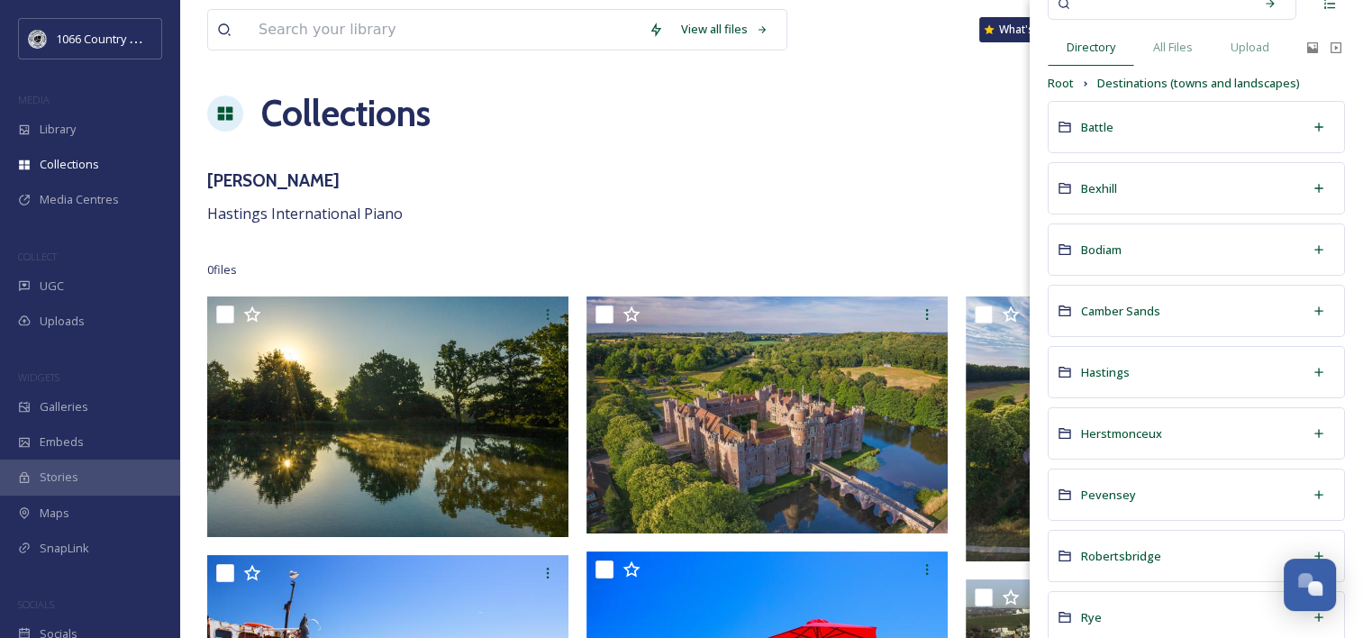
scroll to position [179, 0]
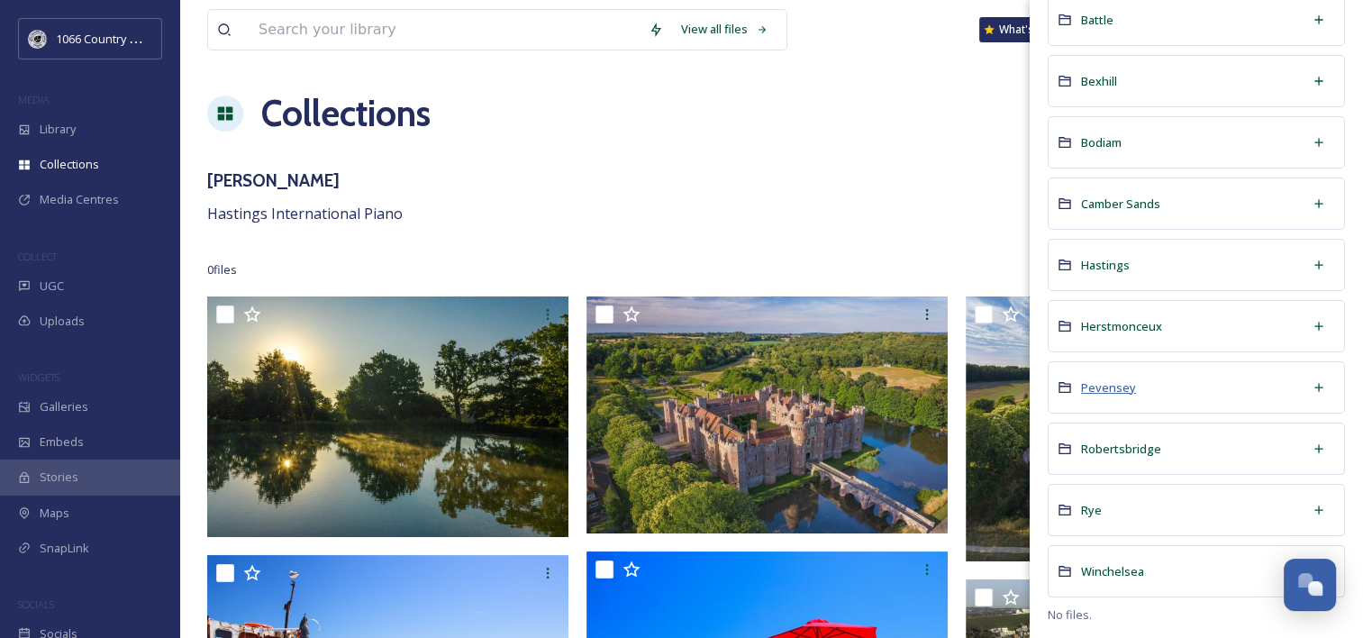
click at [1116, 385] on span "Pevensey" at bounding box center [1108, 387] width 55 height 16
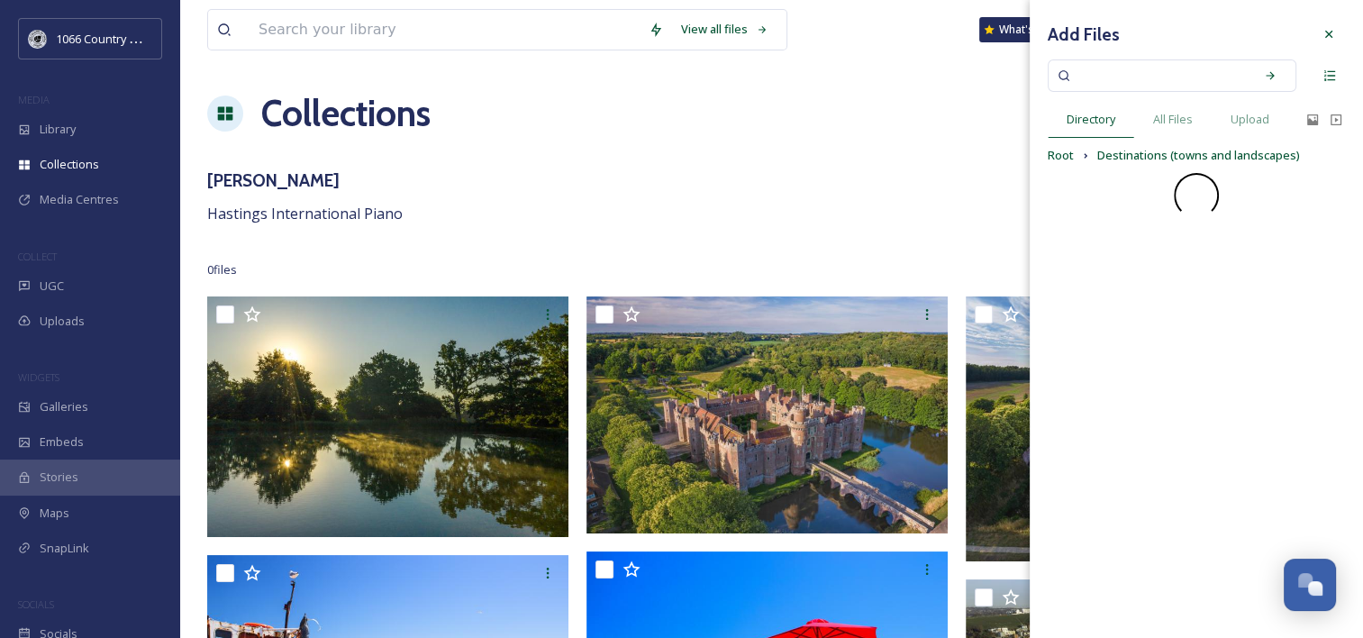
scroll to position [0, 0]
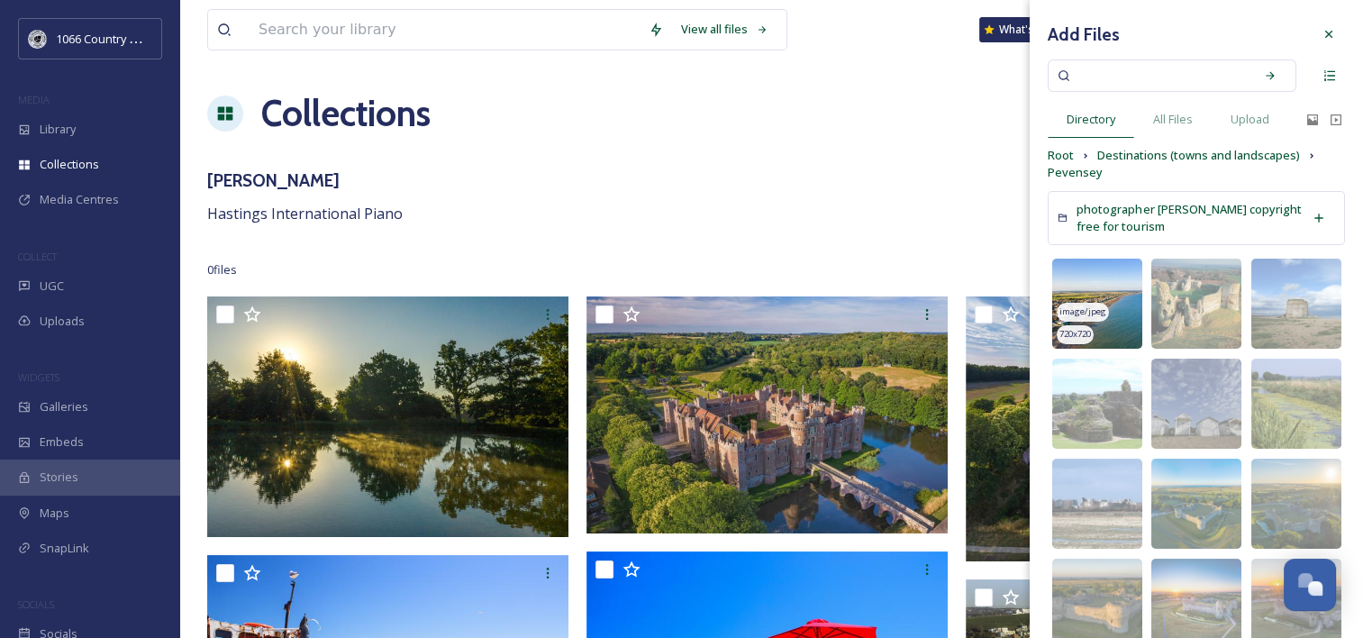
click at [1095, 285] on img at bounding box center [1097, 304] width 90 height 90
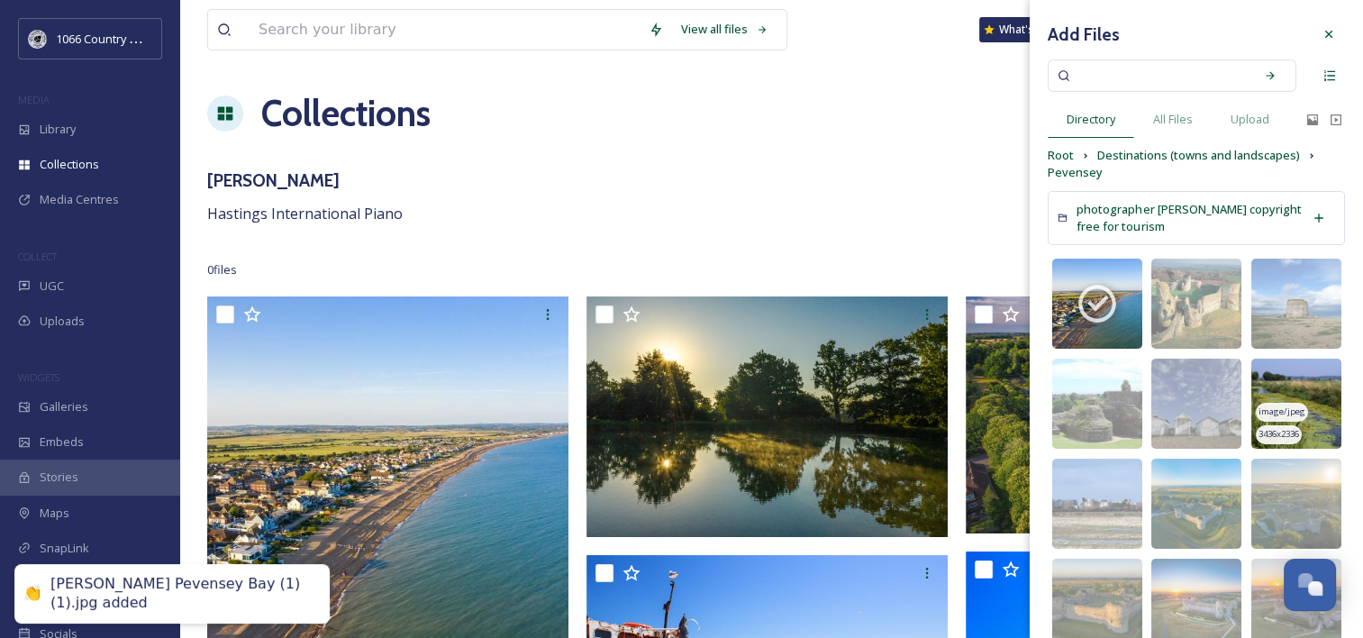
scroll to position [90, 0]
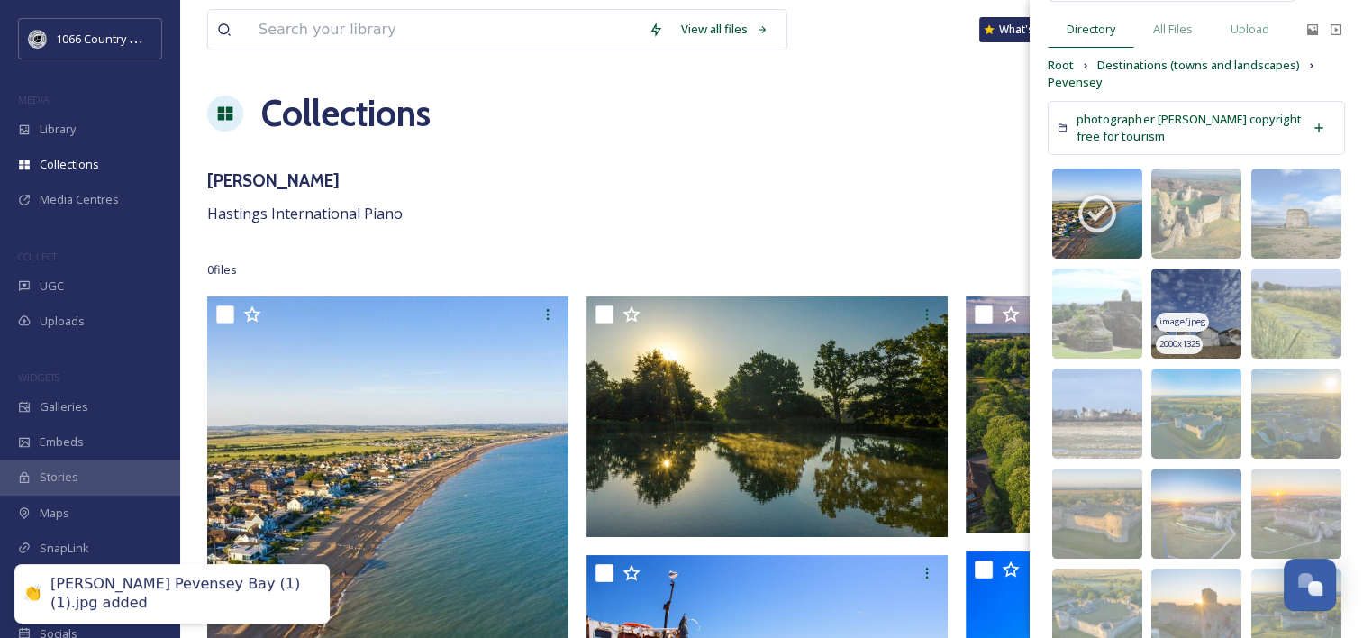
click at [1181, 303] on img at bounding box center [1196, 313] width 90 height 90
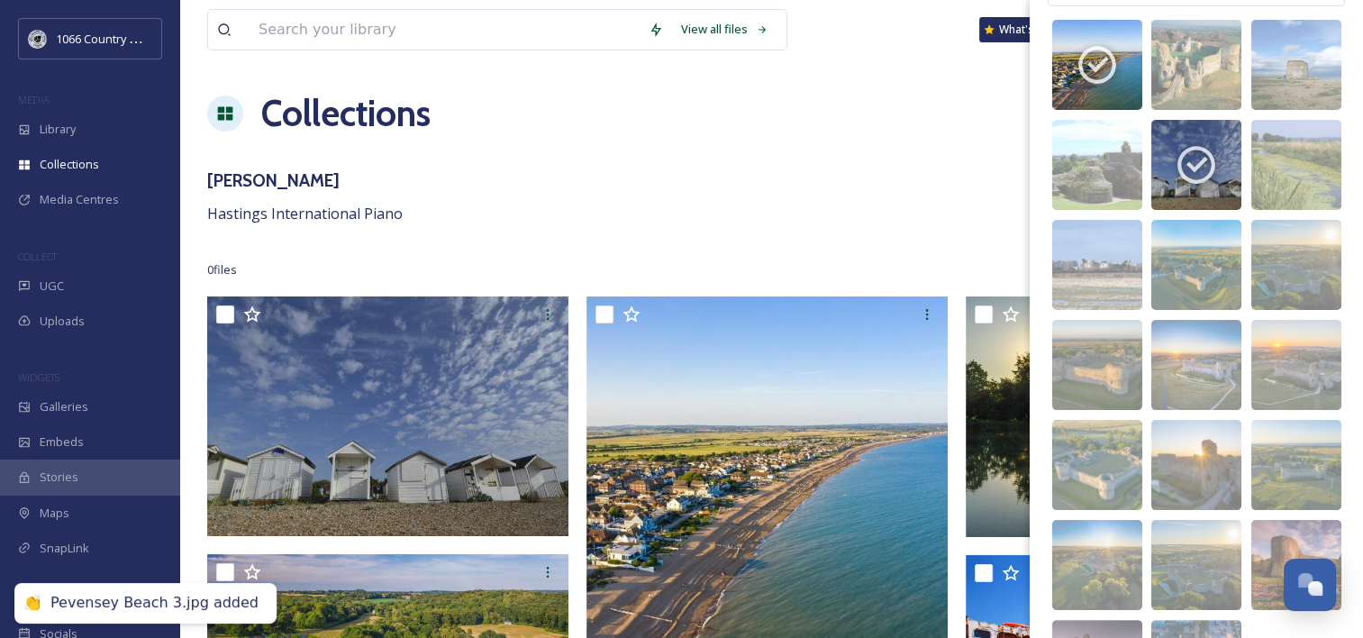
scroll to position [270, 0]
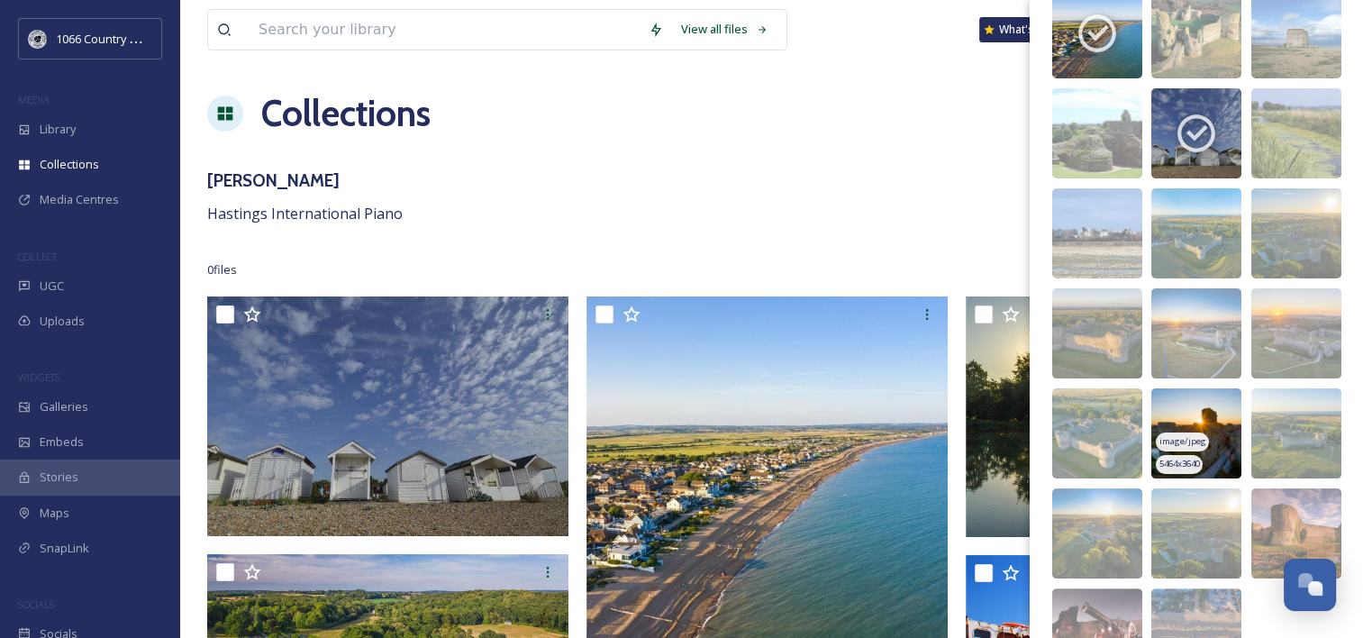
click at [1169, 410] on img at bounding box center [1196, 433] width 90 height 90
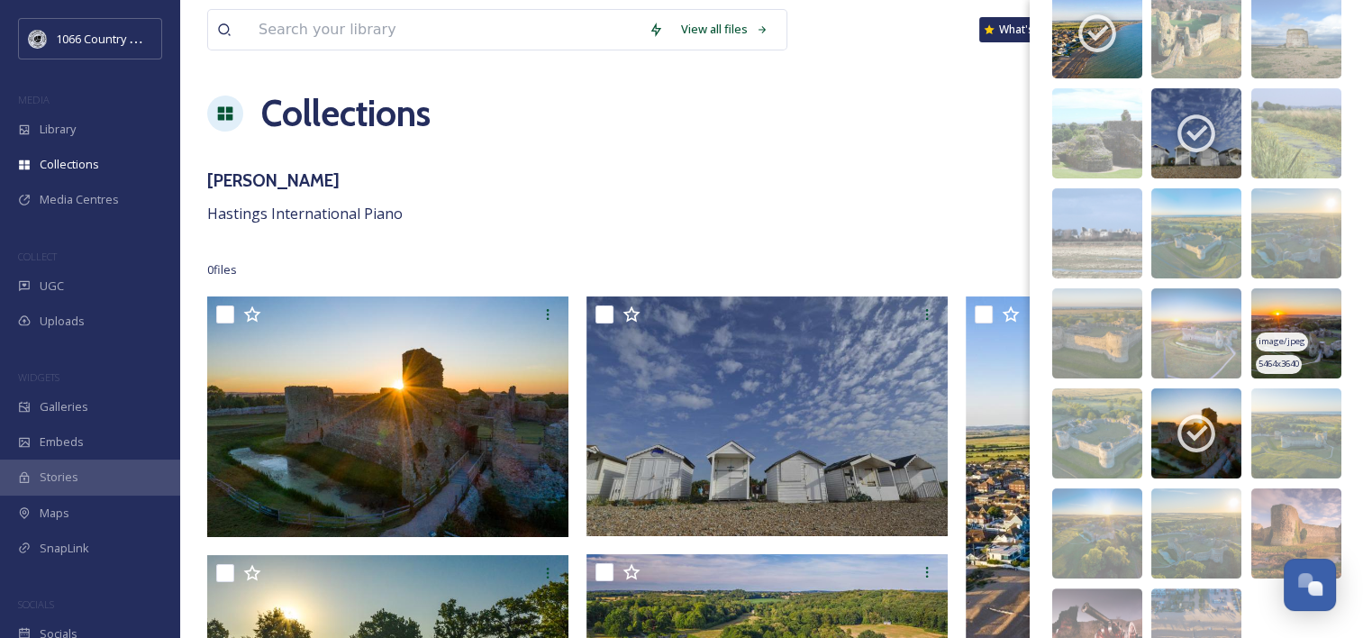
click at [1273, 313] on img at bounding box center [1296, 333] width 90 height 90
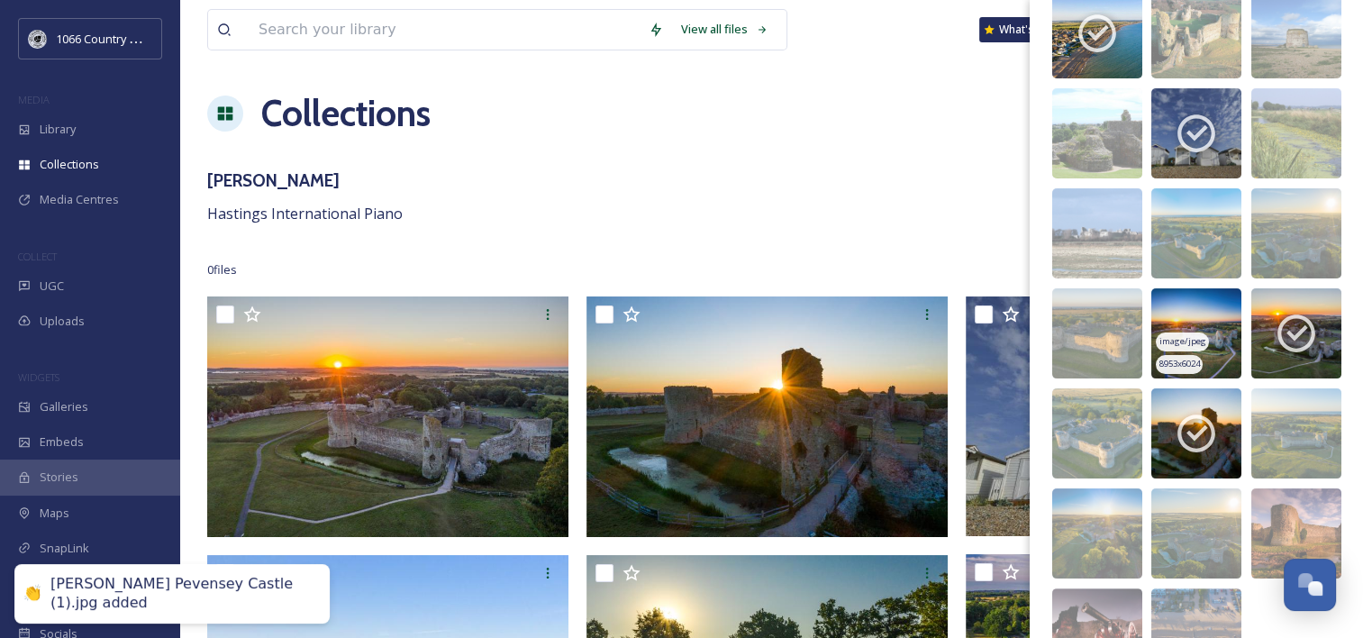
scroll to position [368, 0]
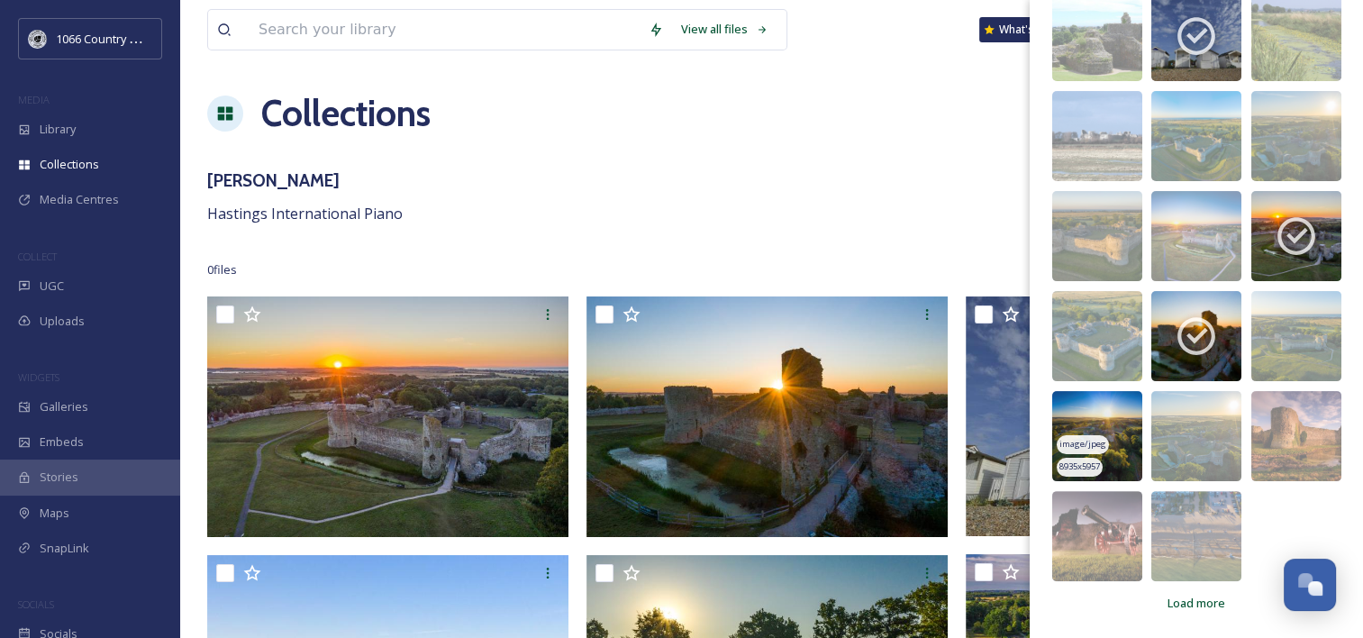
click at [1099, 413] on img at bounding box center [1097, 436] width 90 height 90
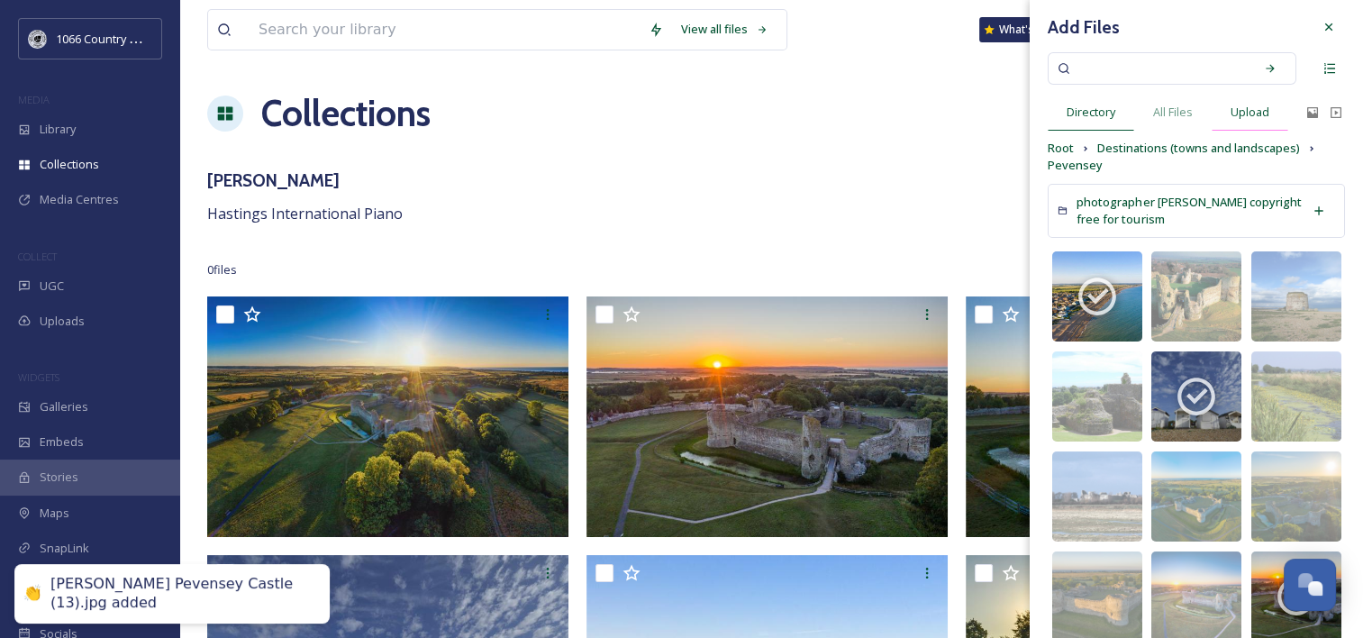
scroll to position [0, 0]
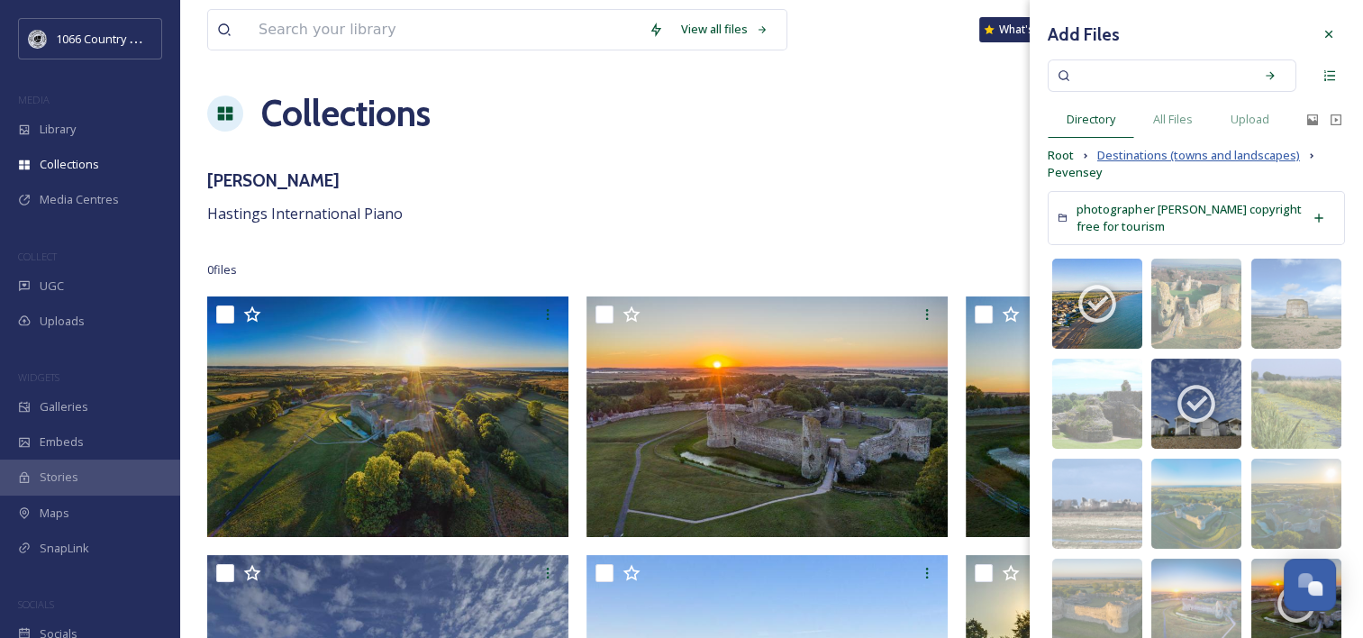
click at [1203, 149] on span "Destinations (towns and landscapes)" at bounding box center [1198, 155] width 203 height 17
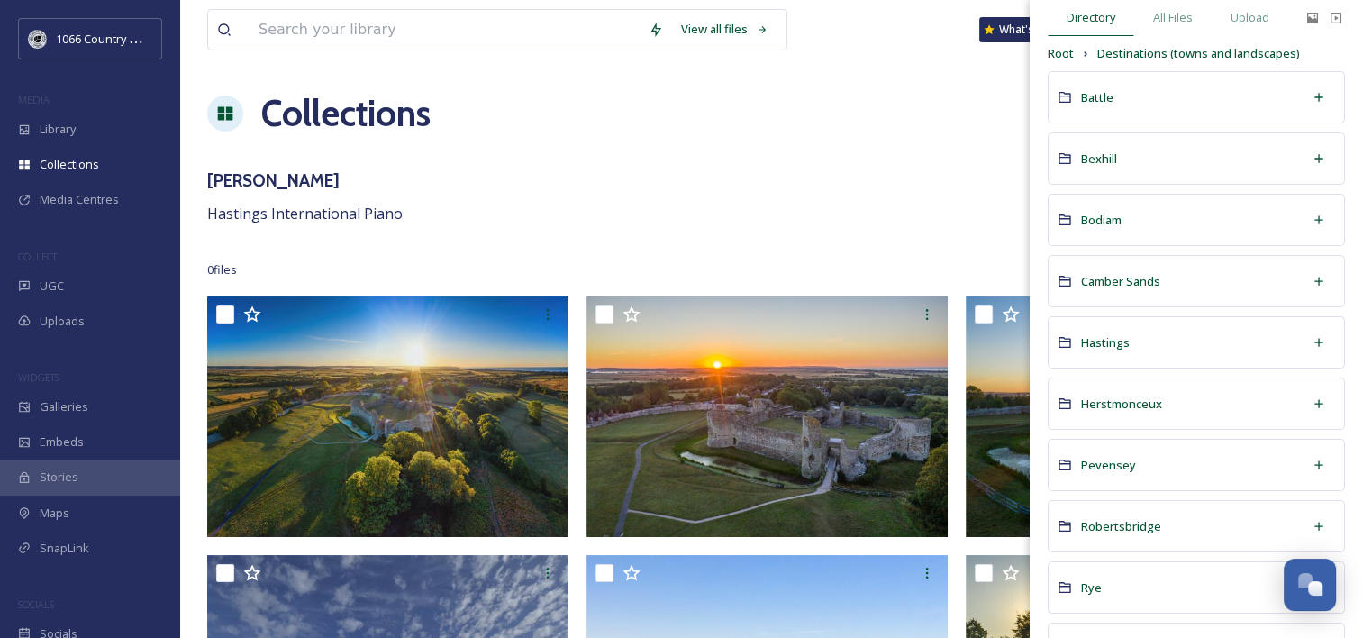
scroll to position [179, 0]
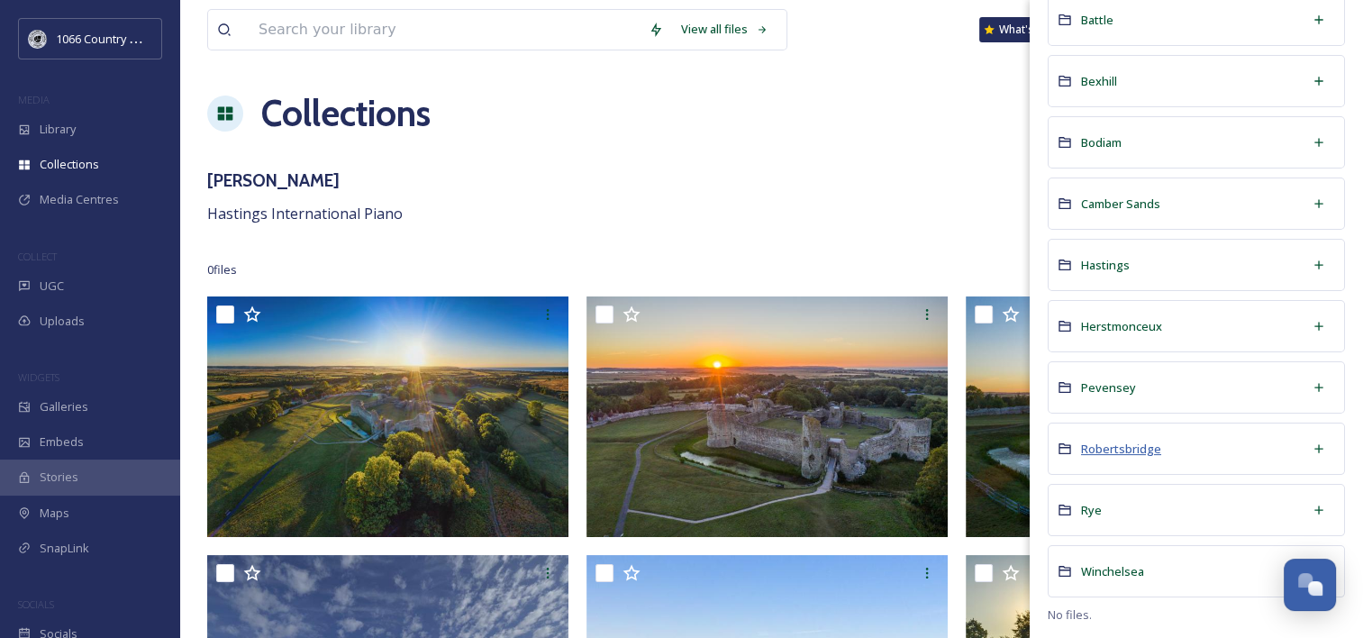
click at [1139, 446] on span "Robertsbridge" at bounding box center [1121, 448] width 80 height 16
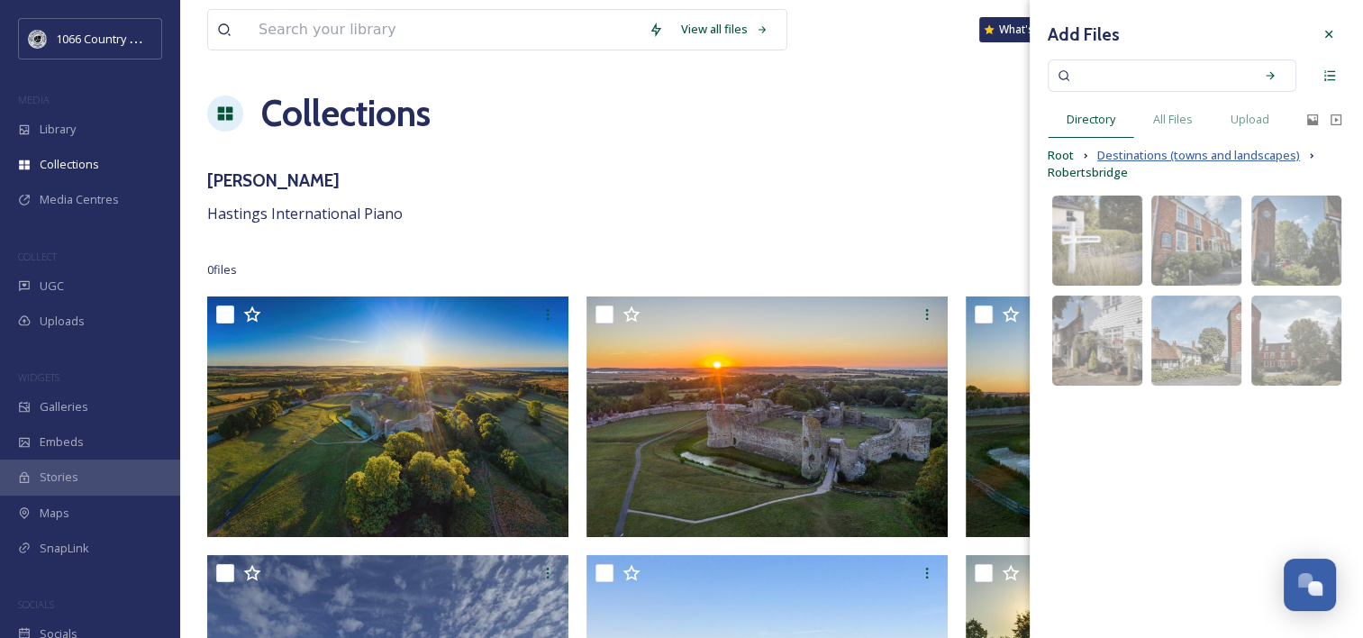
click at [1148, 151] on span "Destinations (towns and landscapes)" at bounding box center [1198, 155] width 203 height 17
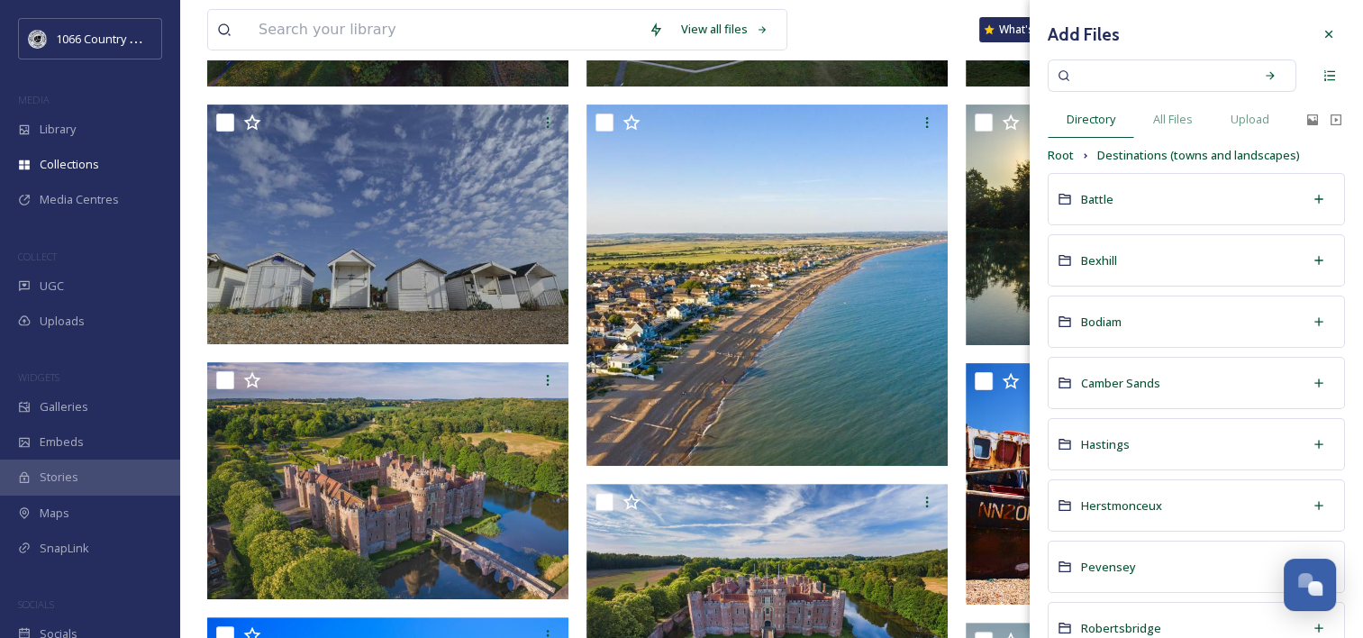
scroll to position [179, 0]
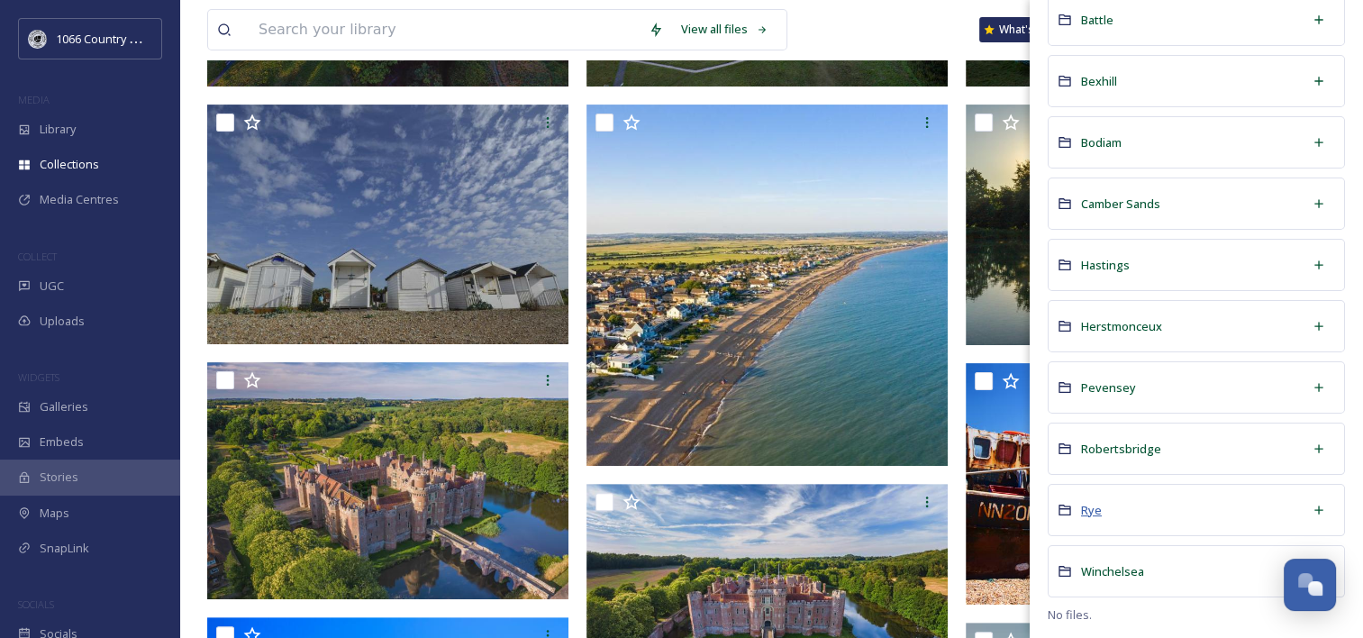
click at [1094, 508] on span "Rye" at bounding box center [1091, 510] width 21 height 16
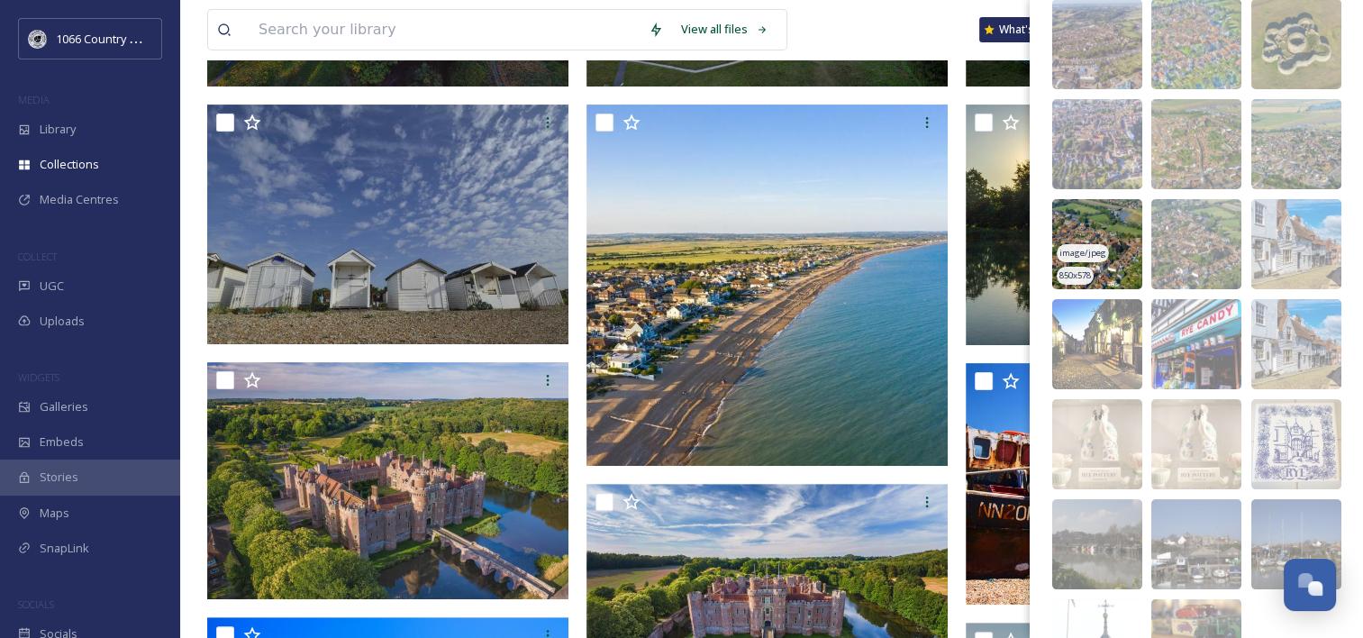
scroll to position [0, 0]
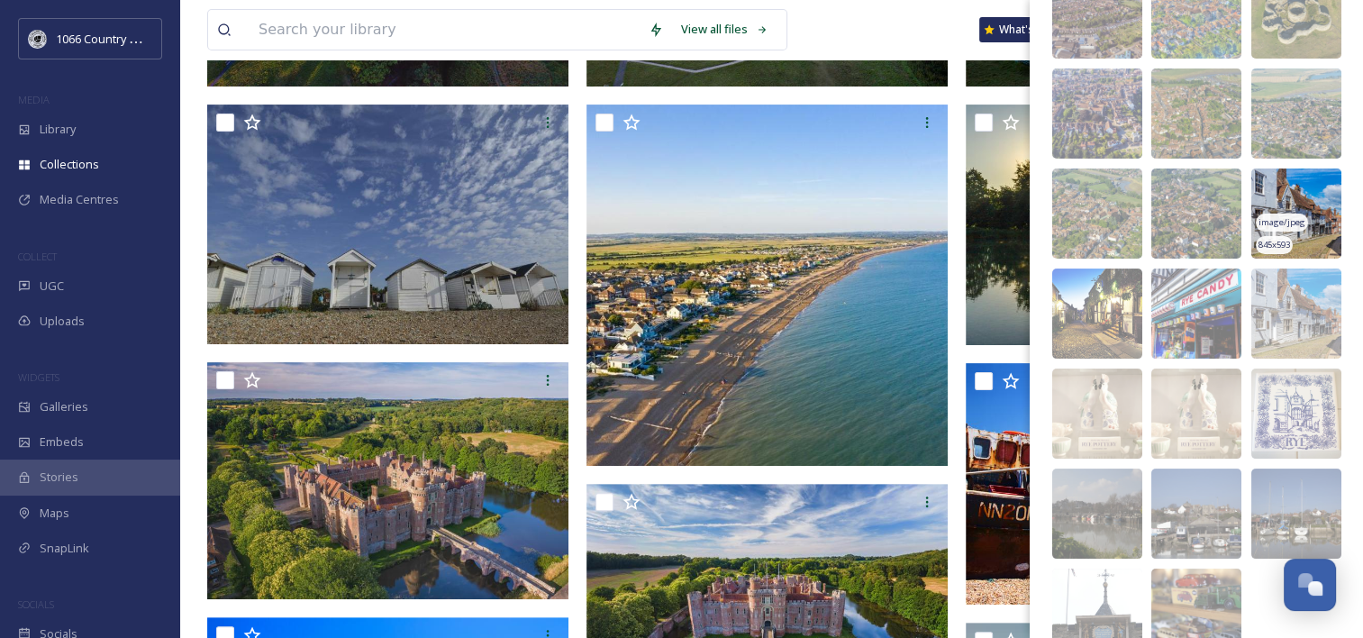
click at [1282, 212] on img at bounding box center [1296, 213] width 90 height 90
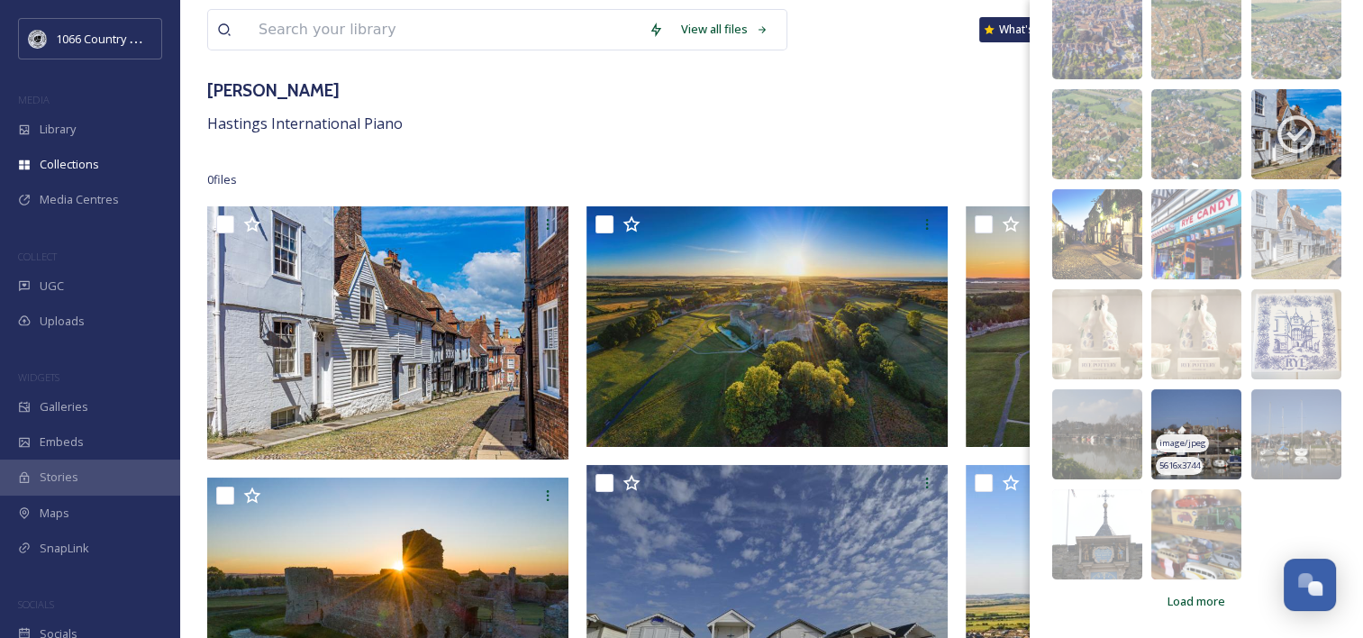
scroll to position [366, 0]
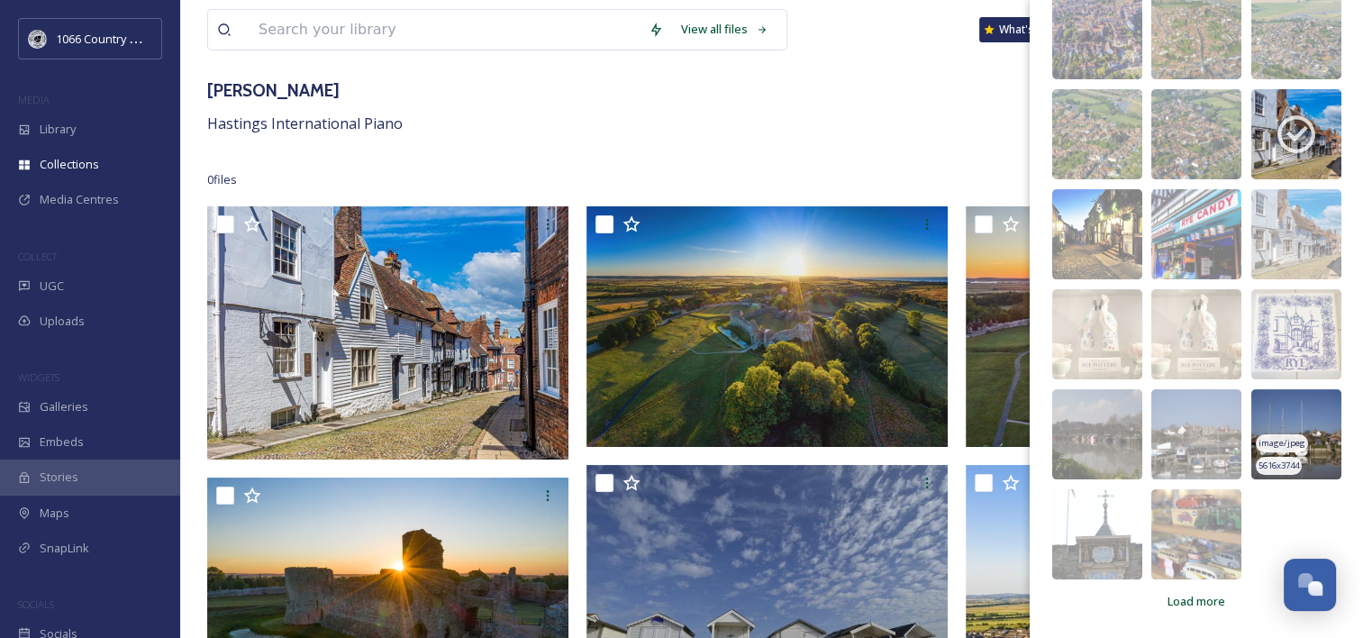
click at [1279, 406] on img at bounding box center [1296, 434] width 90 height 90
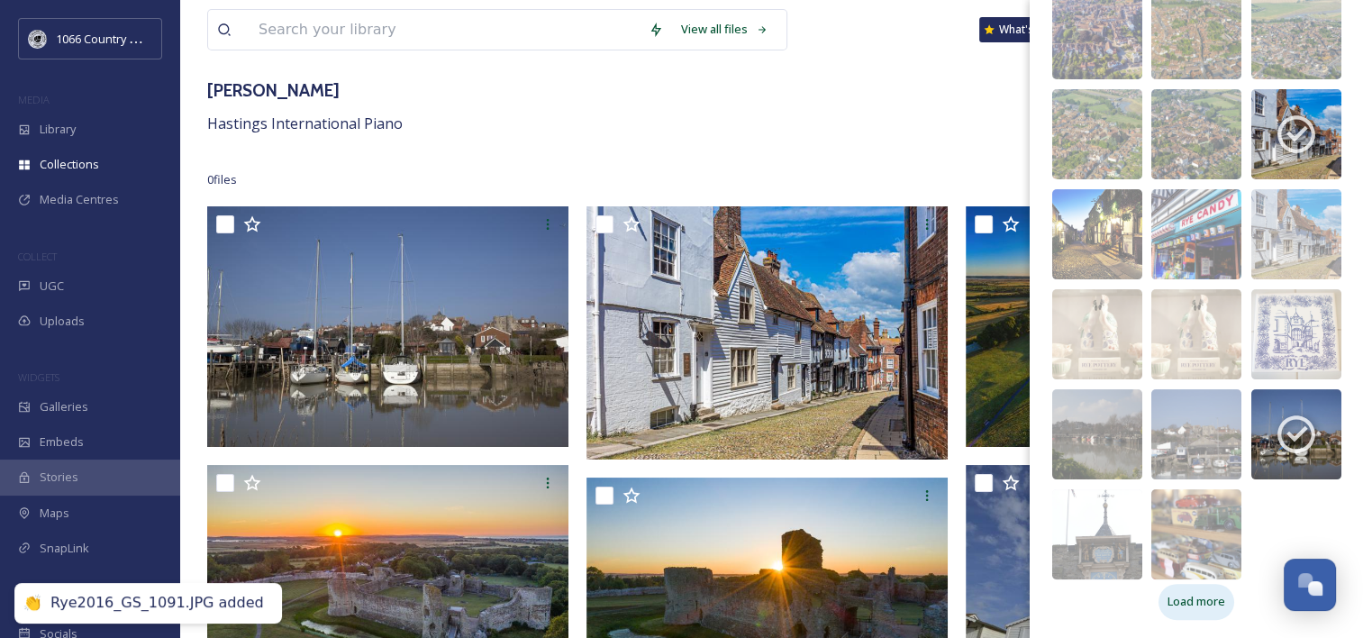
click at [1190, 603] on span "Load more" at bounding box center [1196, 601] width 58 height 17
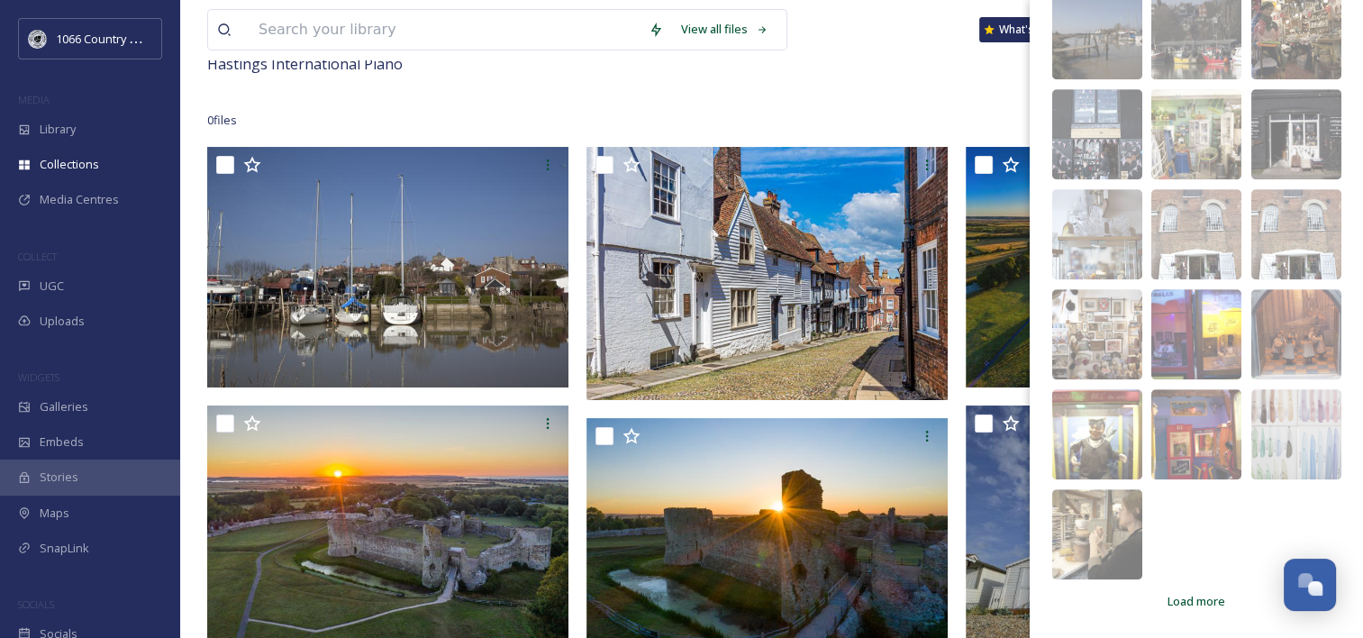
scroll to position [180, 0]
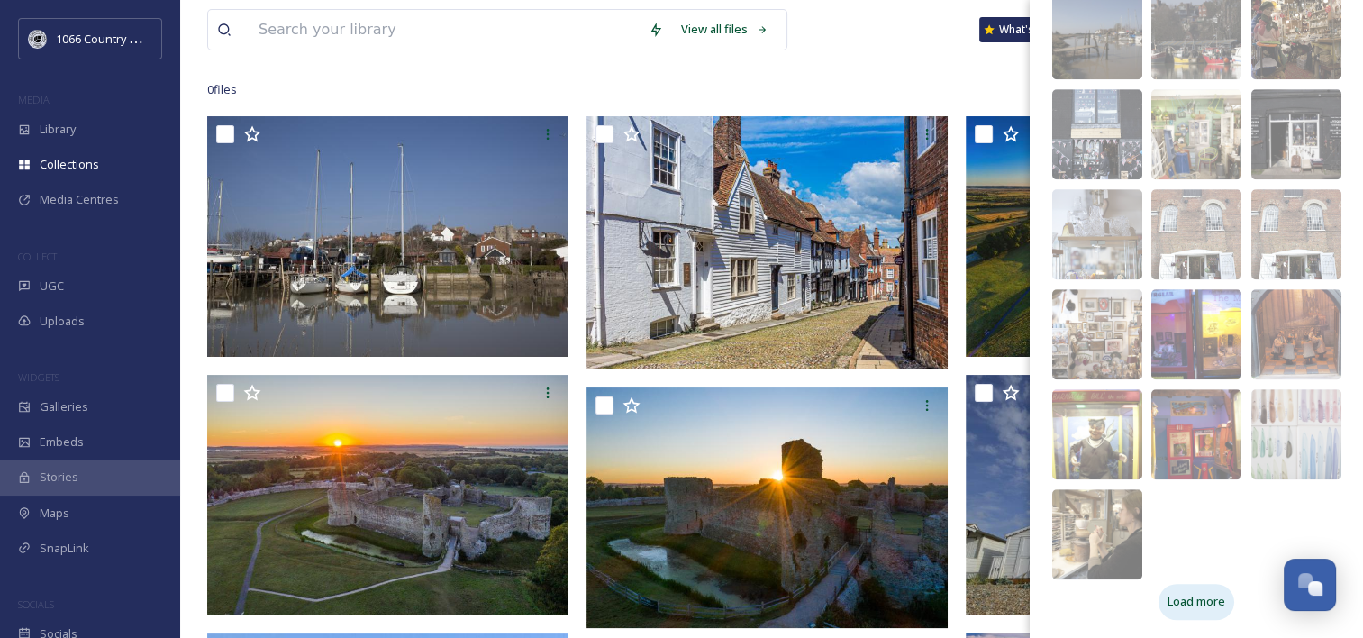
click at [1171, 603] on span "Load more" at bounding box center [1196, 601] width 58 height 17
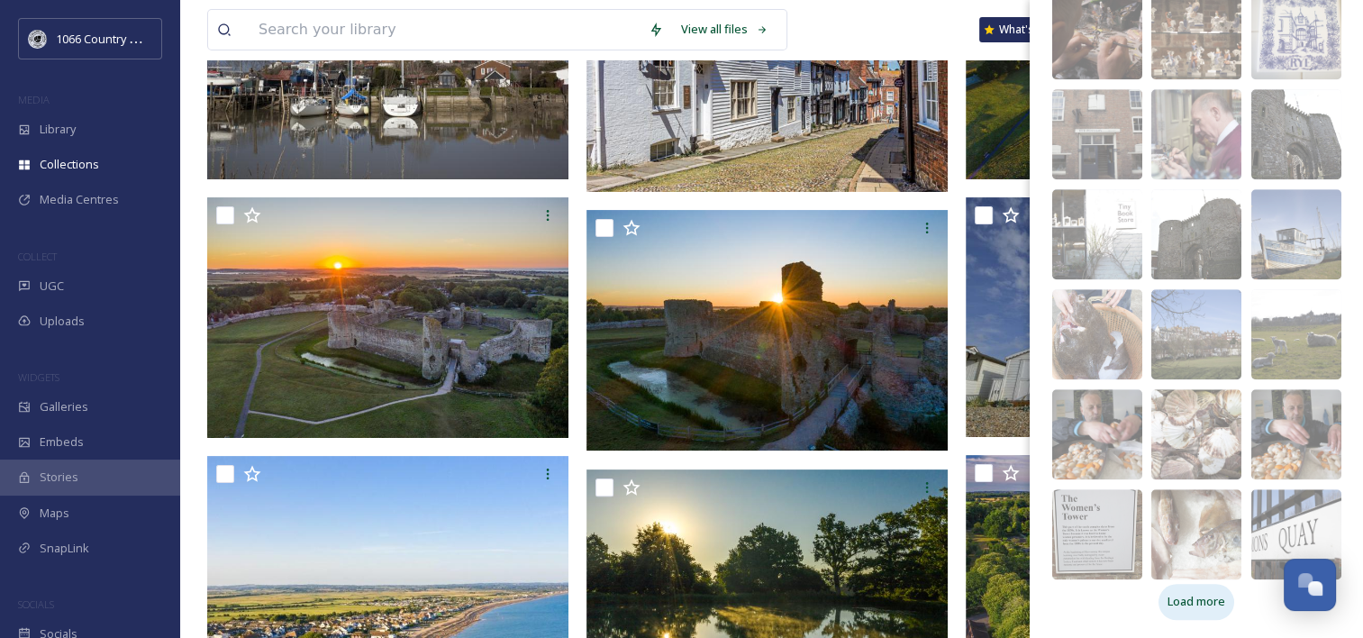
scroll to position [360, 0]
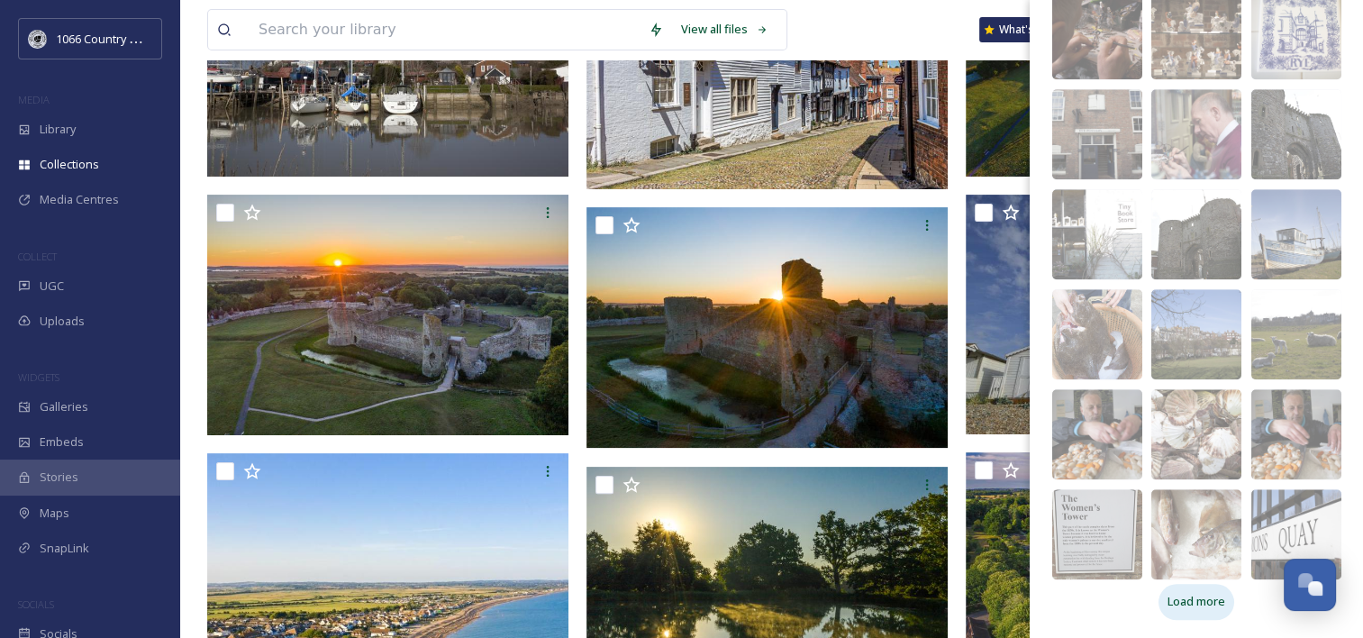
click at [1193, 608] on span "Load more" at bounding box center [1196, 601] width 58 height 17
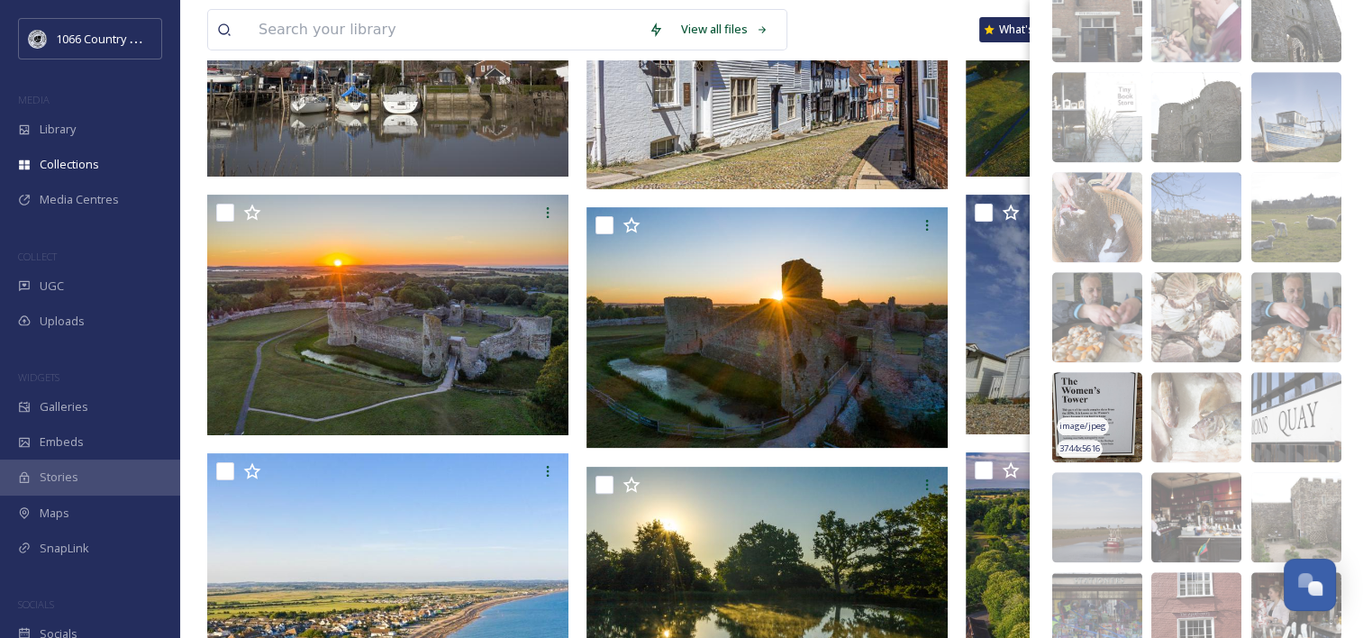
scroll to position [1845, 0]
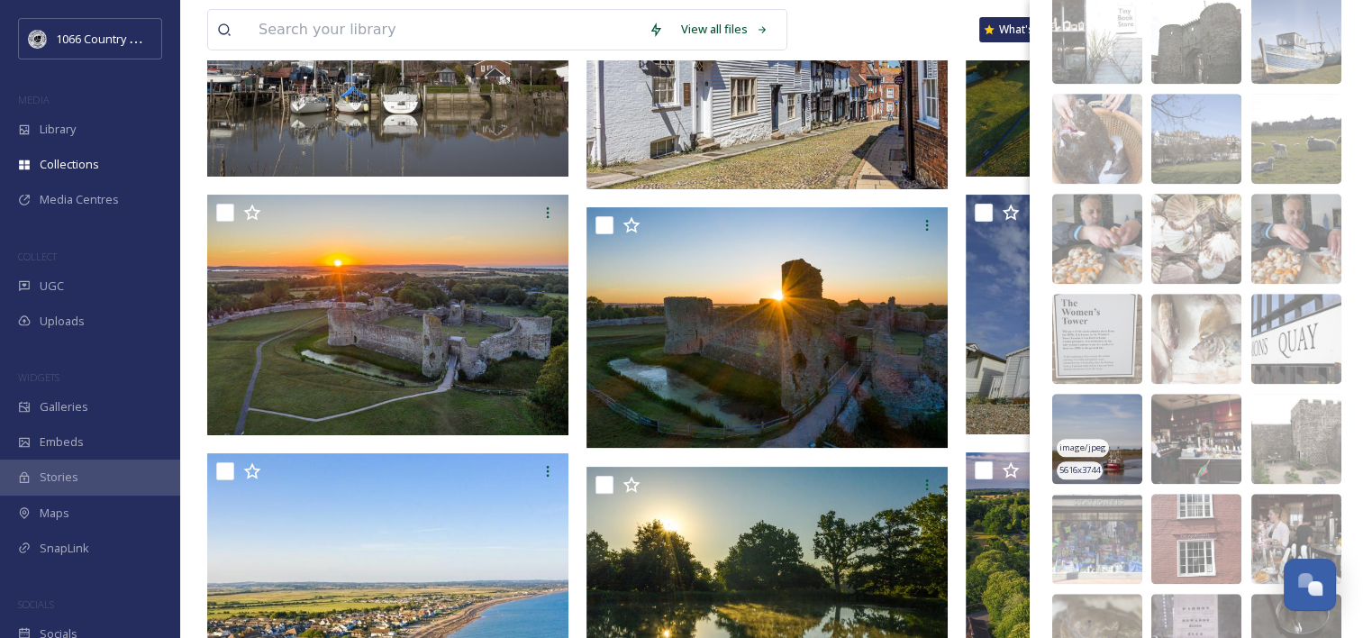
click at [1092, 433] on img at bounding box center [1097, 439] width 90 height 90
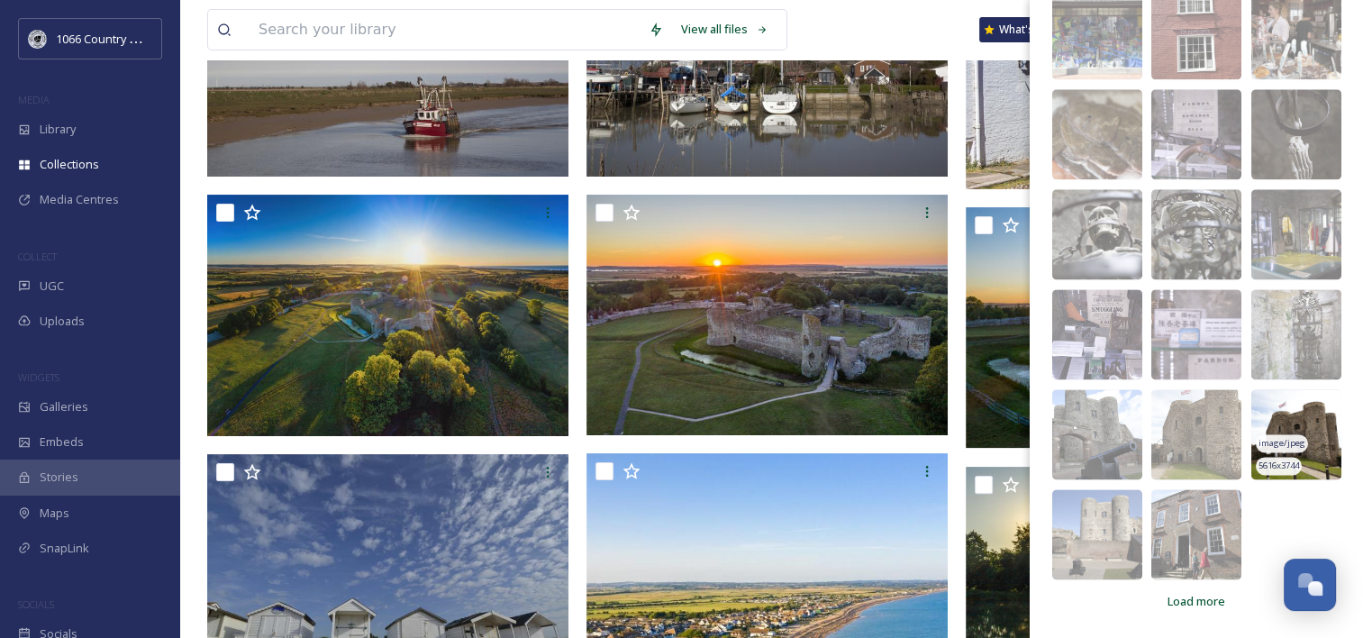
click at [1278, 417] on img at bounding box center [1296, 434] width 90 height 90
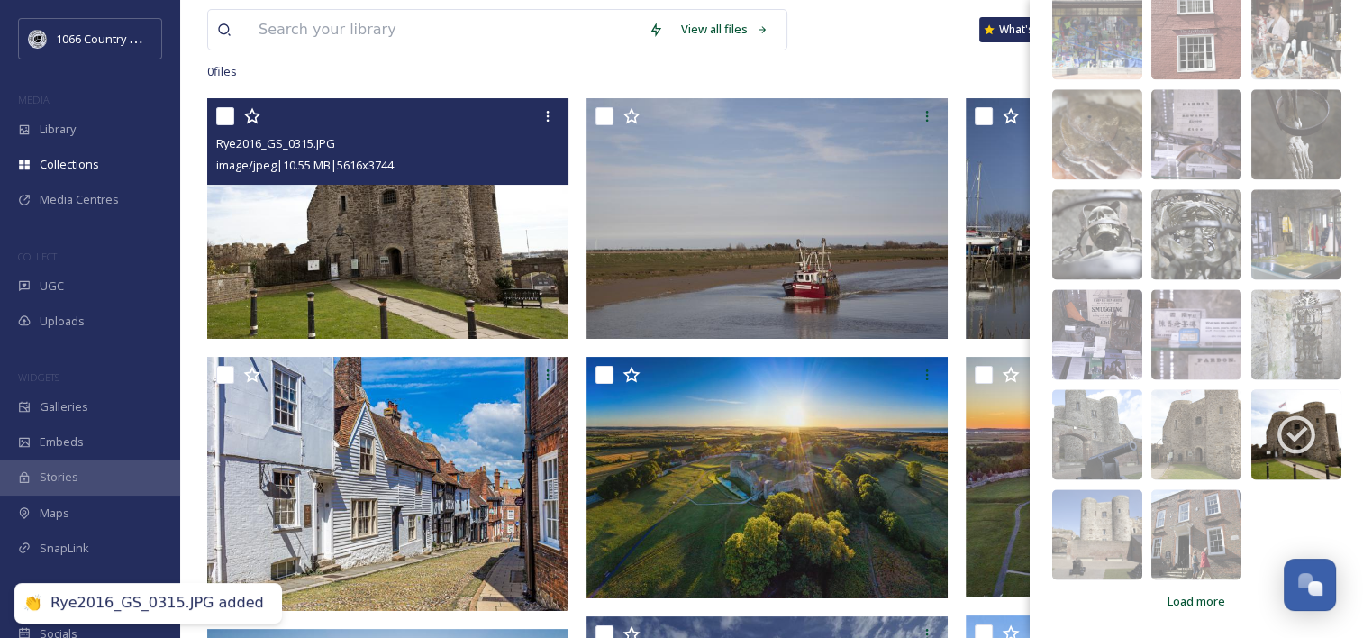
scroll to position [0, 0]
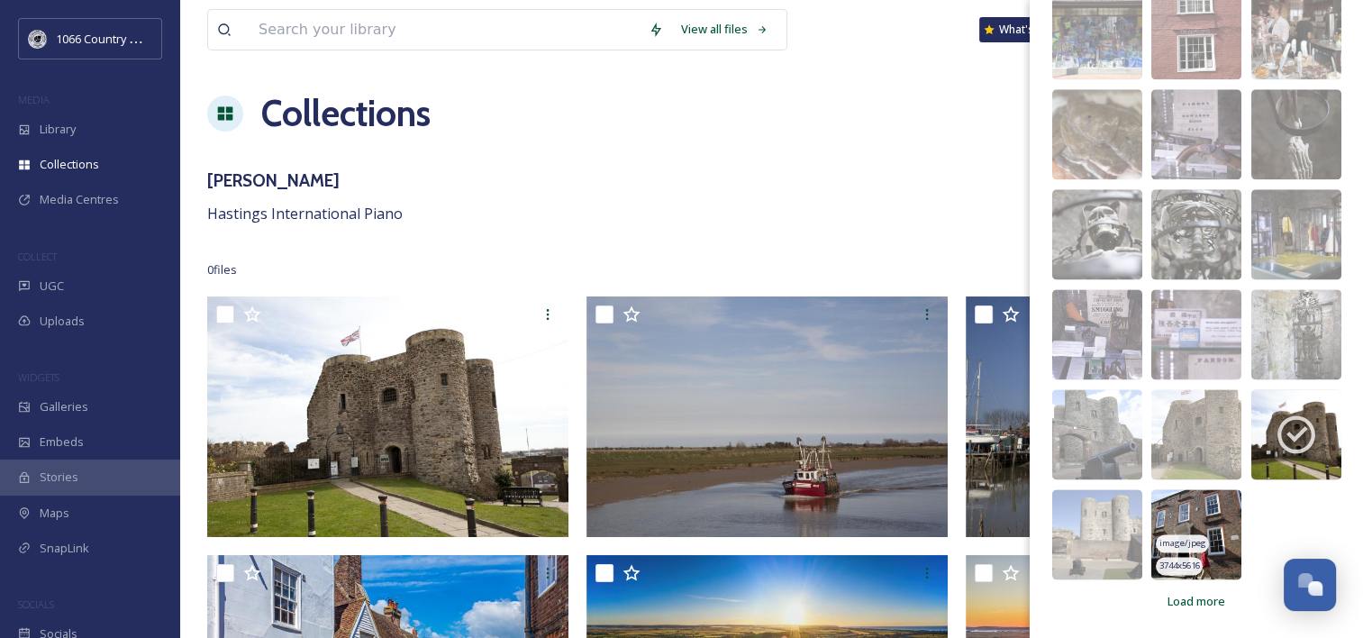
click at [1171, 512] on img at bounding box center [1196, 534] width 90 height 90
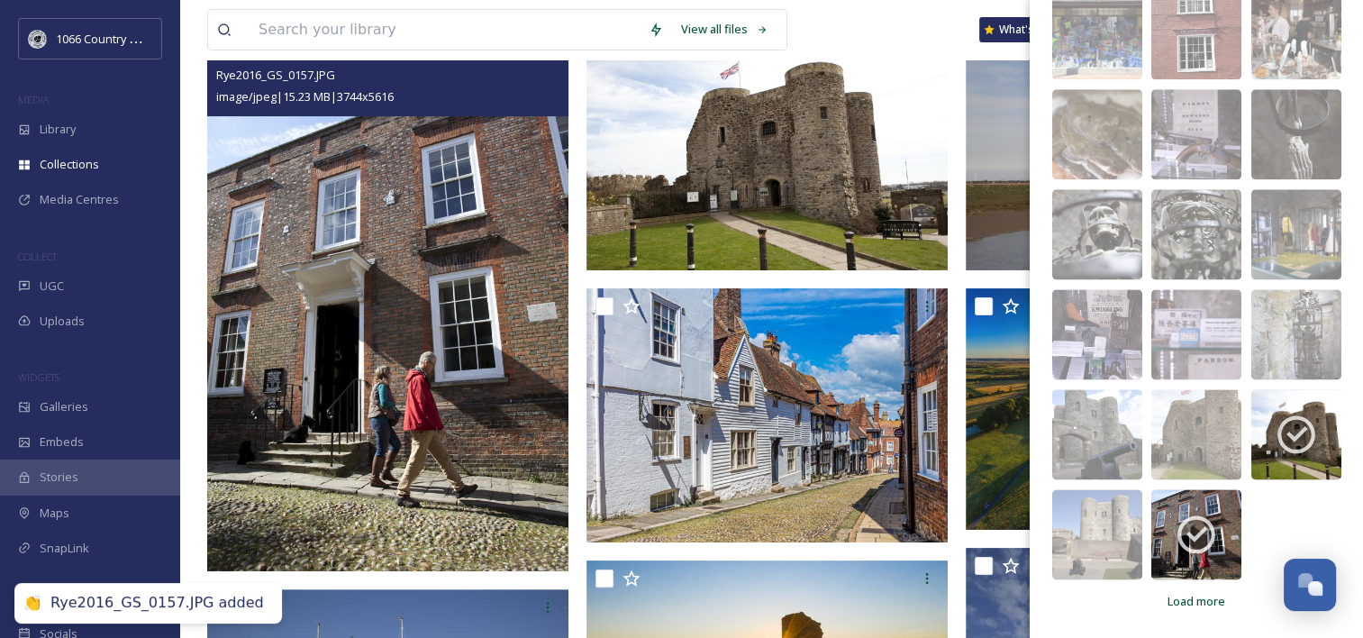
scroll to position [270, 0]
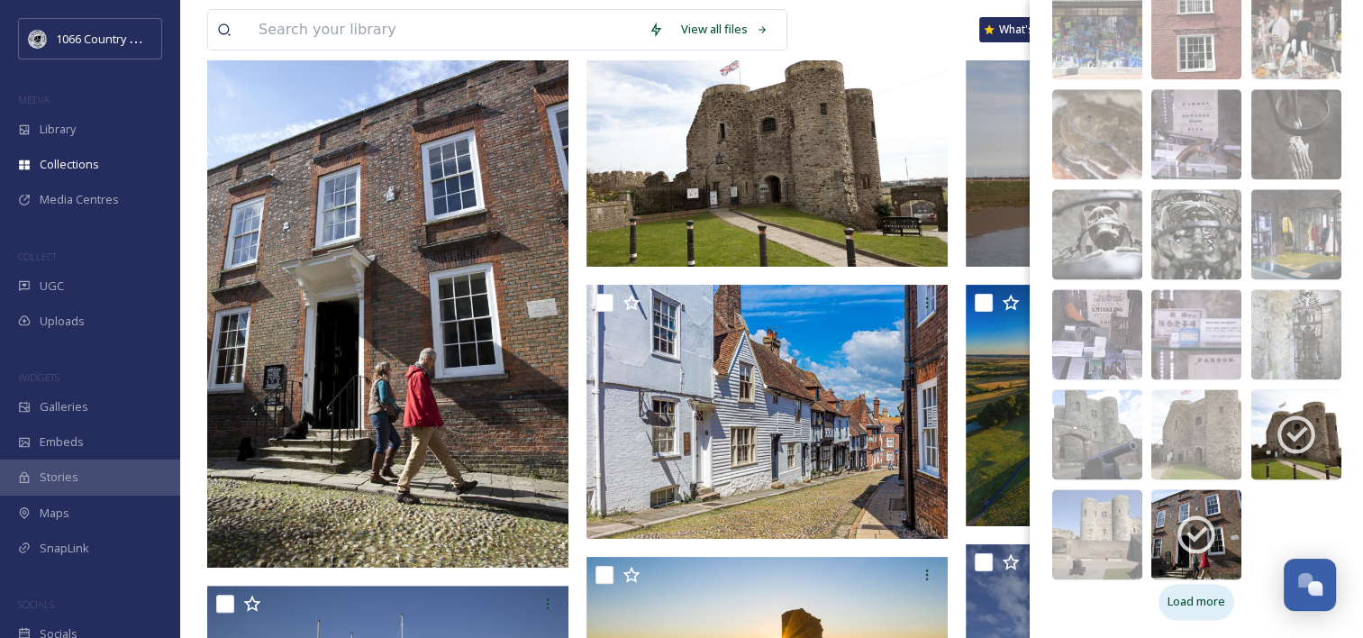
click at [1177, 606] on span "Load more" at bounding box center [1196, 601] width 58 height 17
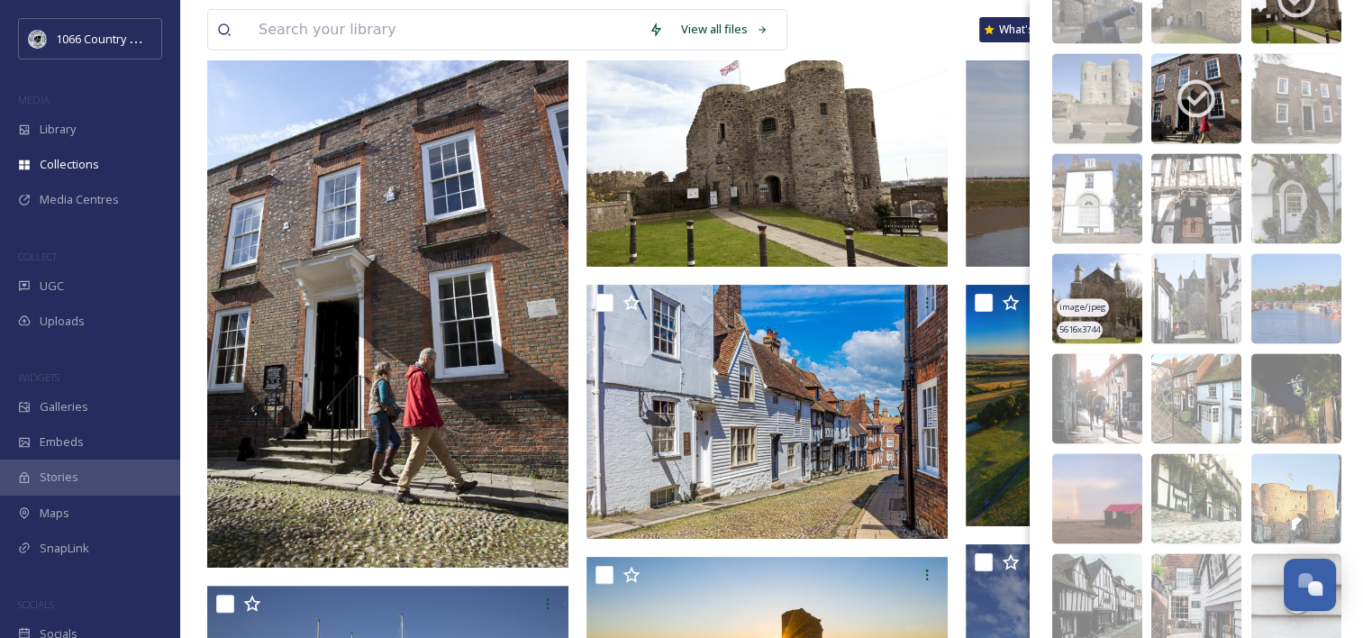
scroll to position [2816, 0]
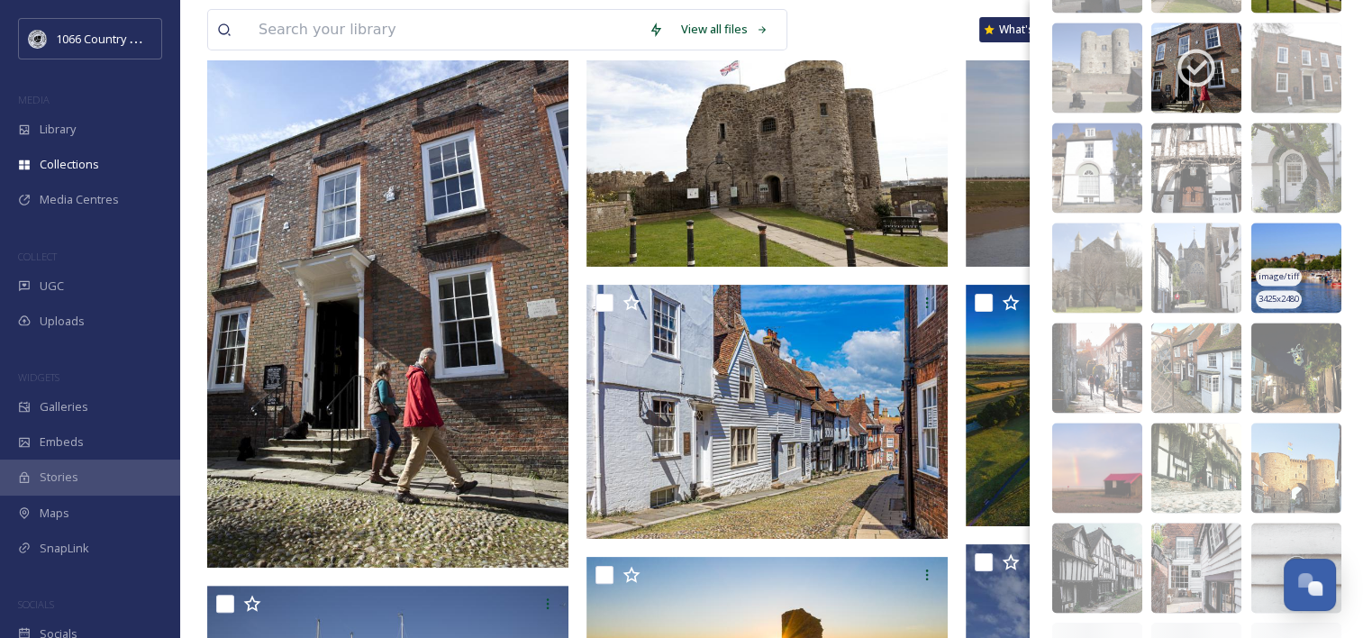
click at [1263, 257] on img at bounding box center [1296, 267] width 90 height 90
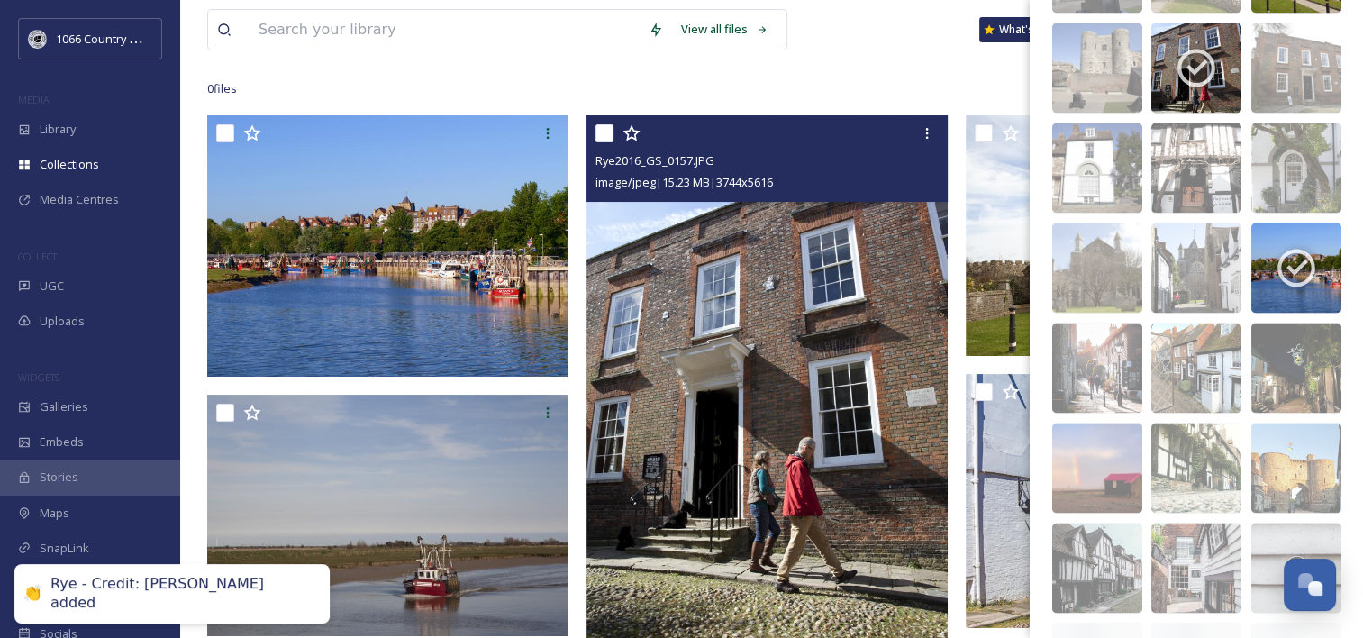
scroll to position [90, 0]
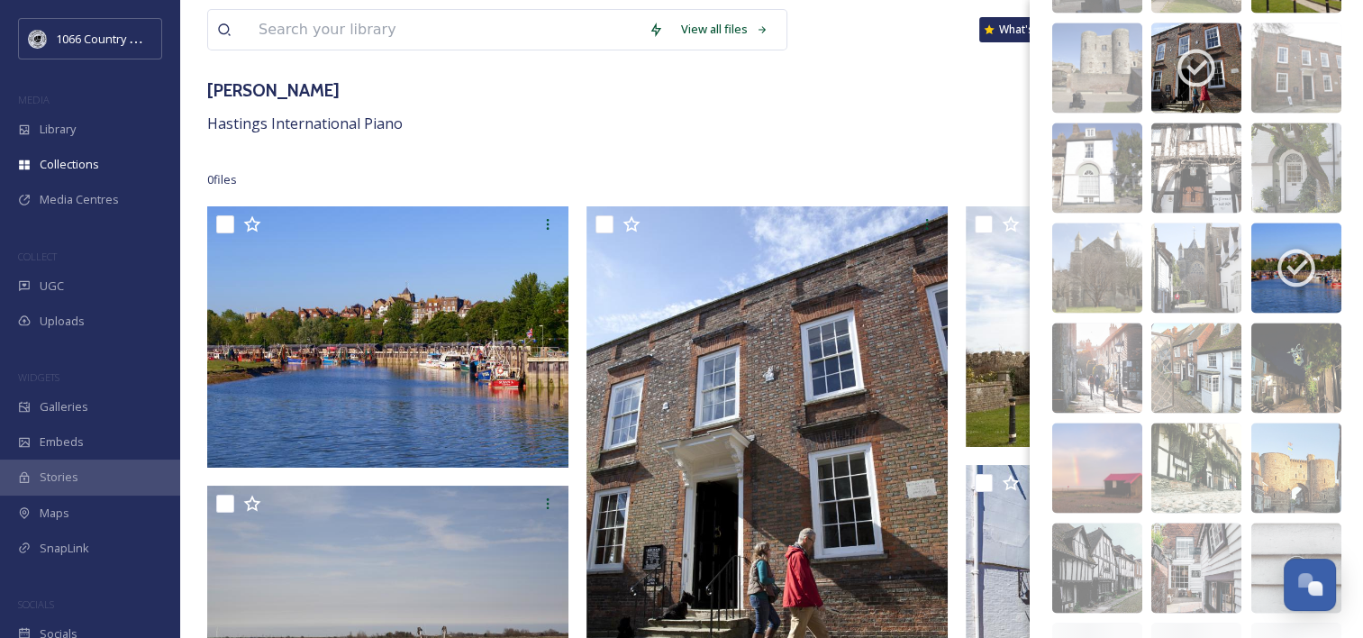
click at [523, 176] on div "0 file s Filters Date Created Select all" at bounding box center [771, 179] width 1129 height 35
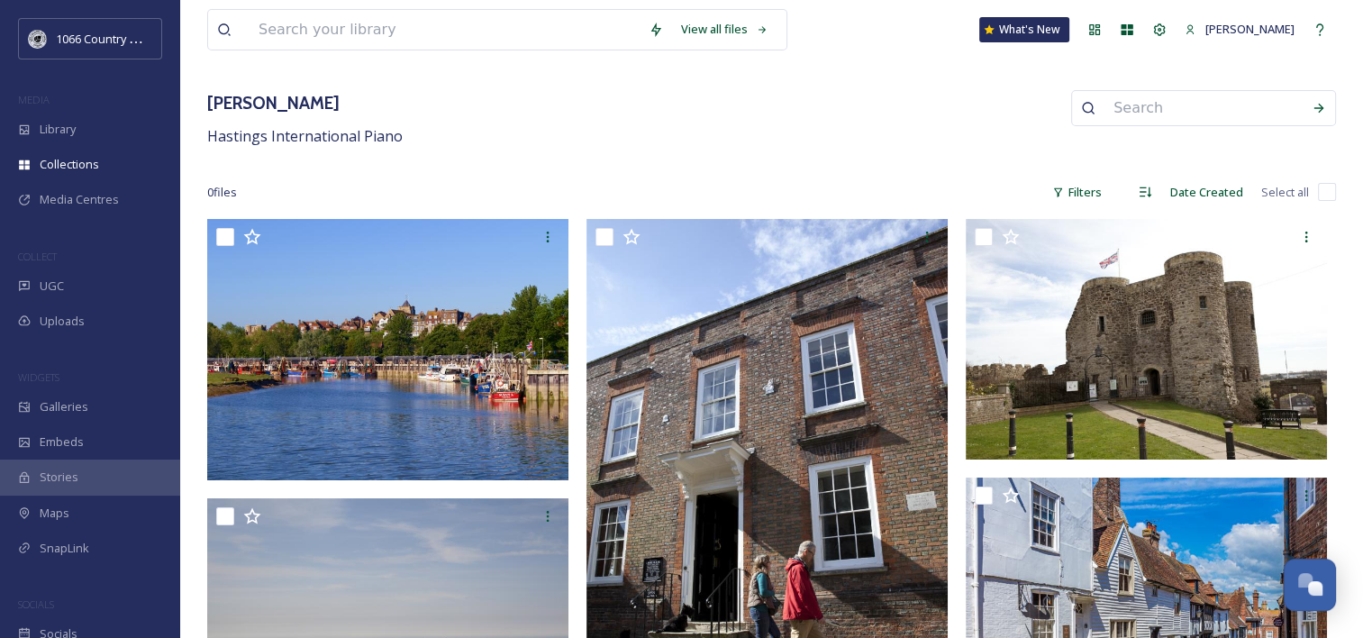
scroll to position [0, 0]
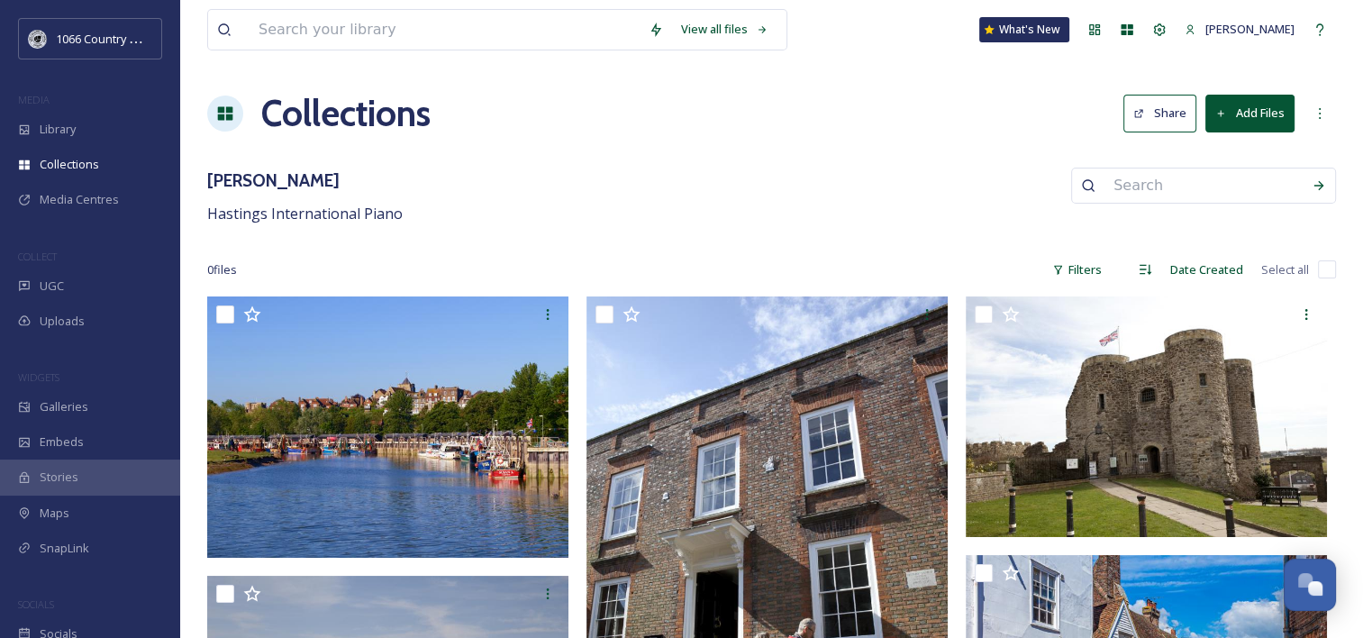
click at [1163, 114] on button "Share" at bounding box center [1159, 113] width 73 height 37
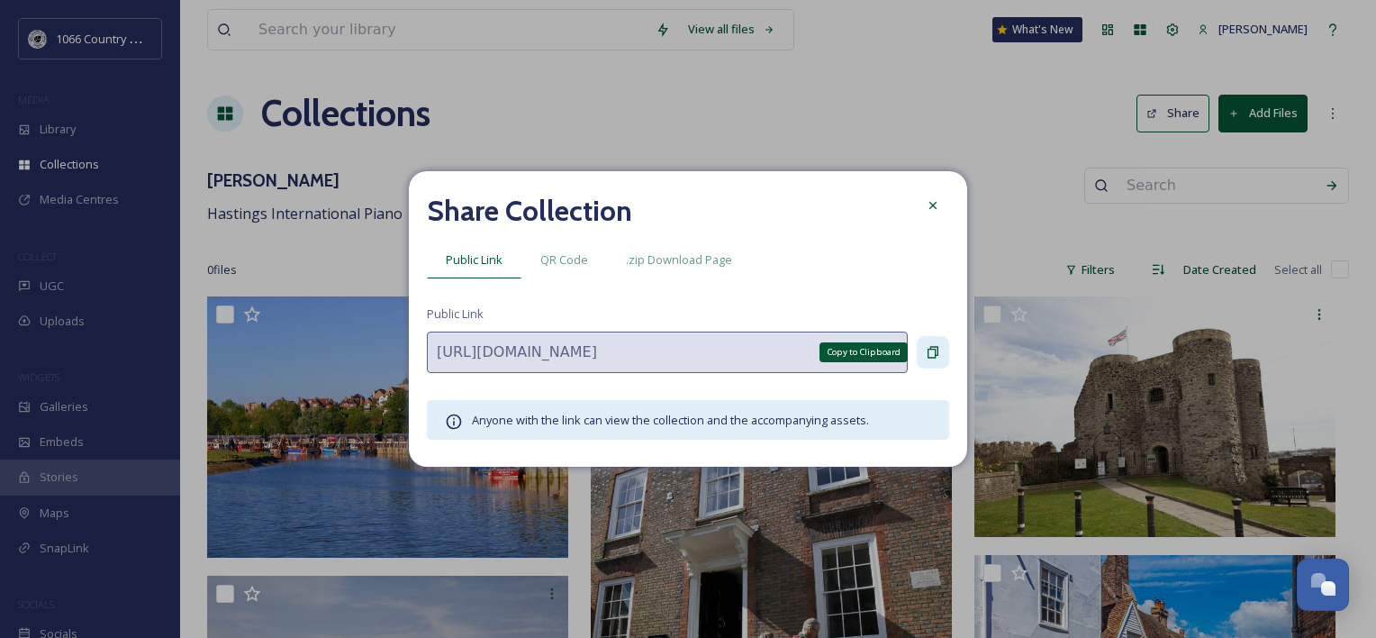
click at [941, 352] on div "Copy to Clipboard" at bounding box center [933, 352] width 32 height 32
click at [919, 208] on div at bounding box center [933, 205] width 32 height 32
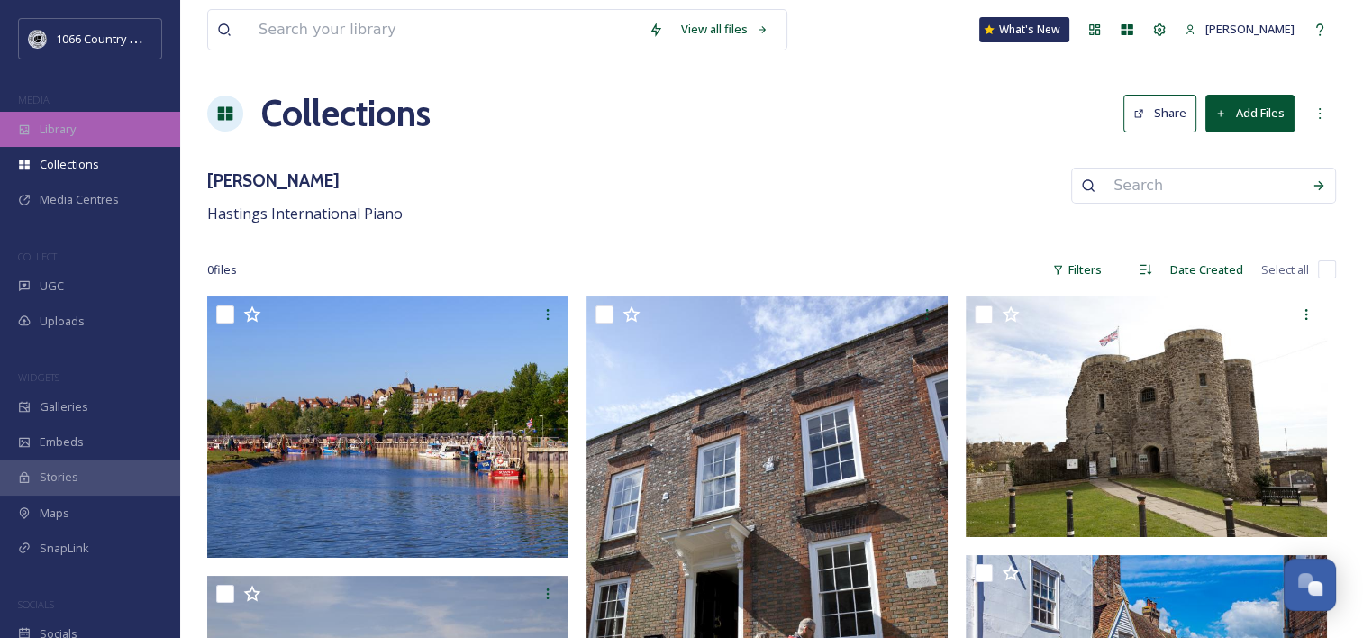
click at [84, 132] on div "Library" at bounding box center [90, 129] width 180 height 35
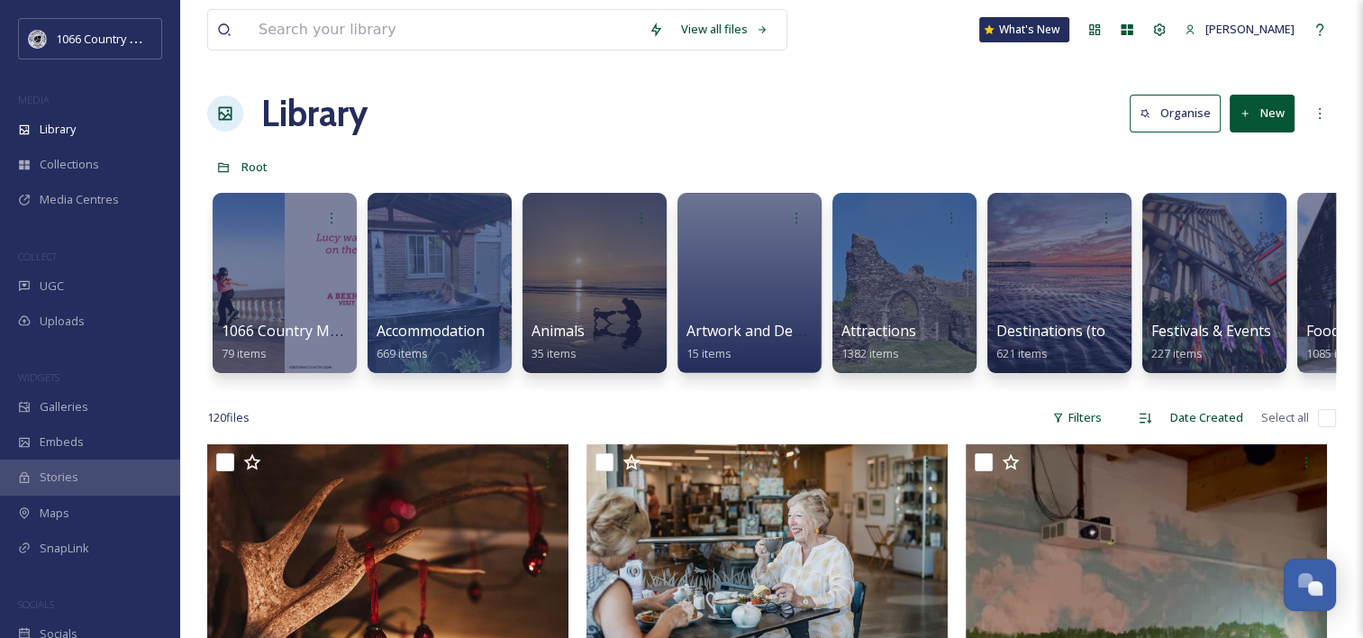
drag, startPoint x: 613, startPoint y: 102, endPoint x: 627, endPoint y: 16, distance: 86.8
click at [613, 102] on div "Library Organise New" at bounding box center [771, 113] width 1129 height 54
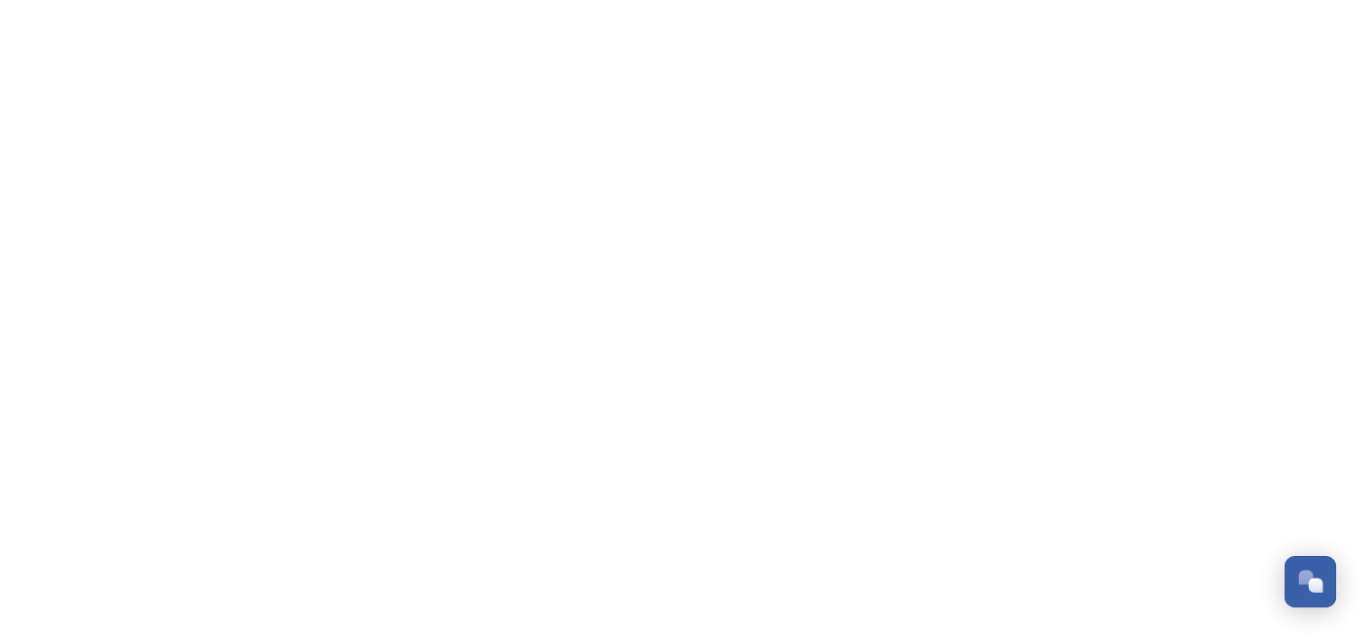
scroll to position [2630, 0]
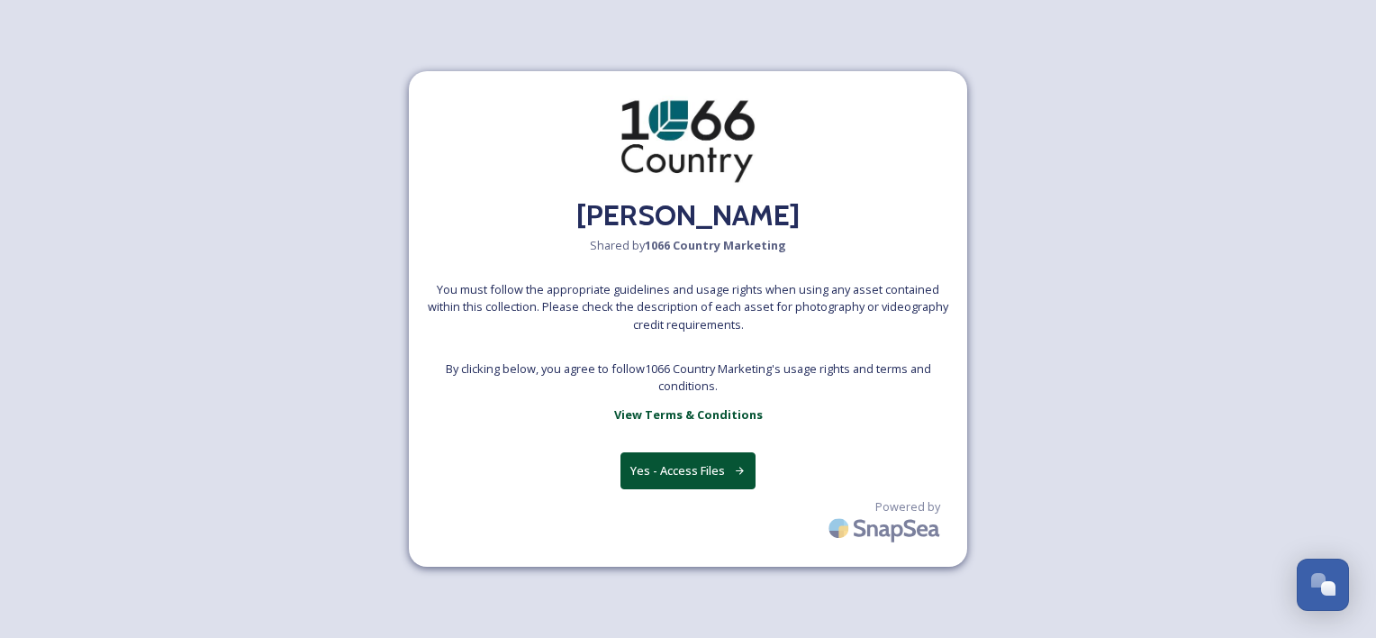
click at [728, 456] on button "Yes - Access Files" at bounding box center [688, 470] width 135 height 37
